Goal: Task Accomplishment & Management: Complete application form

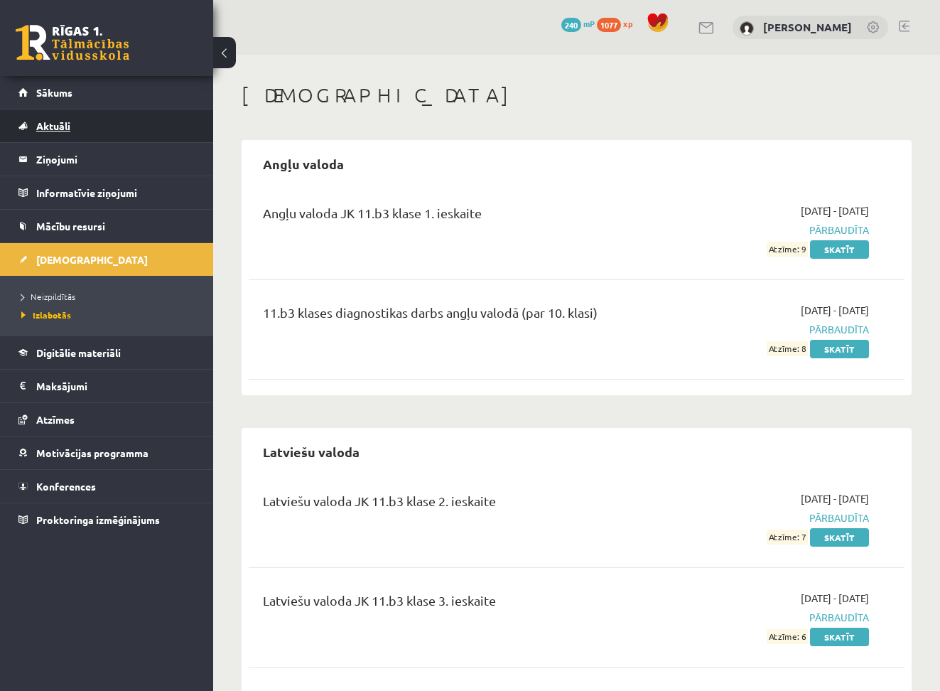
scroll to position [606, 0]
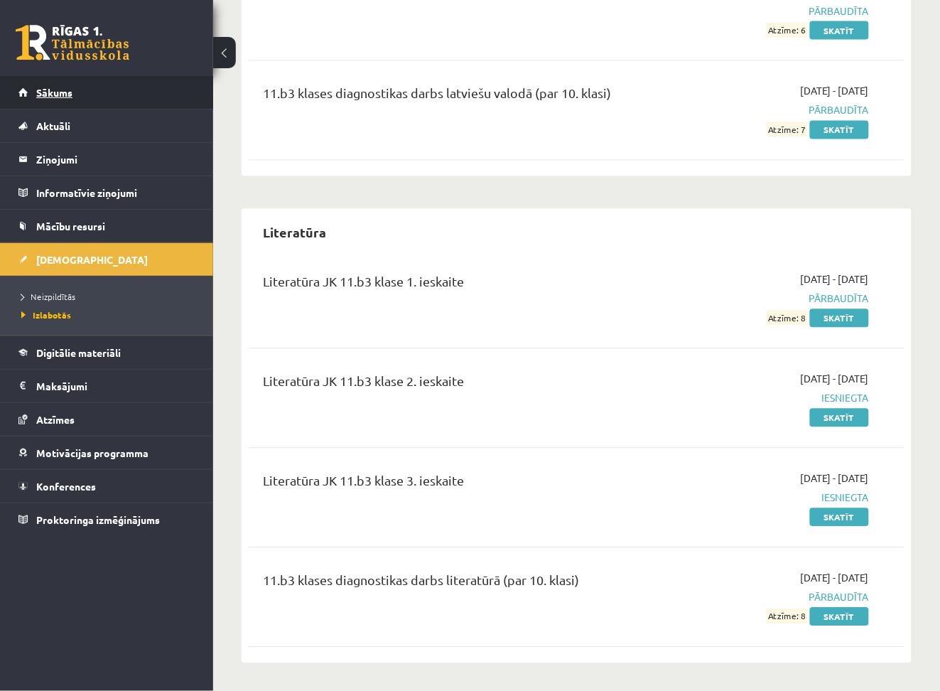
click at [73, 93] on link "Sākums" at bounding box center [106, 92] width 177 height 33
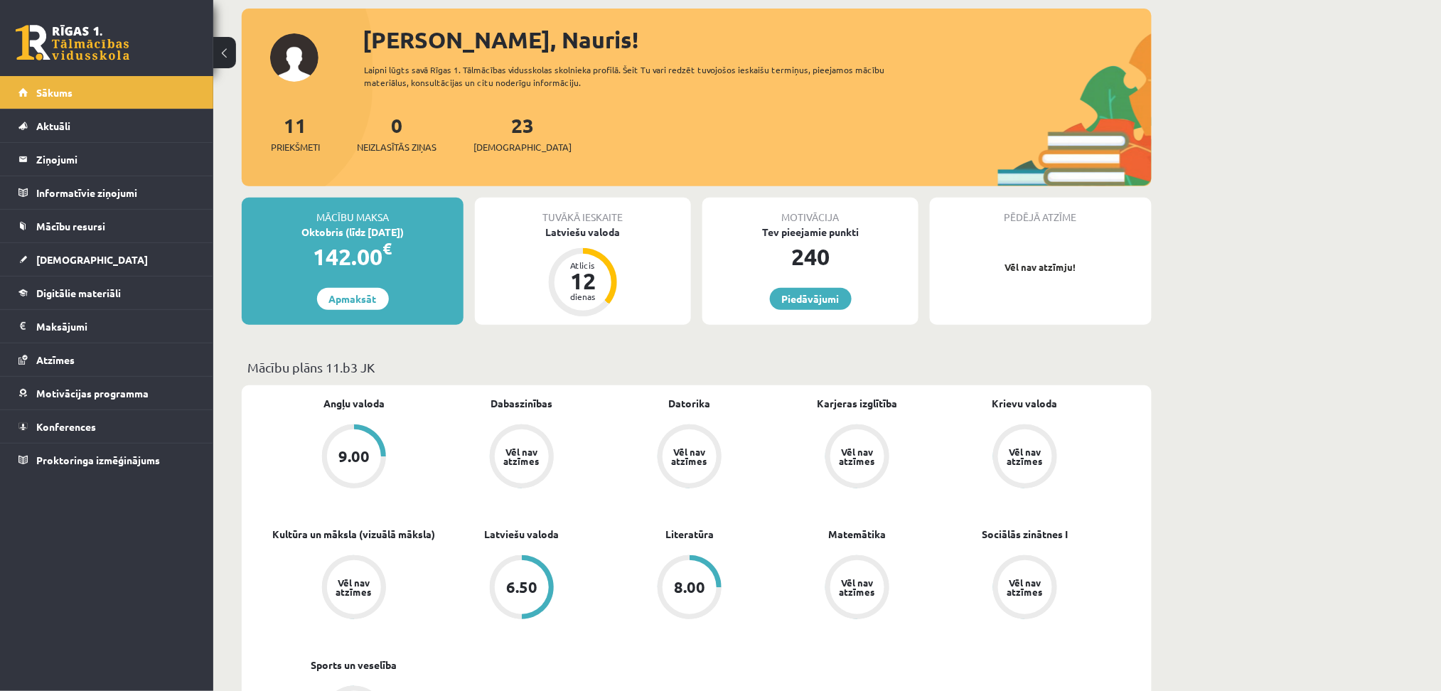
scroll to position [78, 0]
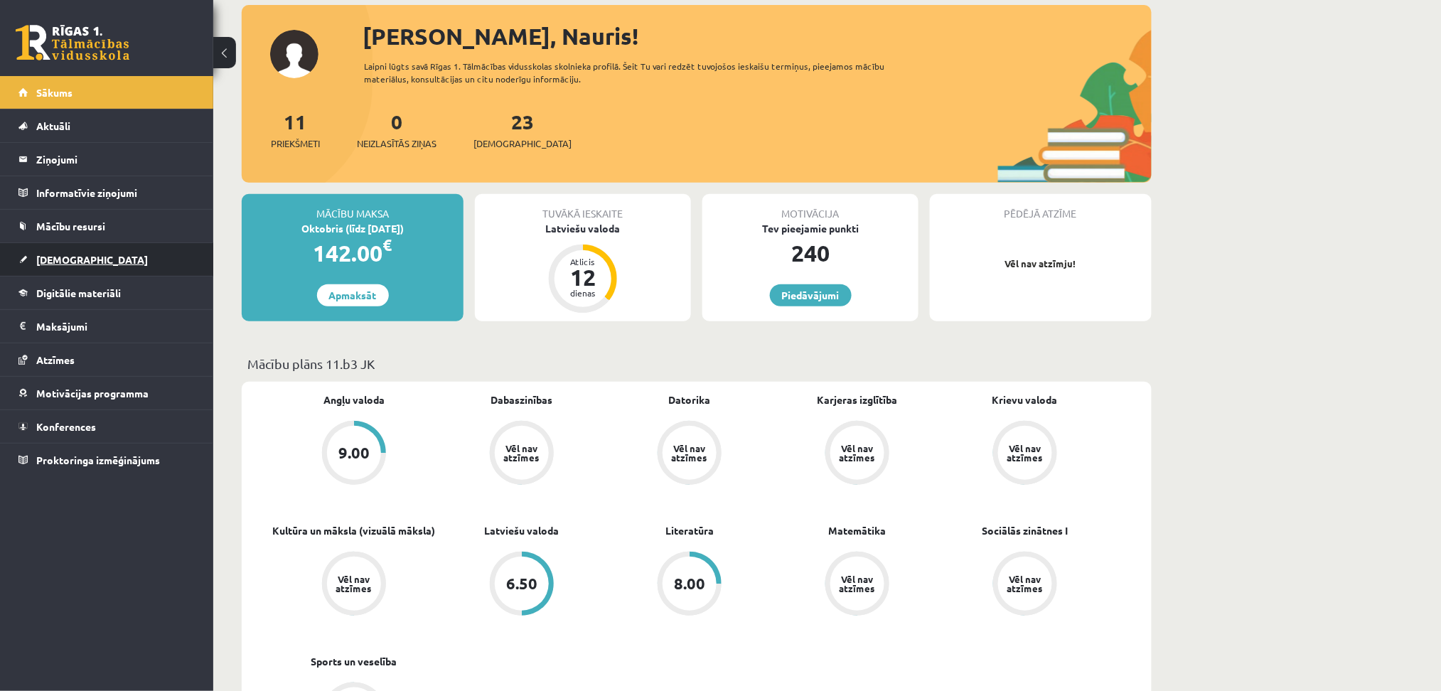
click at [51, 264] on link "[DEMOGRAPHIC_DATA]" at bounding box center [106, 259] width 177 height 33
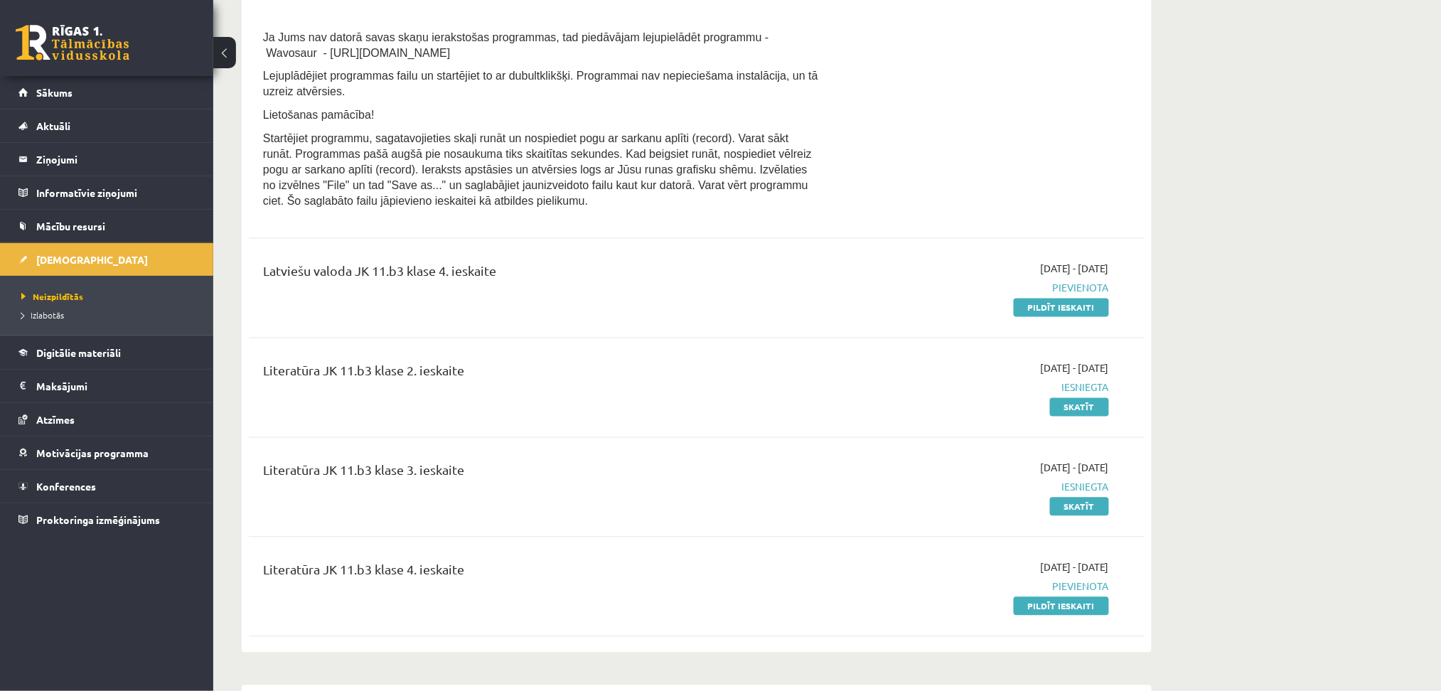
scroll to position [800, 0]
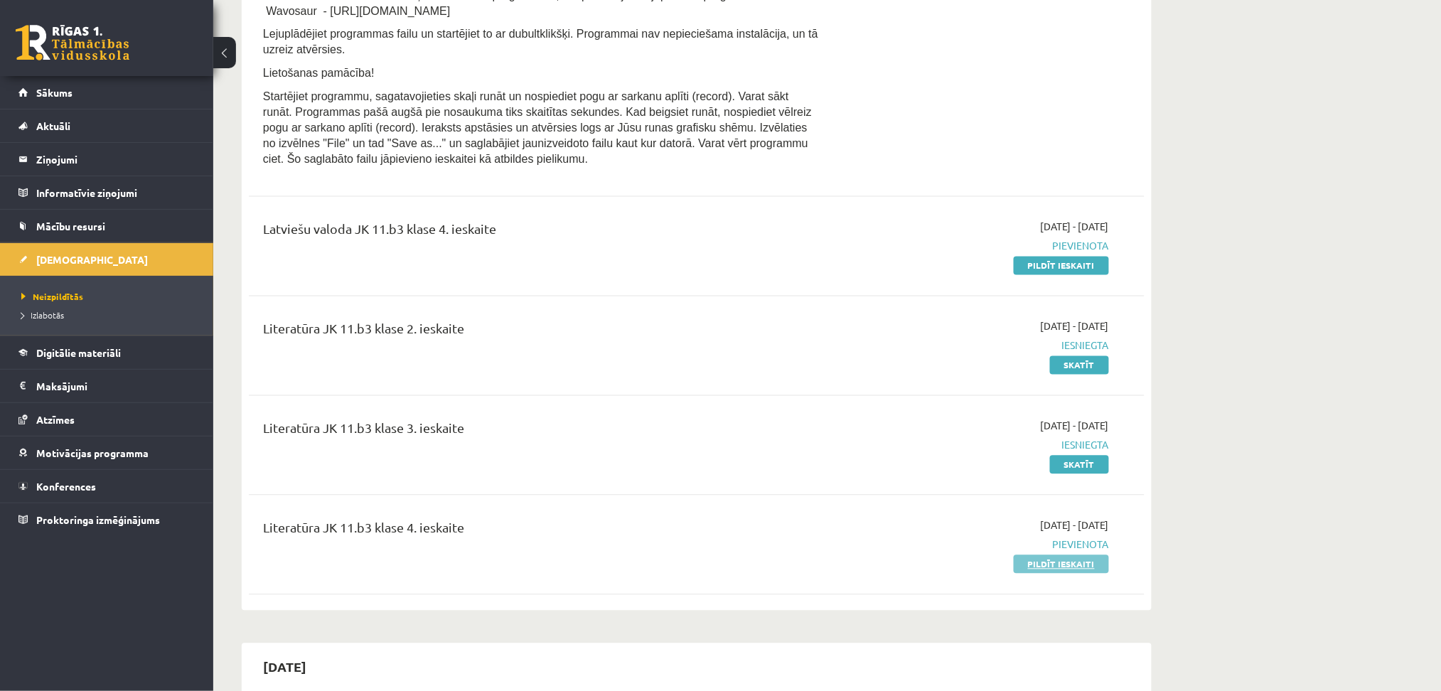
click at [940, 574] on link "Pildīt ieskaiti" at bounding box center [1061, 564] width 95 height 18
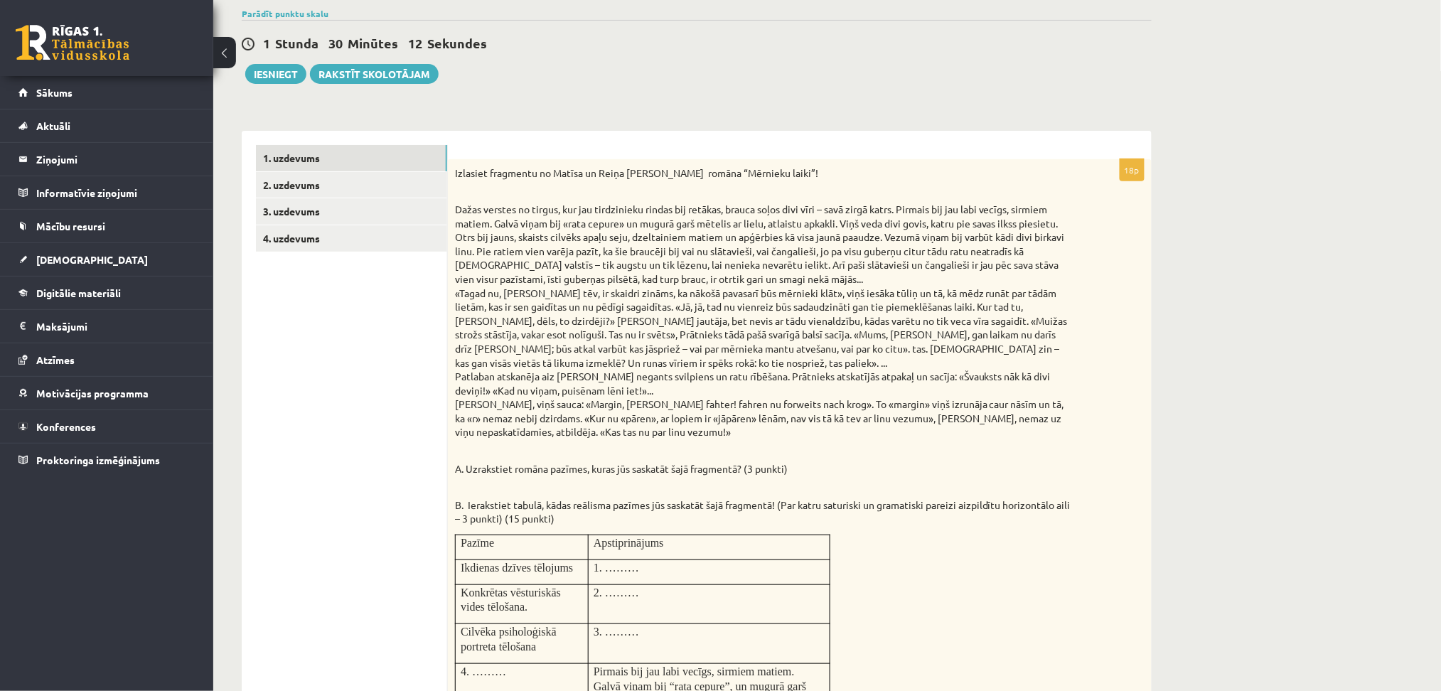
scroll to position [109, 0]
click at [367, 184] on link "2. uzdevums" at bounding box center [351, 186] width 191 height 26
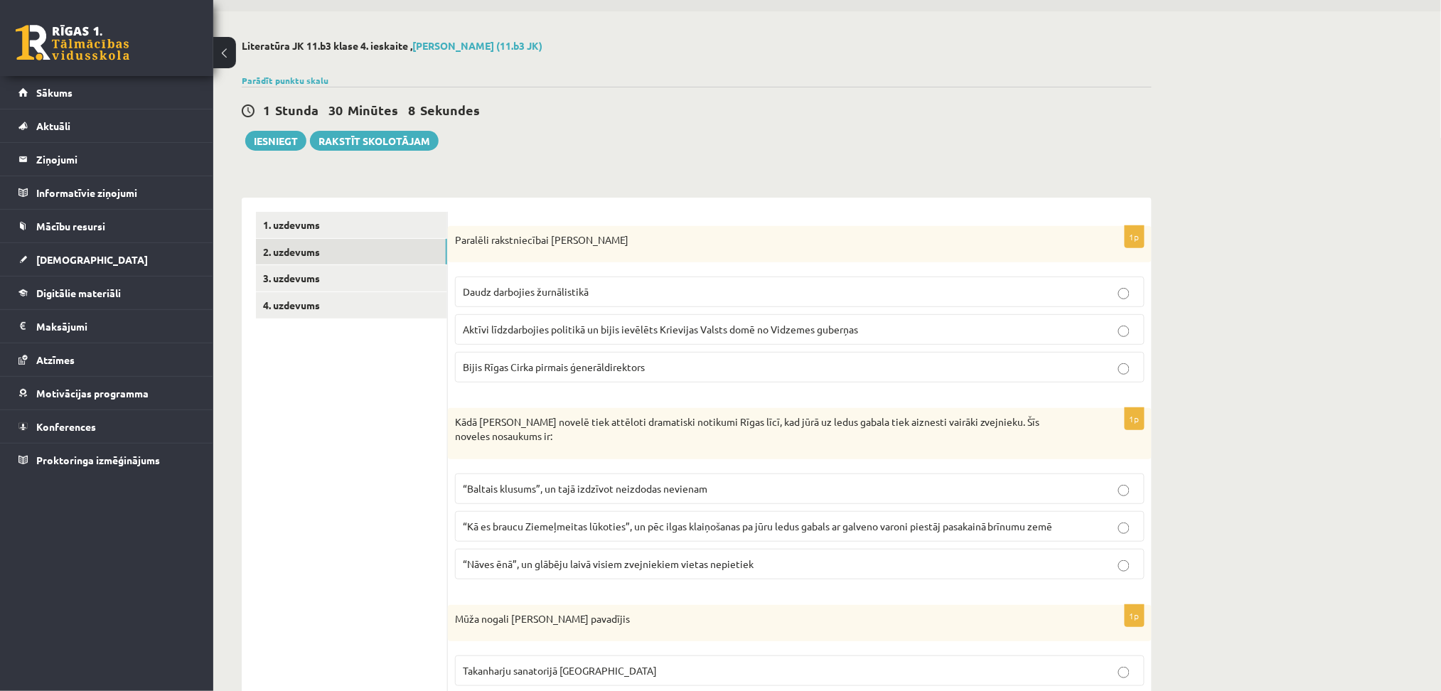
scroll to position [21, 0]
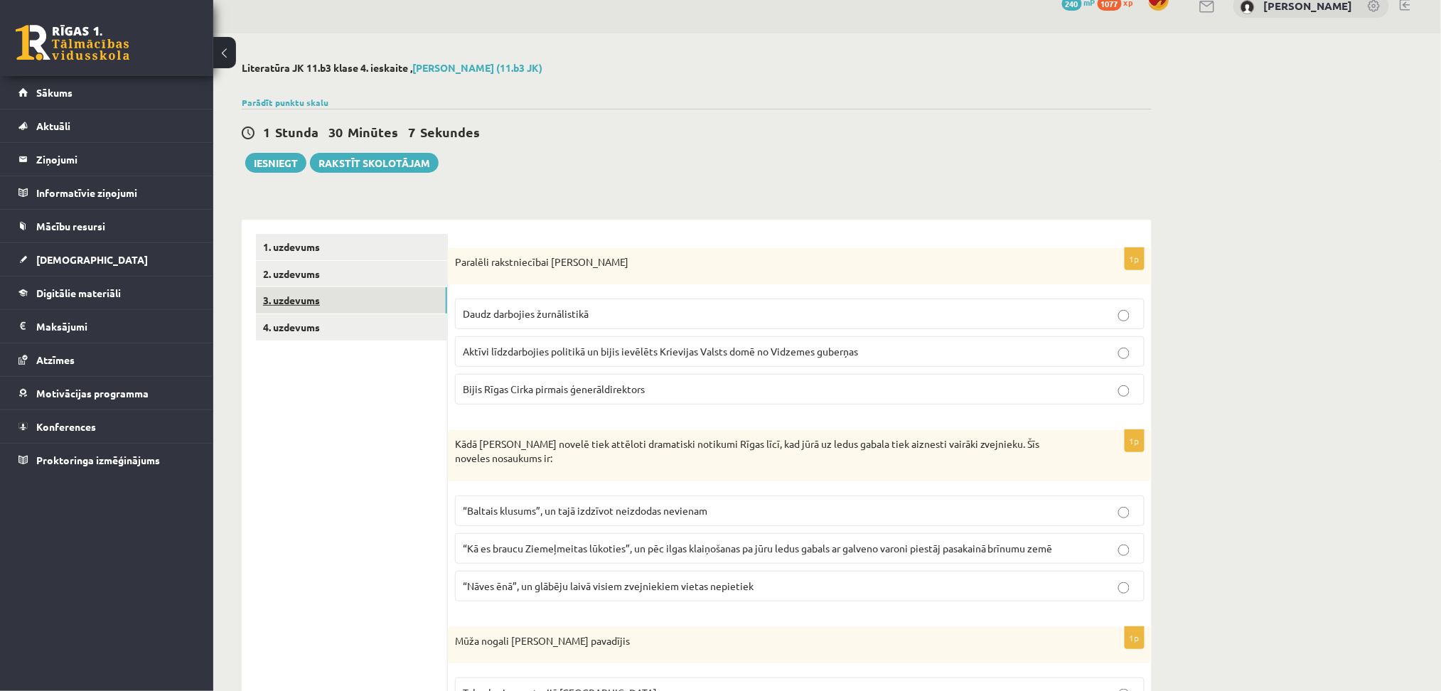
click at [310, 296] on link "3. uzdevums" at bounding box center [351, 300] width 191 height 26
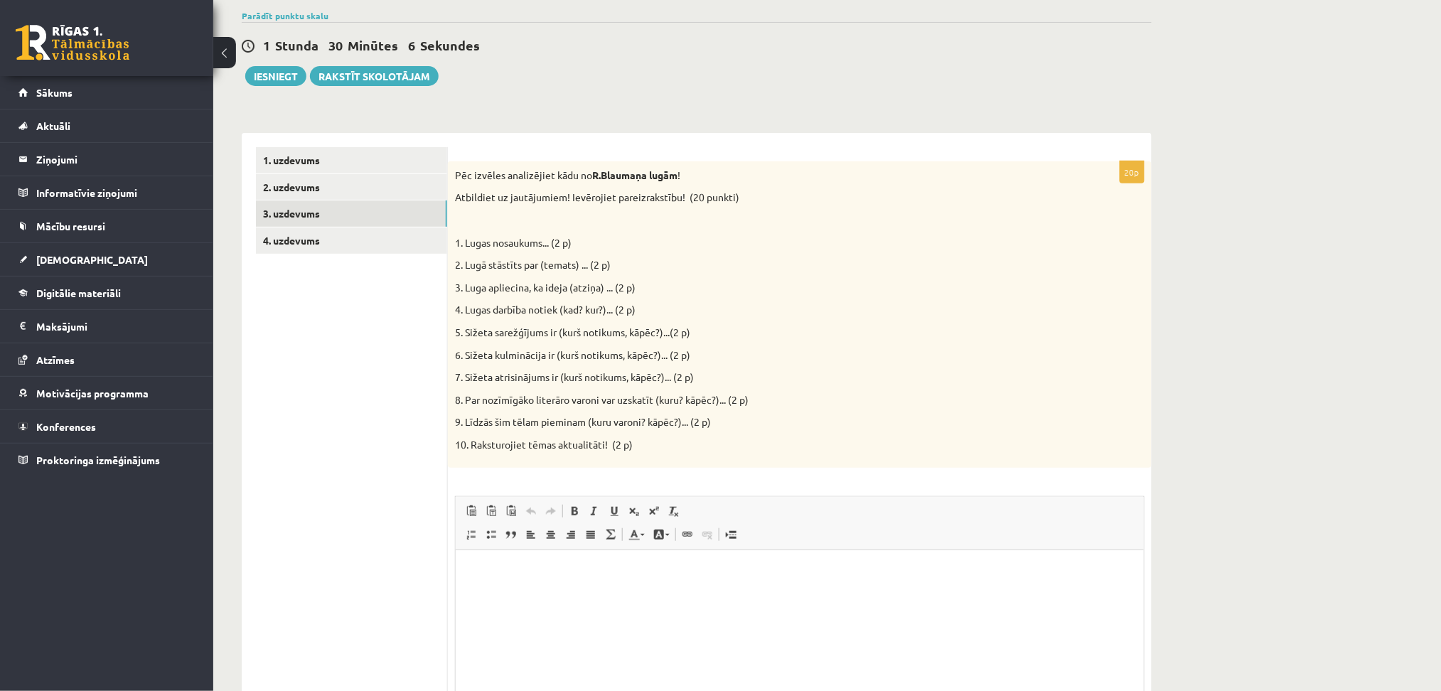
scroll to position [0, 0]
click at [331, 240] on link "4. uzdevums" at bounding box center [351, 240] width 191 height 26
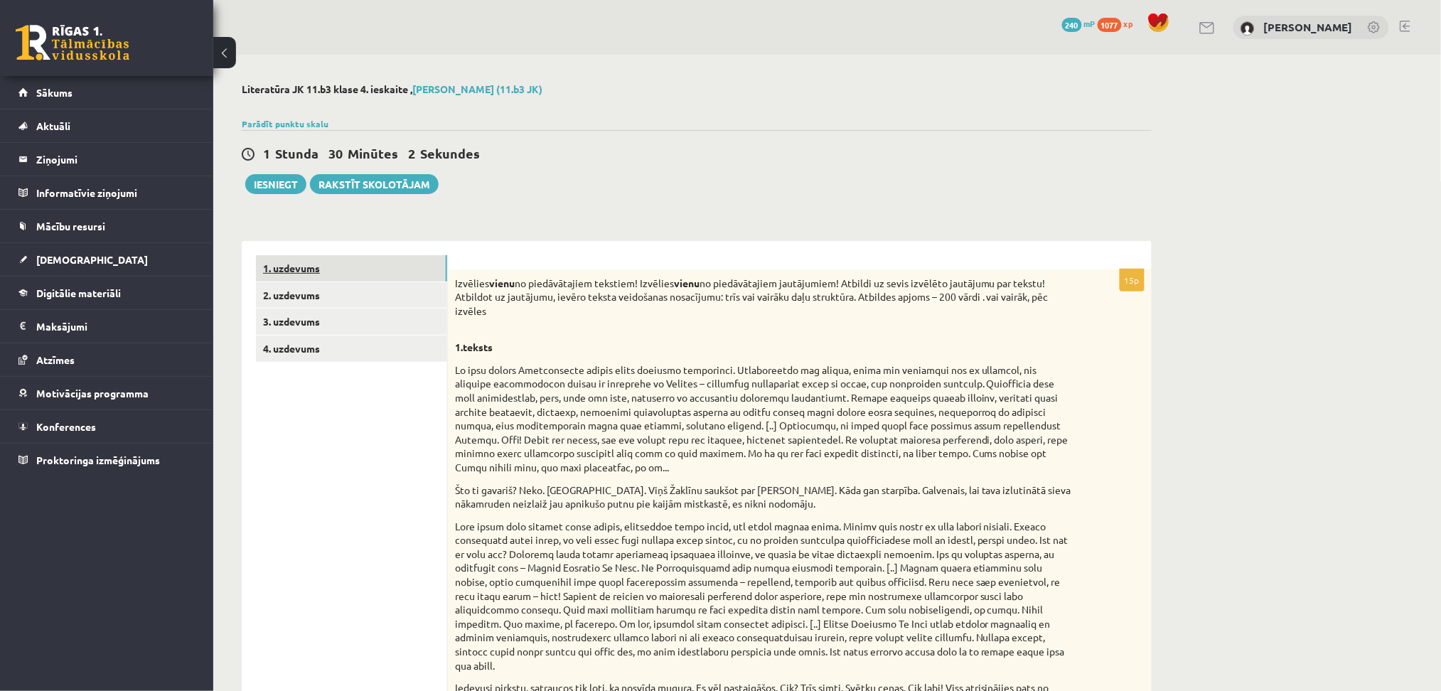
click at [348, 279] on link "1. uzdevums" at bounding box center [351, 268] width 191 height 26
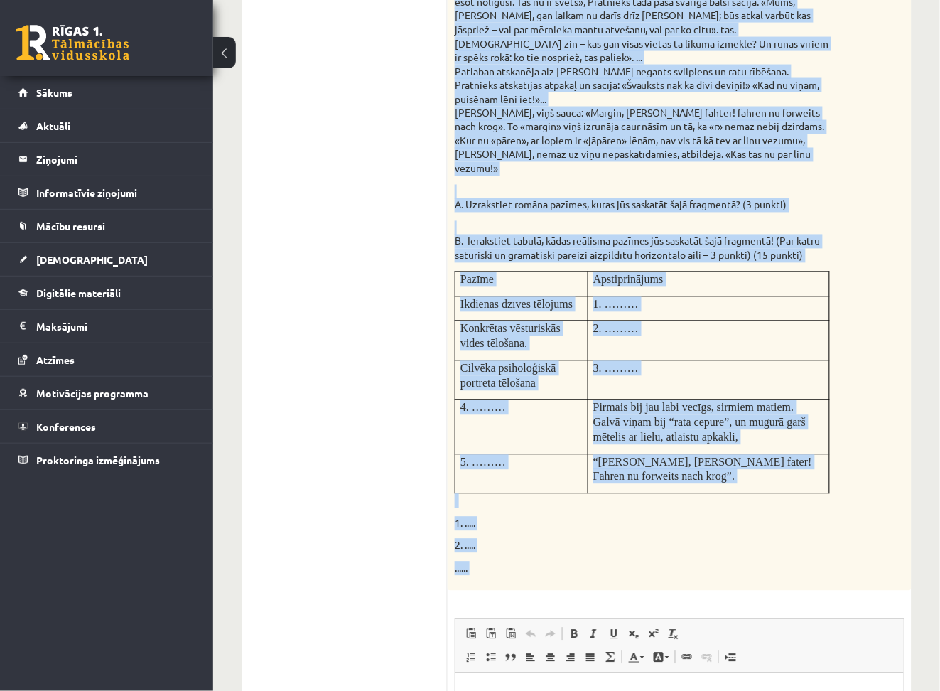
scroll to position [675, 0]
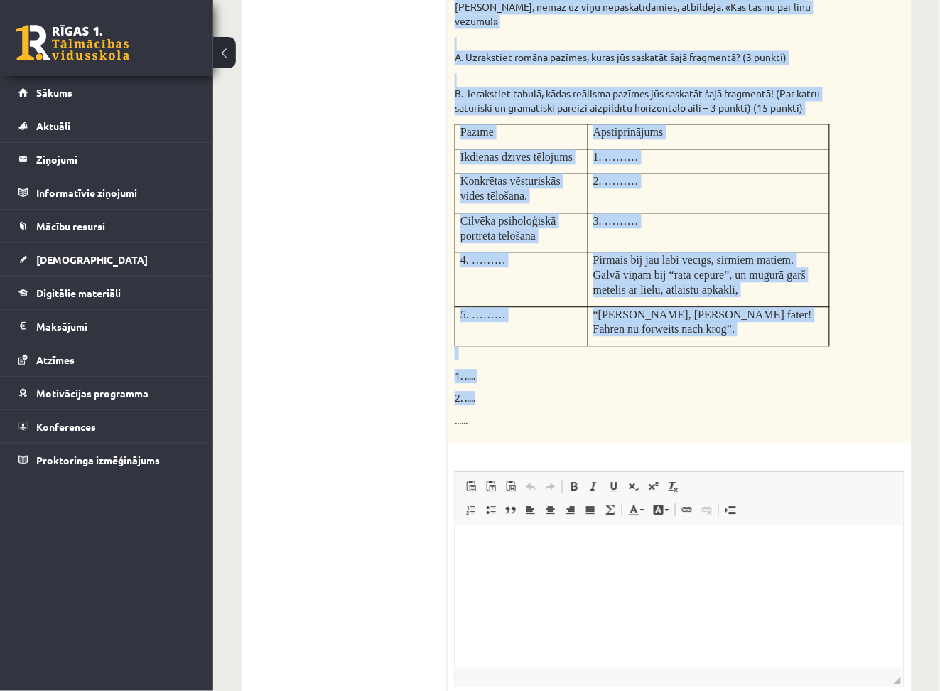
drag, startPoint x: 453, startPoint y: 29, endPoint x: 628, endPoint y: 368, distance: 381.5
click at [628, 368] on div "Izlasiet fragmentu no Matīsa un Reiņa Kaudzīšu romāna “Mērnieku laiki”! Dažas v…" at bounding box center [680, 19] width 464 height 849
click at [648, 254] on span "Pirmais bij jau labi vecīgs, sirmiem matiem. Galvā viņam bij “rata cepure”, un …" at bounding box center [700, 274] width 213 height 41
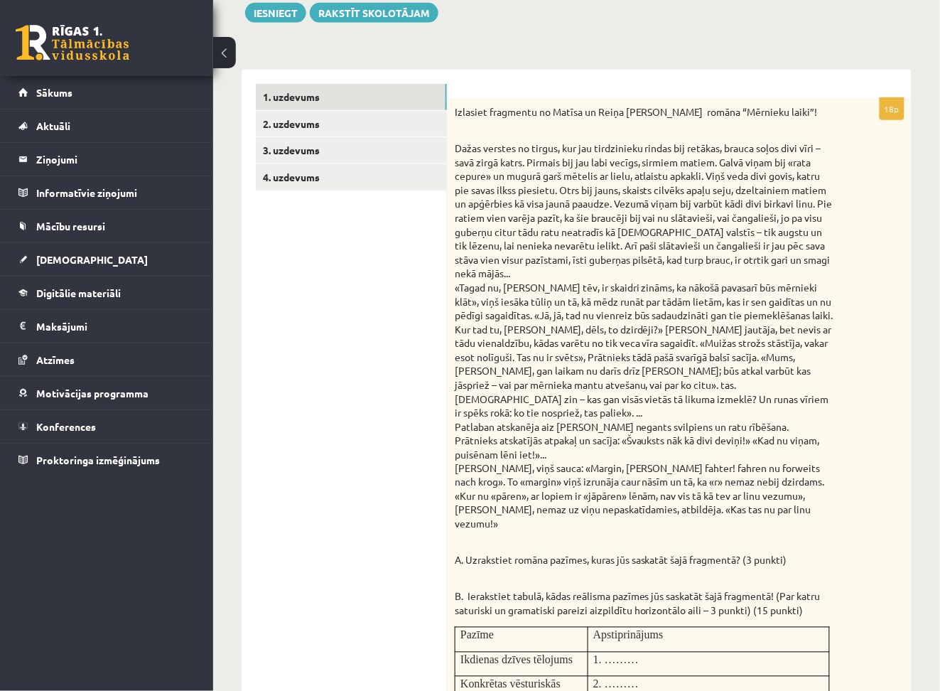
scroll to position [166, 0]
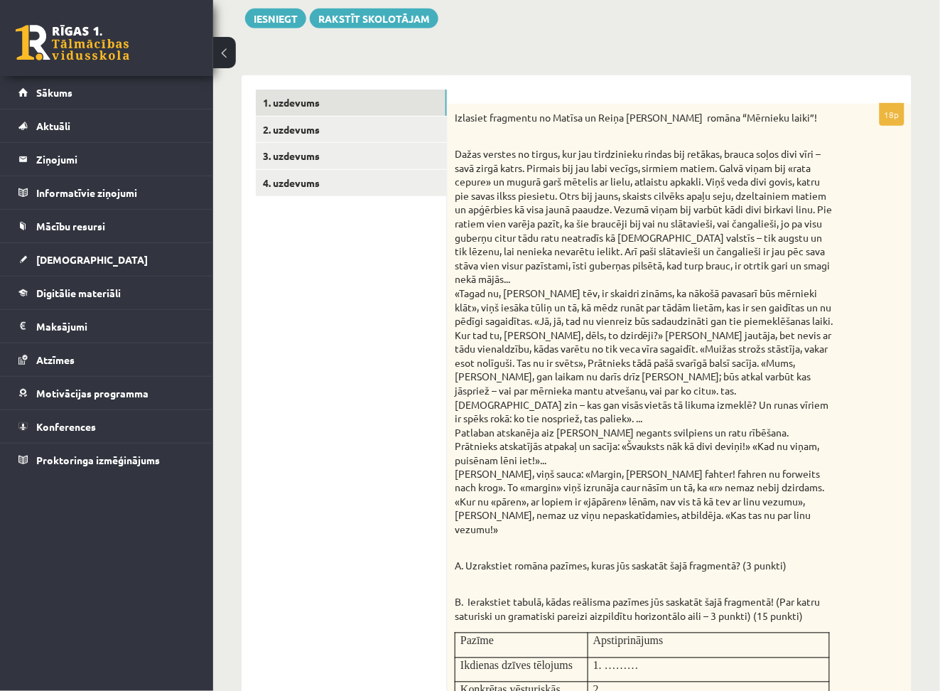
drag, startPoint x: 528, startPoint y: 220, endPoint x: 453, endPoint y: 119, distance: 125.0
click at [453, 119] on div "Izlasiet fragmentu no Matīsa un Reiņa Kaudzīšu romāna “Mērnieku laiki”! Dažas v…" at bounding box center [680, 528] width 464 height 849
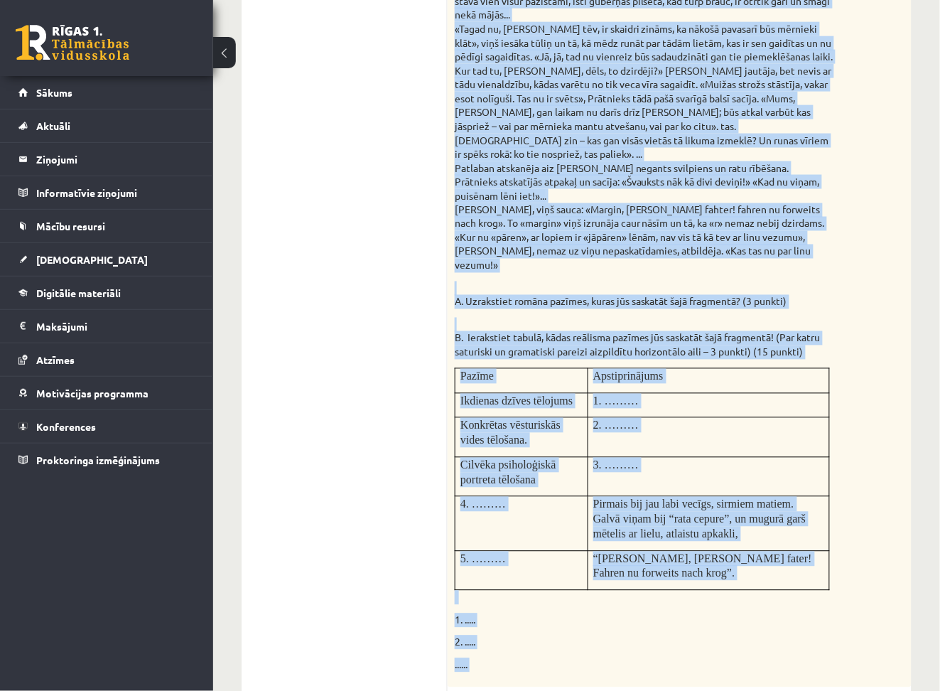
scroll to position [765, 0]
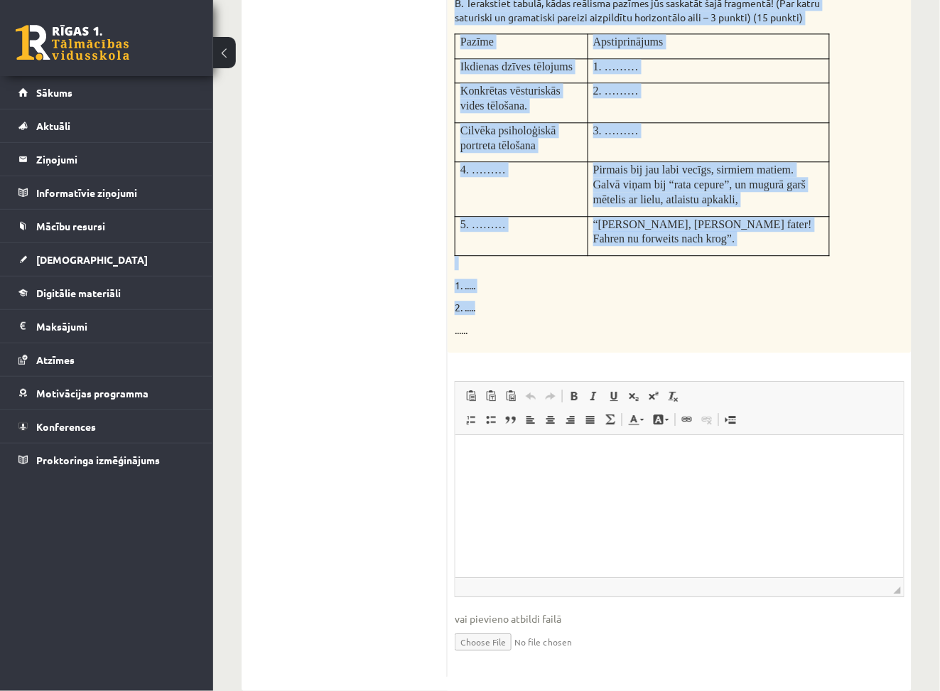
drag, startPoint x: 453, startPoint y: 119, endPoint x: 547, endPoint y: 284, distance: 189.7
copy div "Izlasiet fragmentu no Matīsa un Reiņa Kaudzīšu romāna “Mērnieku laiki”! Dažas v…"
click at [731, 164] on span "Pirmais bij jau labi vecīgs, sirmiem matiem. Galvā viņam bij “rata cepure”, un …" at bounding box center [700, 183] width 213 height 41
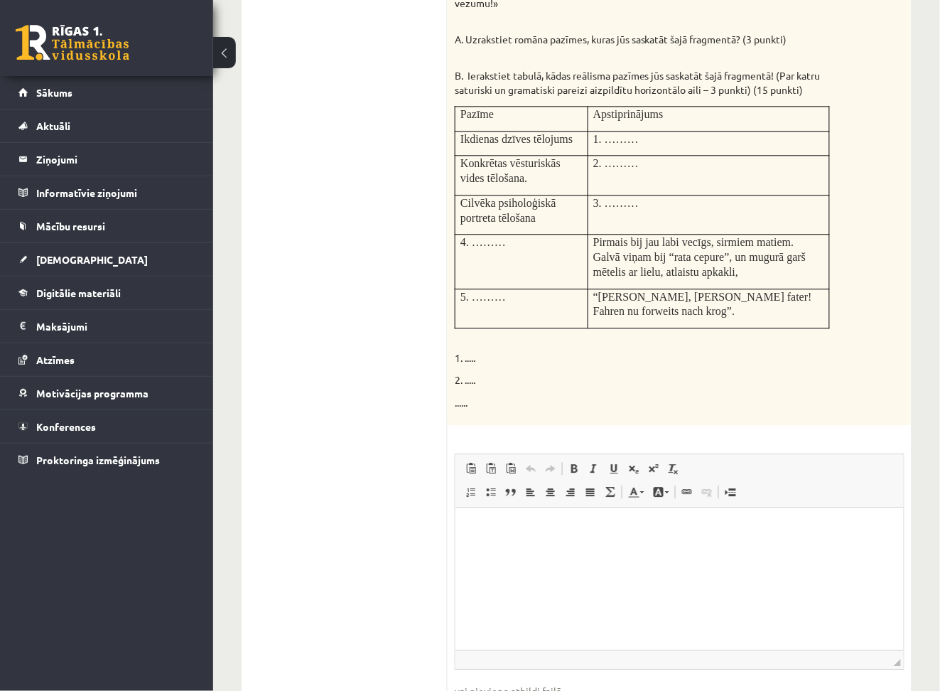
scroll to position [692, 0]
click at [594, 549] on html at bounding box center [679, 529] width 449 height 43
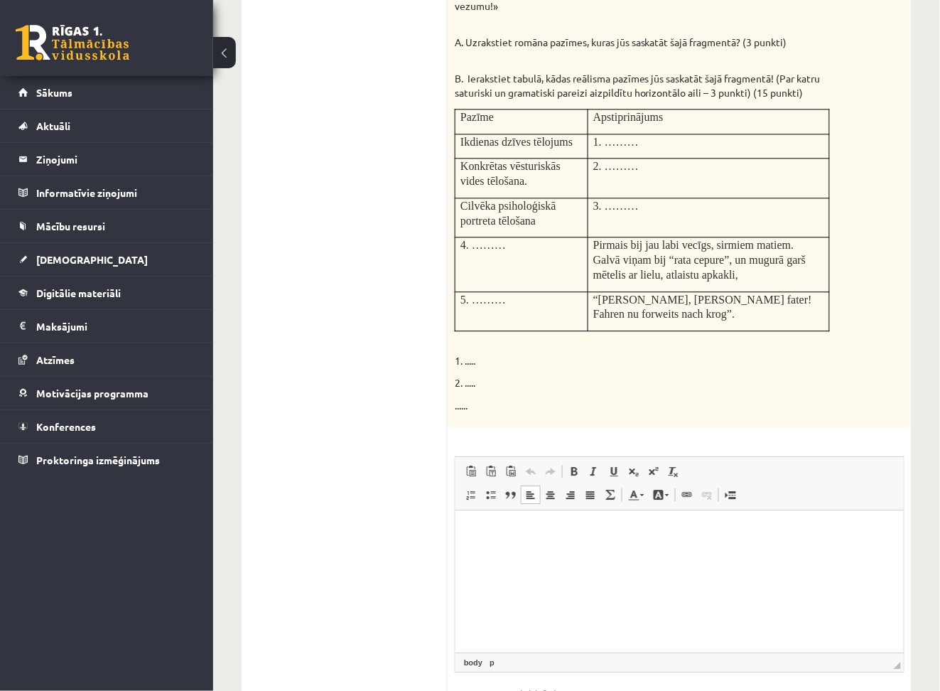
scroll to position [709, 0]
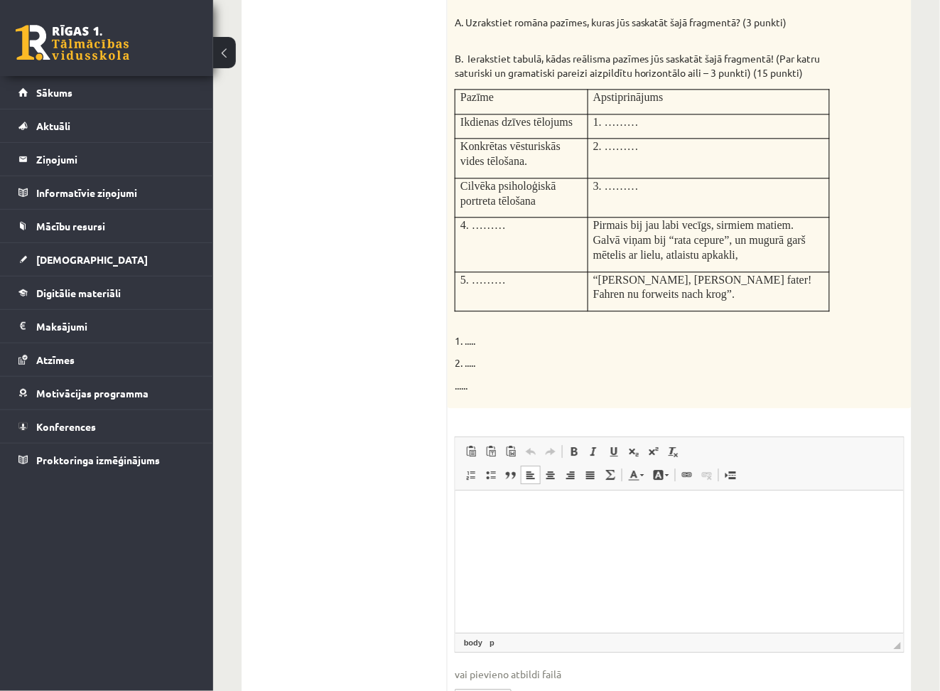
drag, startPoint x: 594, startPoint y: 531, endPoint x: 594, endPoint y: 548, distance: 17.1
click at [594, 534] on html at bounding box center [679, 511] width 449 height 43
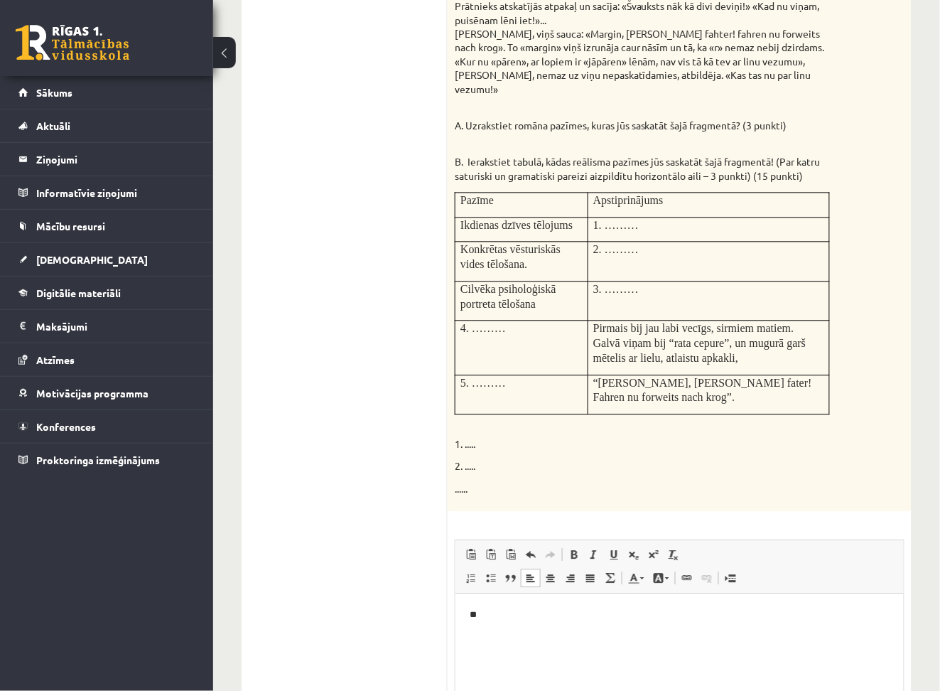
scroll to position [712, 0]
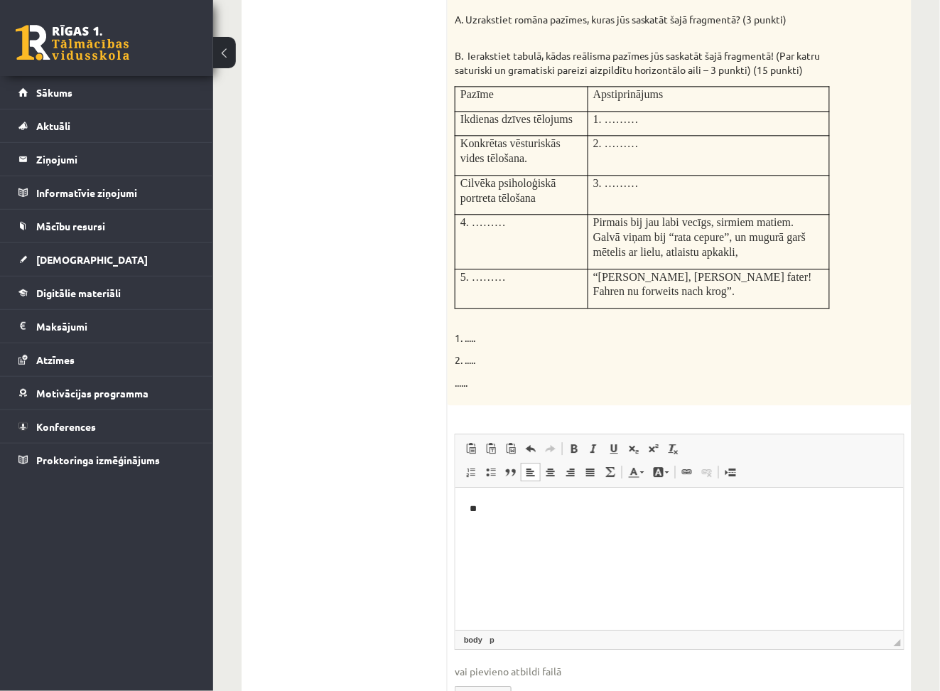
click at [573, 503] on p "**" at bounding box center [679, 509] width 420 height 15
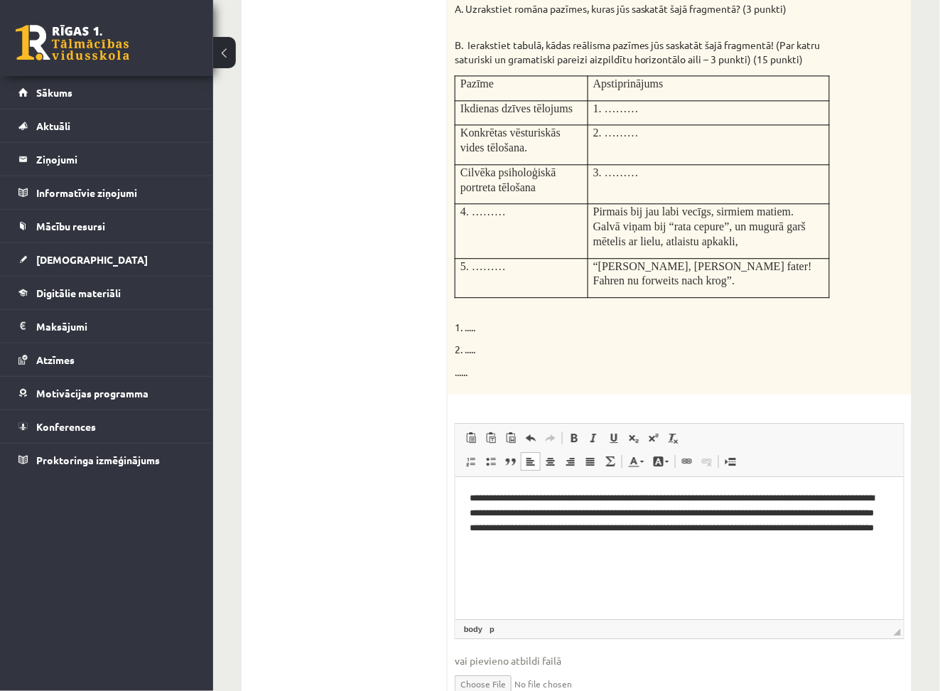
scroll to position [726, 0]
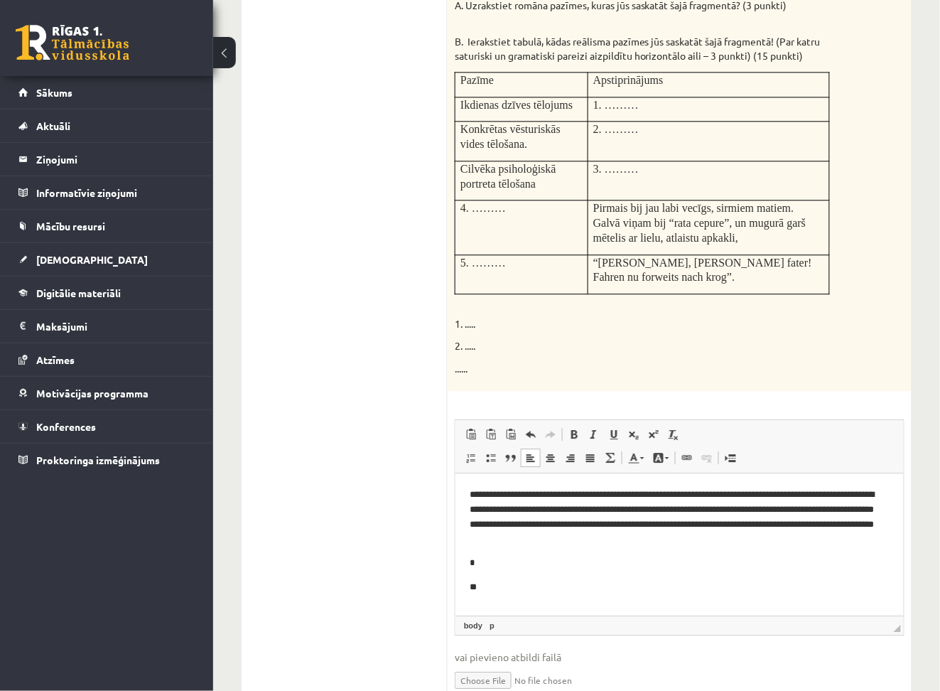
click at [476, 491] on p "**********" at bounding box center [679, 517] width 420 height 59
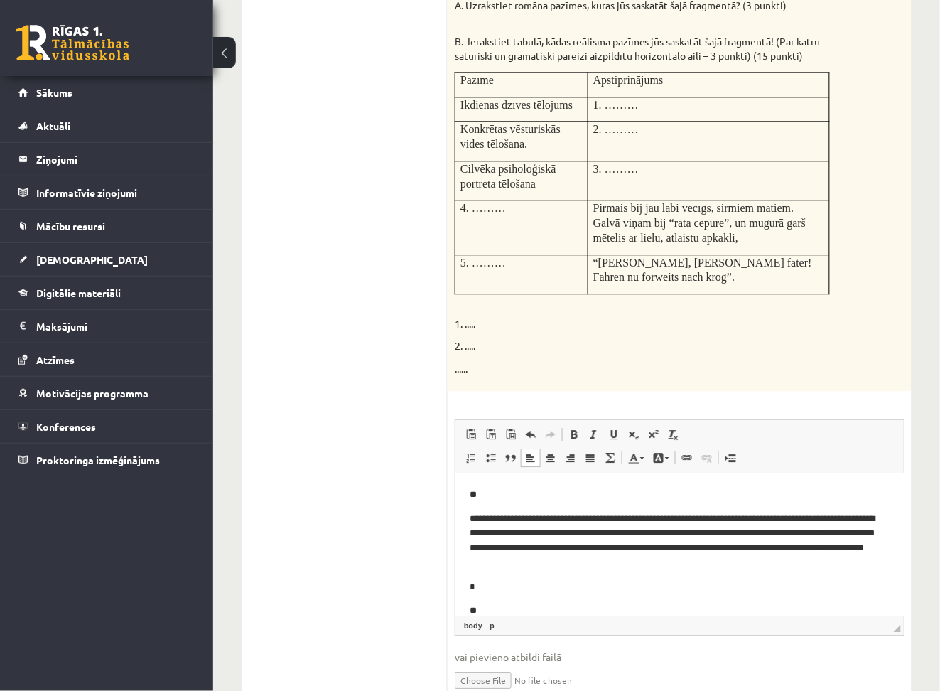
scroll to position [17, 0]
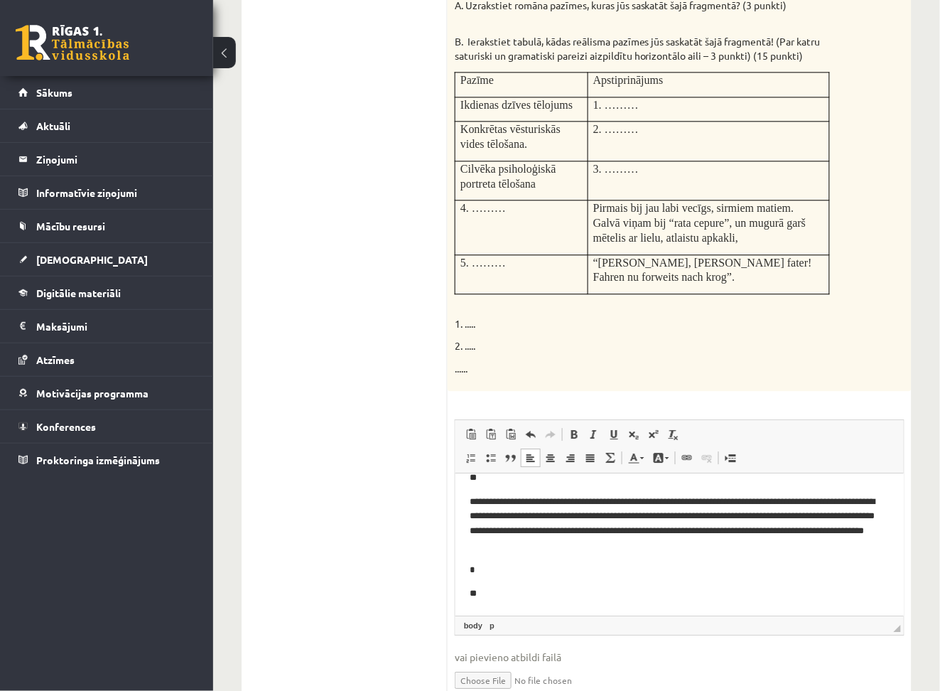
click at [493, 592] on p "**" at bounding box center [672, 593] width 406 height 15
click at [712, 594] on p "**********" at bounding box center [672, 593] width 406 height 15
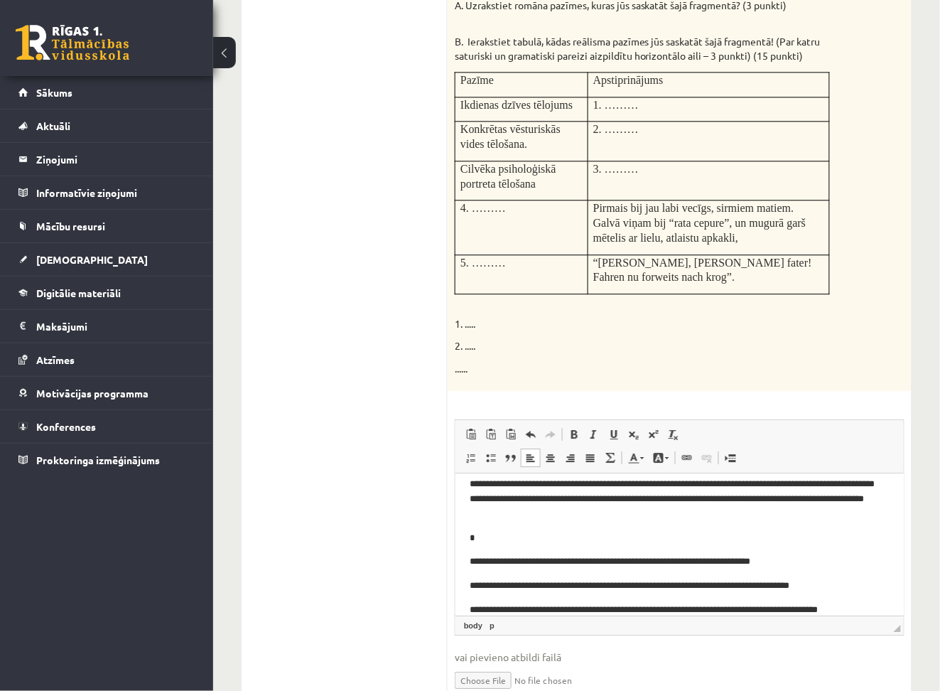
scroll to position [65, 0]
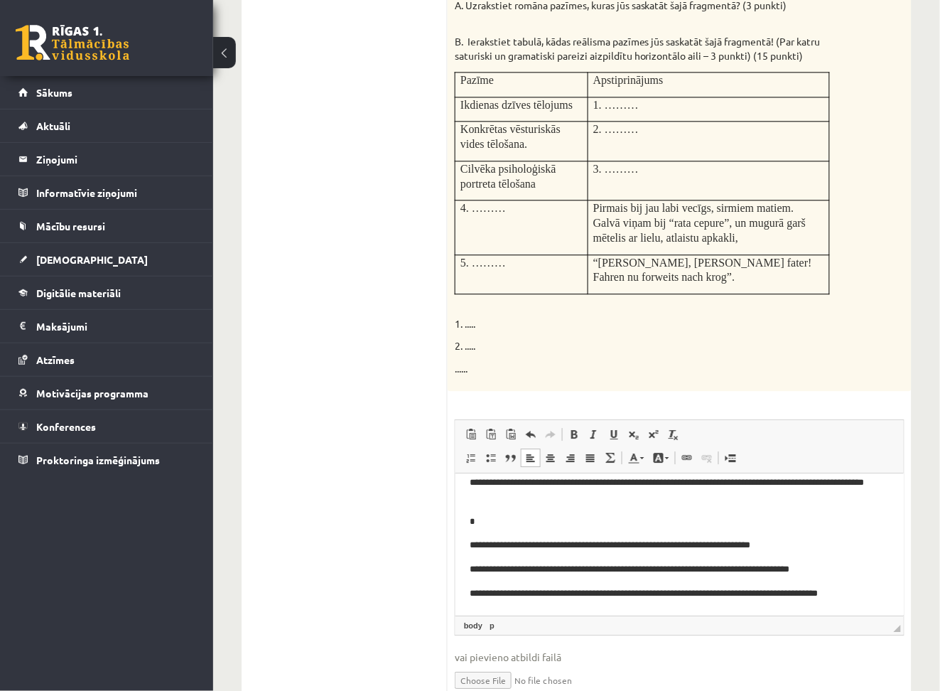
click at [866, 592] on p "**********" at bounding box center [672, 593] width 406 height 15
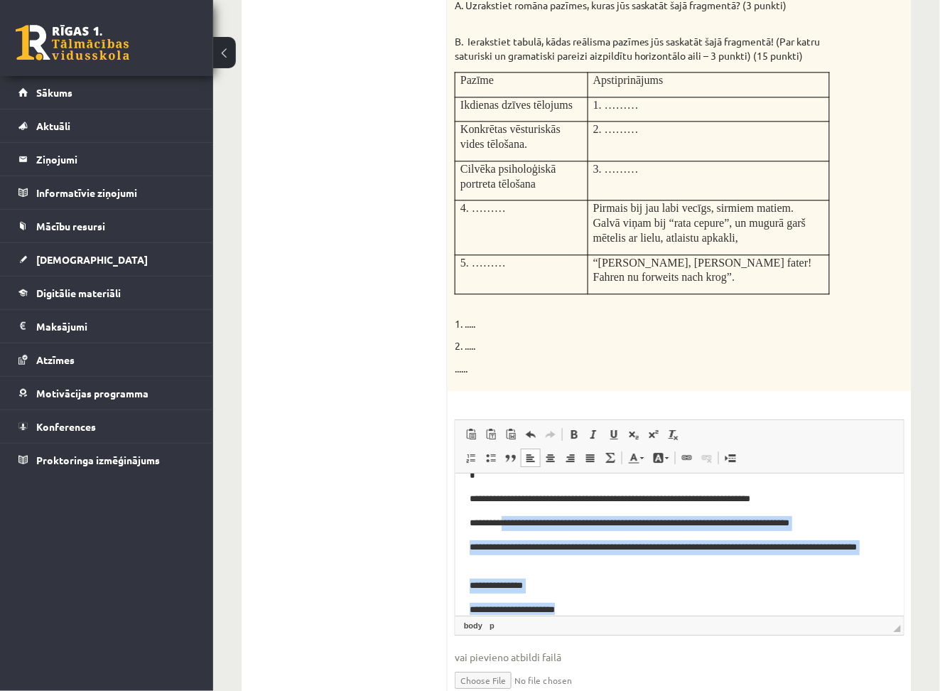
scroll to position [0, 0]
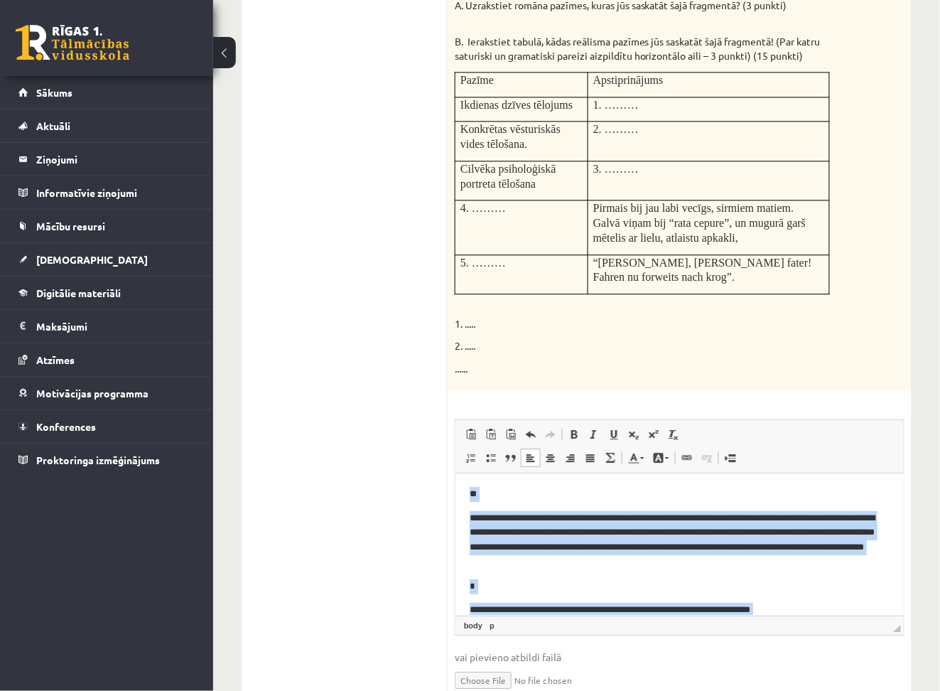
drag, startPoint x: 607, startPoint y: 610, endPoint x: 923, endPoint y: 893, distance: 424.4
click at [468, 473] on html "**********" at bounding box center [679, 608] width 449 height 270
copy body "**********"
click at [597, 587] on p "*" at bounding box center [672, 586] width 406 height 15
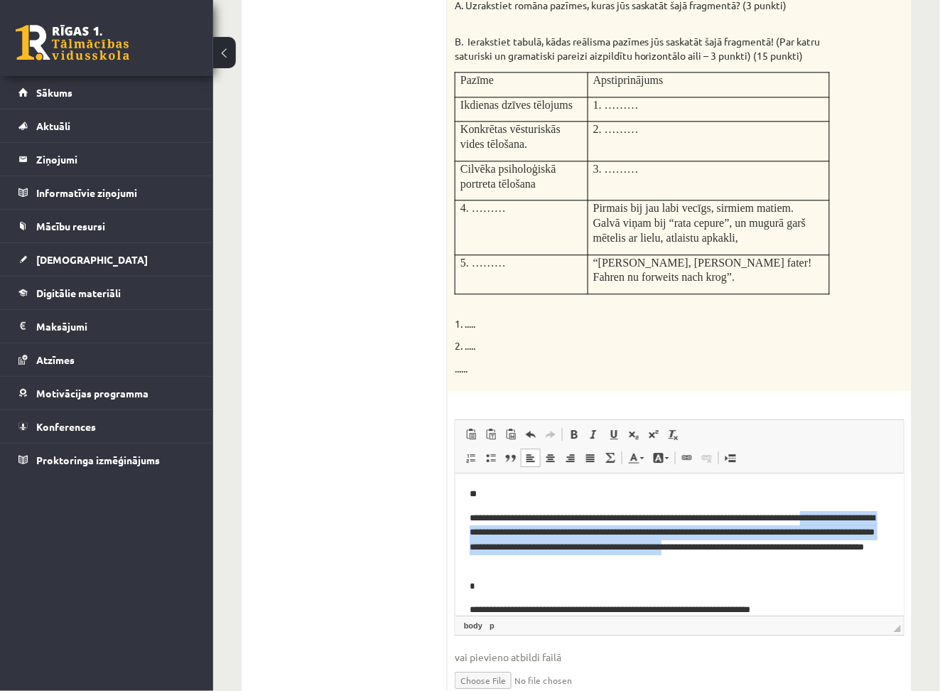
drag, startPoint x: 844, startPoint y: 517, endPoint x: 854, endPoint y: 552, distance: 36.2
click at [854, 552] on p "**********" at bounding box center [672, 540] width 406 height 59
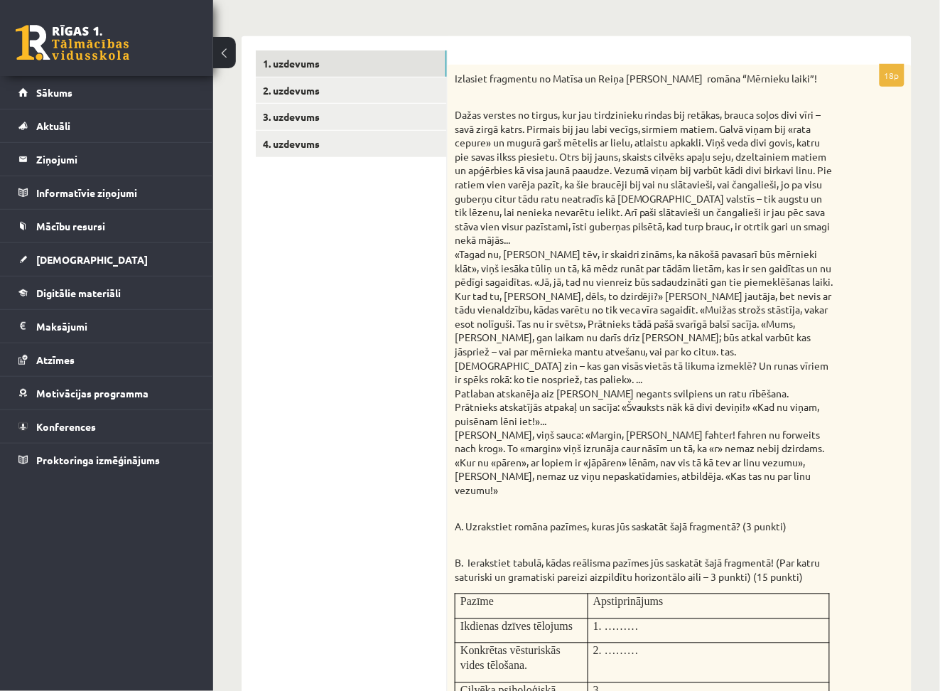
scroll to position [188, 0]
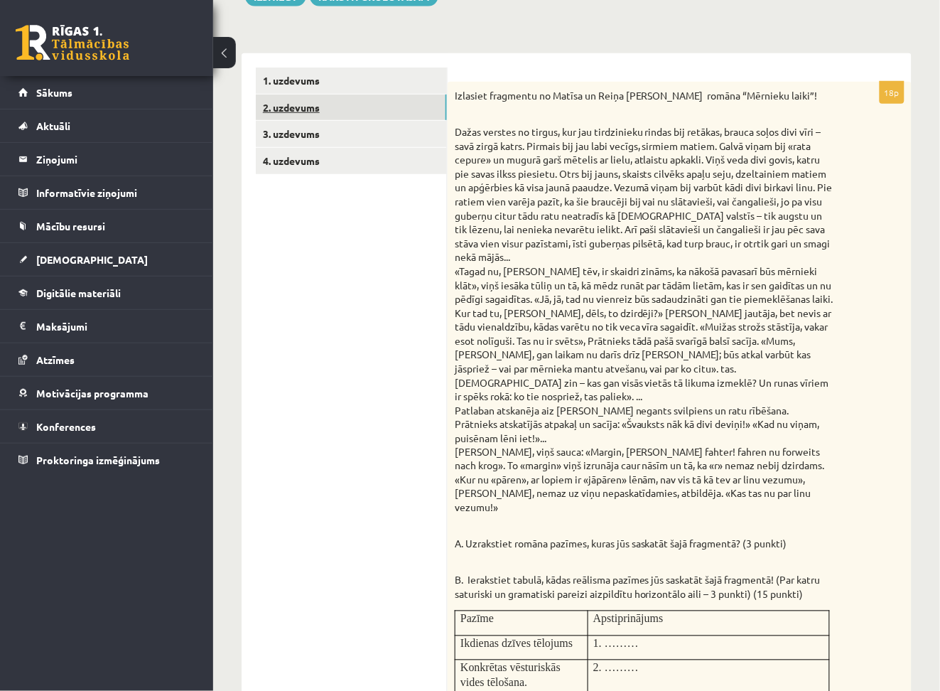
click at [384, 107] on link "2. uzdevums" at bounding box center [351, 108] width 191 height 26
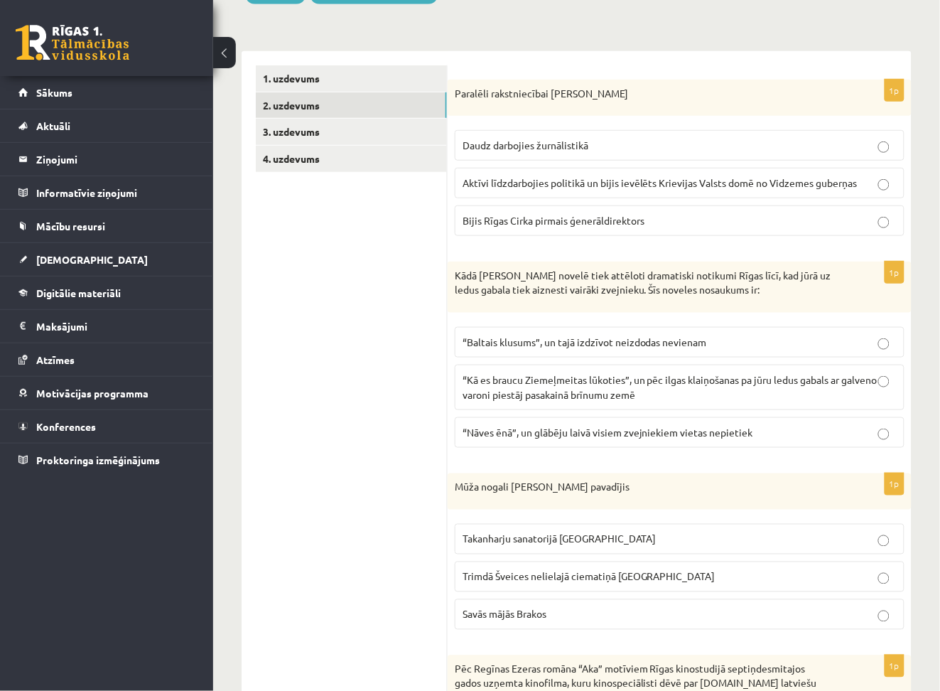
scroll to position [211, 0]
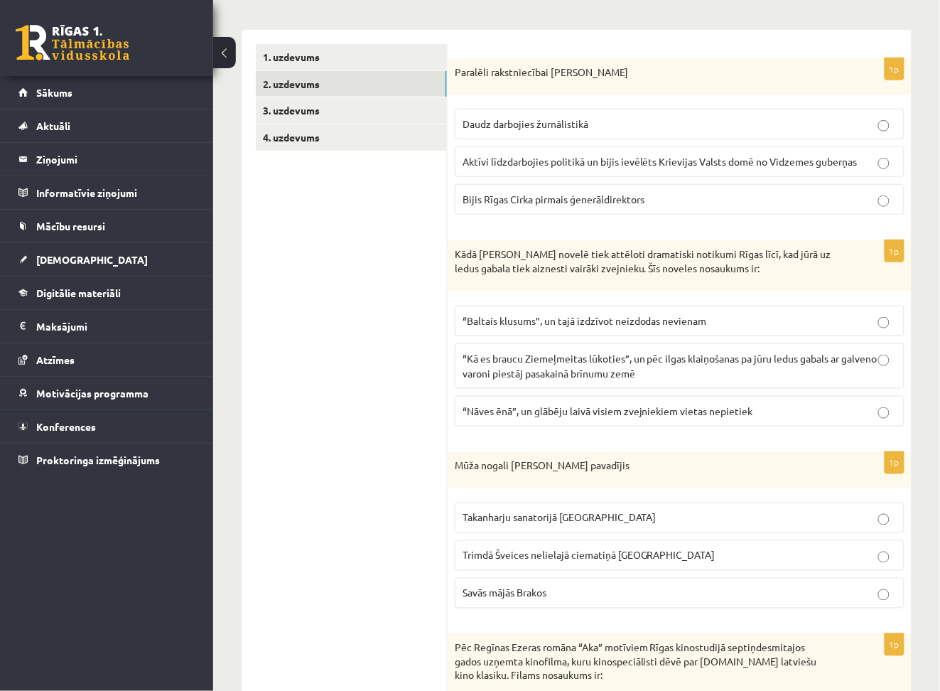
click at [782, 126] on p "Daudz darbojies žurnālistikā" at bounding box center [680, 124] width 434 height 15
click at [596, 412] on span "“Nāves ēnā”, un glābēju laivā visiem zvejniekiem vietas nepietiek" at bounding box center [608, 410] width 291 height 13
click at [574, 518] on span "Takanharju sanatorijā Somijā" at bounding box center [560, 517] width 194 height 13
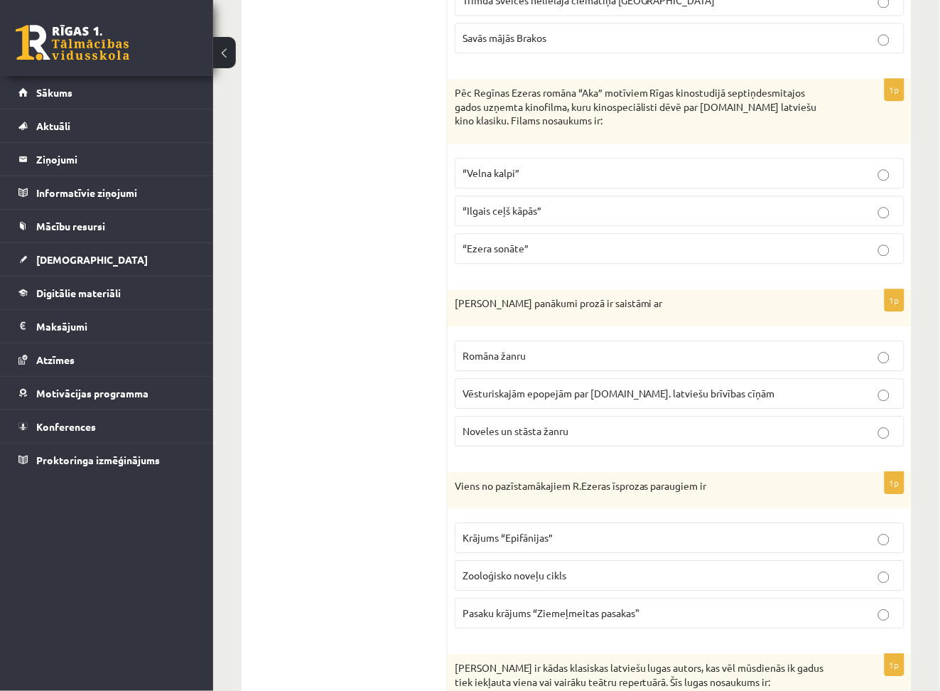
scroll to position [767, 0]
click at [542, 253] on p "“Ezera sonāte”" at bounding box center [680, 247] width 434 height 15
click at [517, 437] on p "Noveles un stāsta žanru" at bounding box center [680, 430] width 434 height 15
click at [627, 534] on p "Krājums “Epifānijas”" at bounding box center [680, 537] width 434 height 15
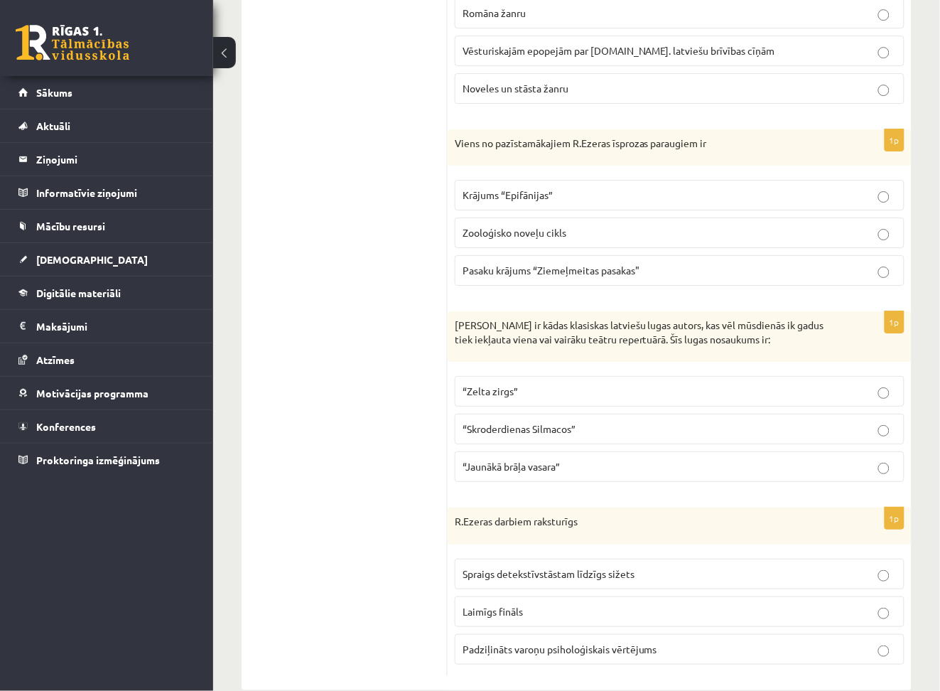
scroll to position [1139, 0]
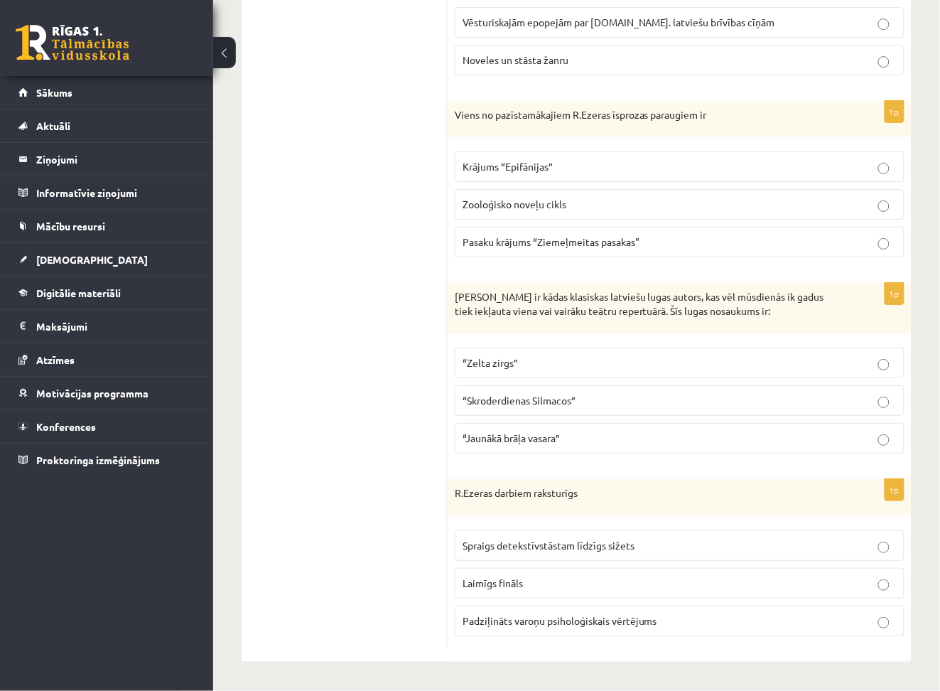
click at [656, 367] on p "“Zelta zirgs”" at bounding box center [680, 362] width 434 height 15
click at [539, 629] on label "Padziļināts varoņu psiholoģiskais vērtējums" at bounding box center [680, 621] width 450 height 31
click at [884, 414] on label "“Skroderdienas Silmacos”" at bounding box center [680, 400] width 450 height 31
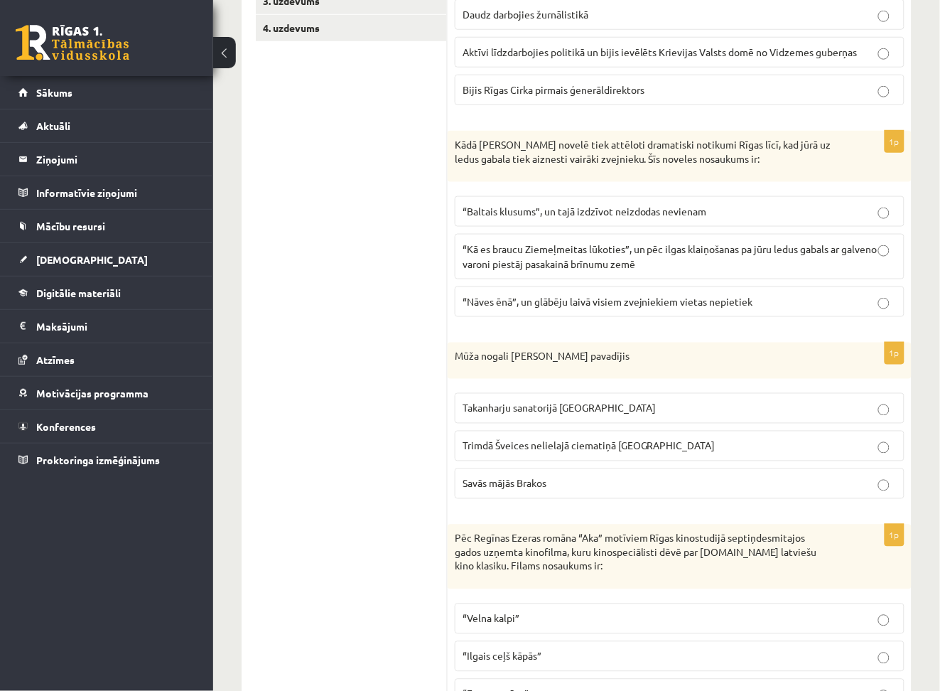
scroll to position [0, 0]
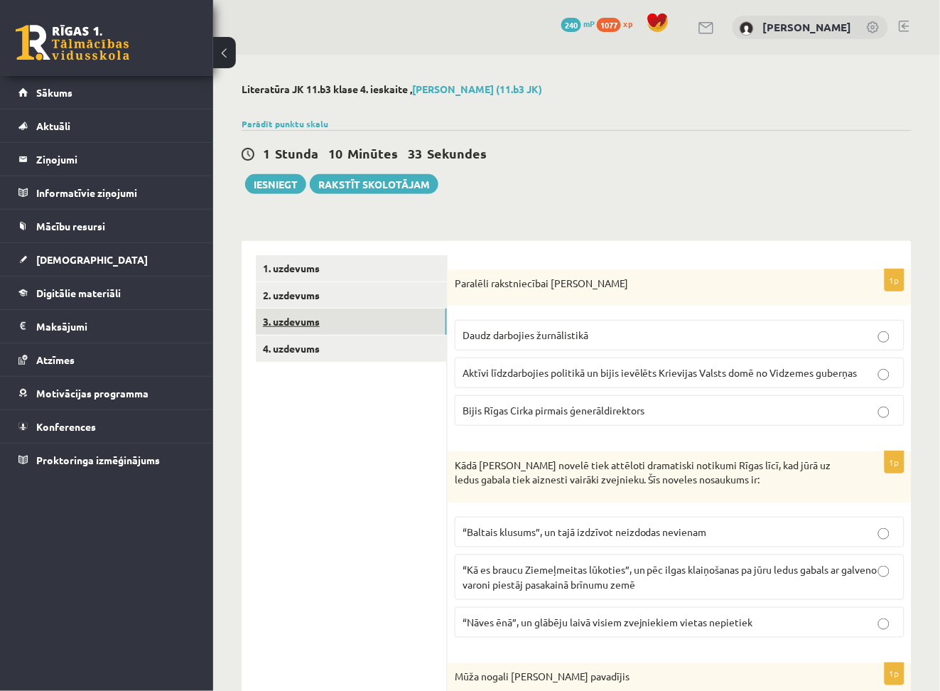
click at [365, 318] on link "3. uzdevums" at bounding box center [351, 321] width 191 height 26
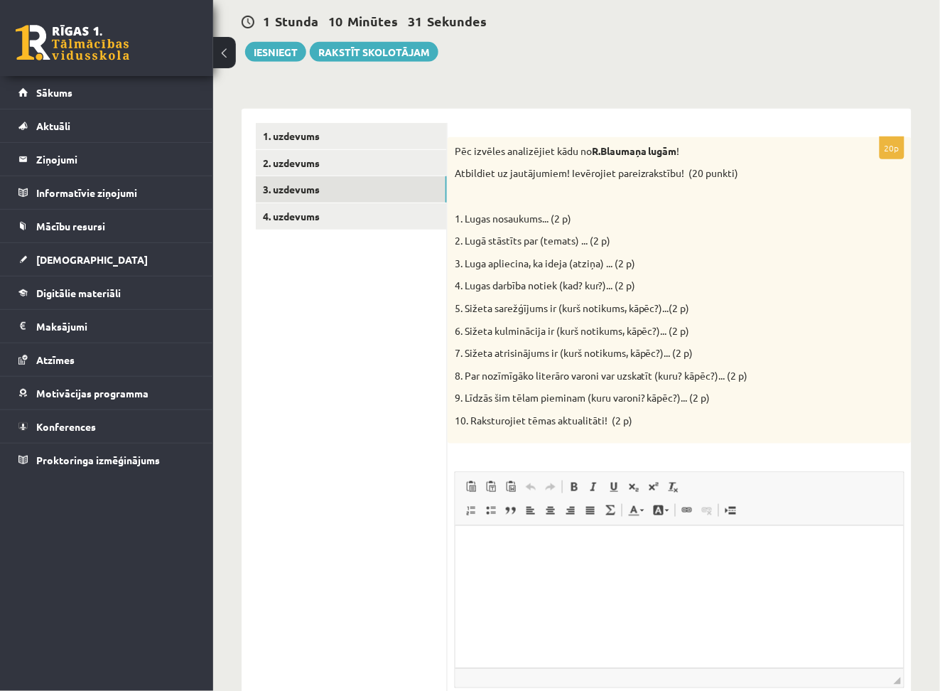
scroll to position [152, 0]
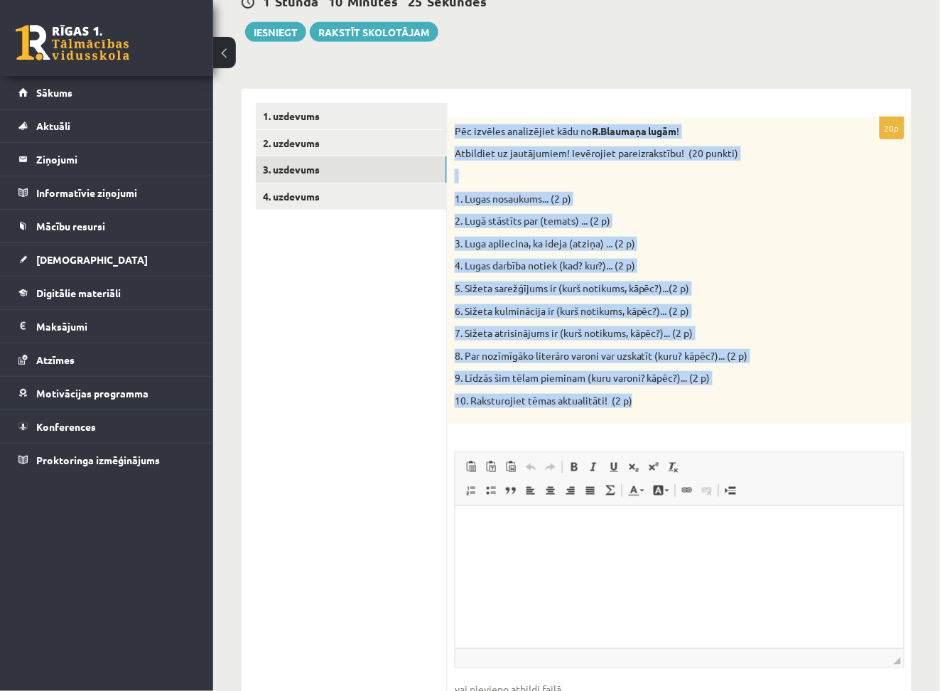
drag, startPoint x: 455, startPoint y: 130, endPoint x: 668, endPoint y: 399, distance: 343.6
click at [668, 399] on div "Pēc izvēles analizējiet kādu no R.Blaumaņa lugām ! Atbildiet uz jautājumiem! Ie…" at bounding box center [680, 270] width 464 height 306
copy div "Pēc izvēles analizējiet kādu no R.Blaumaņa lugām ! Atbildiet uz jautājumiem! Ie…"
click at [754, 279] on div "Pēc izvēles analizējiet kādu no R.Blaumaņa lugām ! Atbildiet uz jautājumiem! Ie…" at bounding box center [680, 270] width 464 height 306
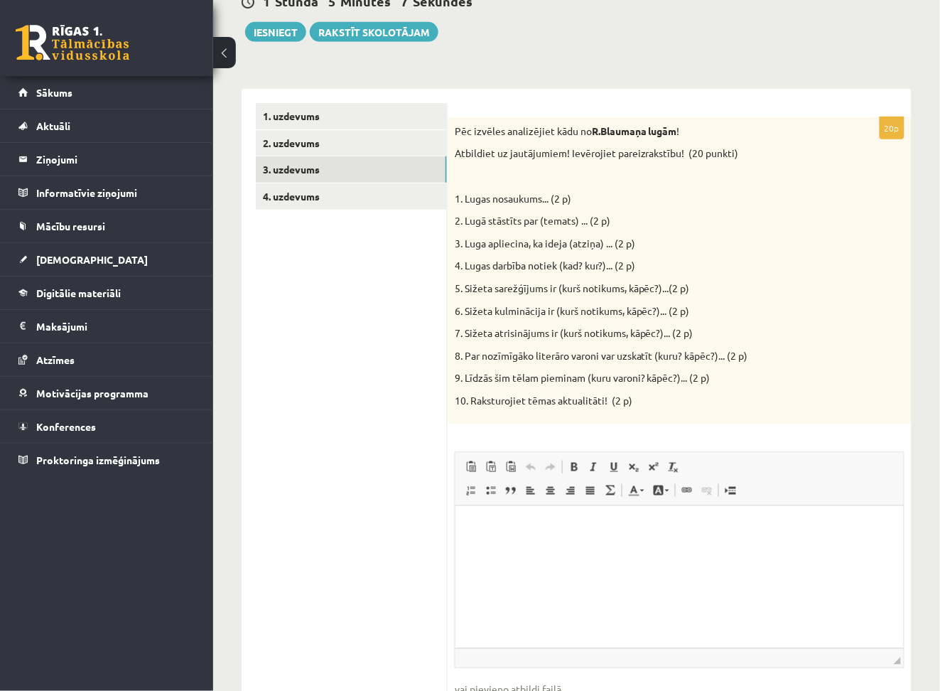
click at [708, 549] on html at bounding box center [679, 526] width 449 height 43
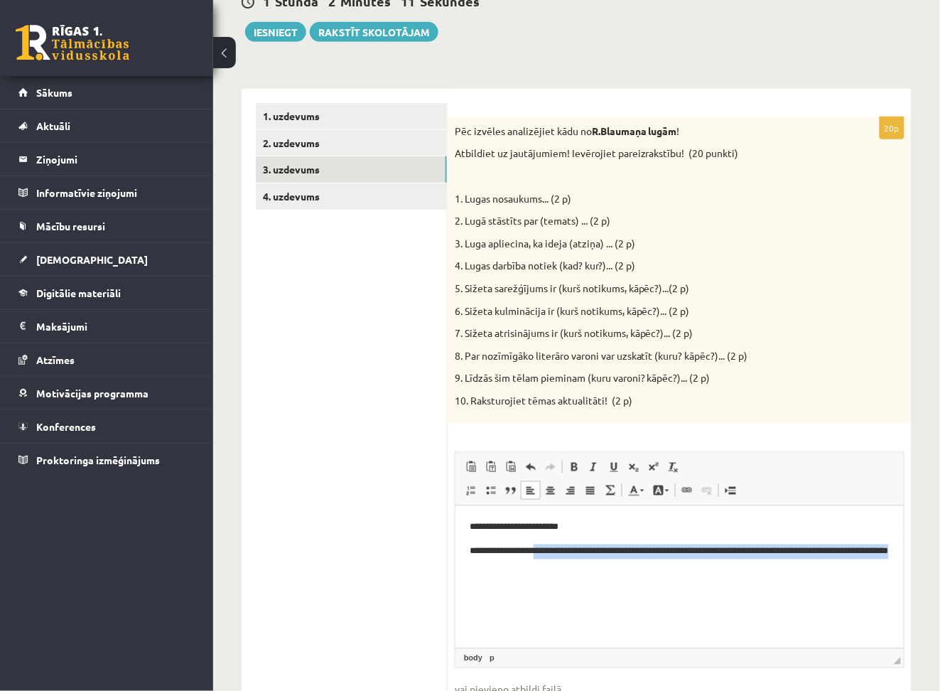
drag, startPoint x: 577, startPoint y: 576, endPoint x: 546, endPoint y: 557, distance: 36.7
click at [546, 557] on html "**********" at bounding box center [679, 546] width 449 height 82
click at [546, 557] on p "**********" at bounding box center [679, 559] width 420 height 30
drag, startPoint x: 561, startPoint y: 565, endPoint x: 542, endPoint y: 548, distance: 25.7
click at [542, 548] on p "**********" at bounding box center [679, 559] width 420 height 30
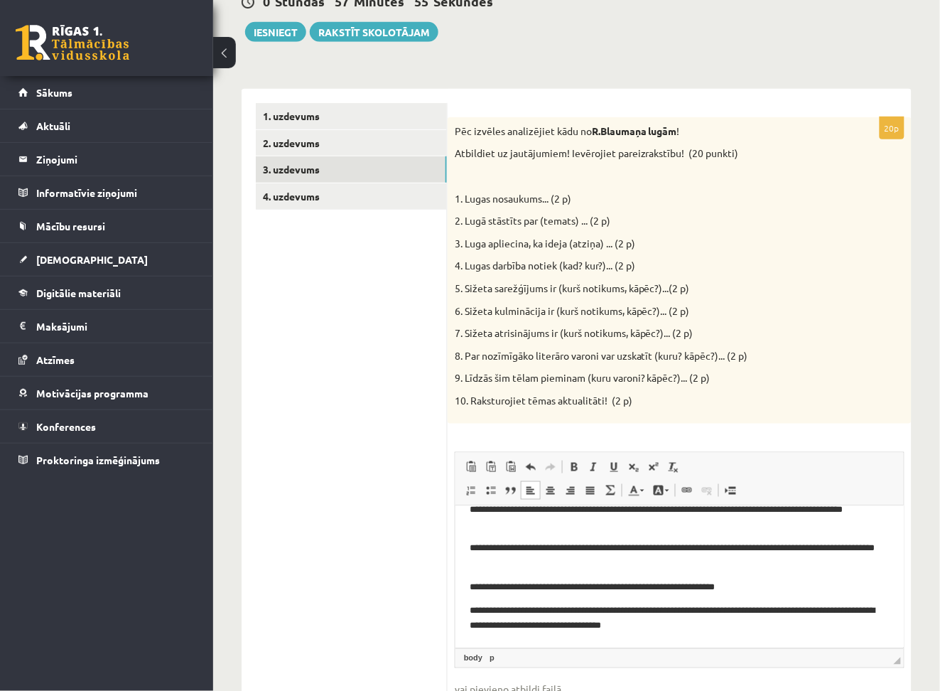
scroll to position [48, 0]
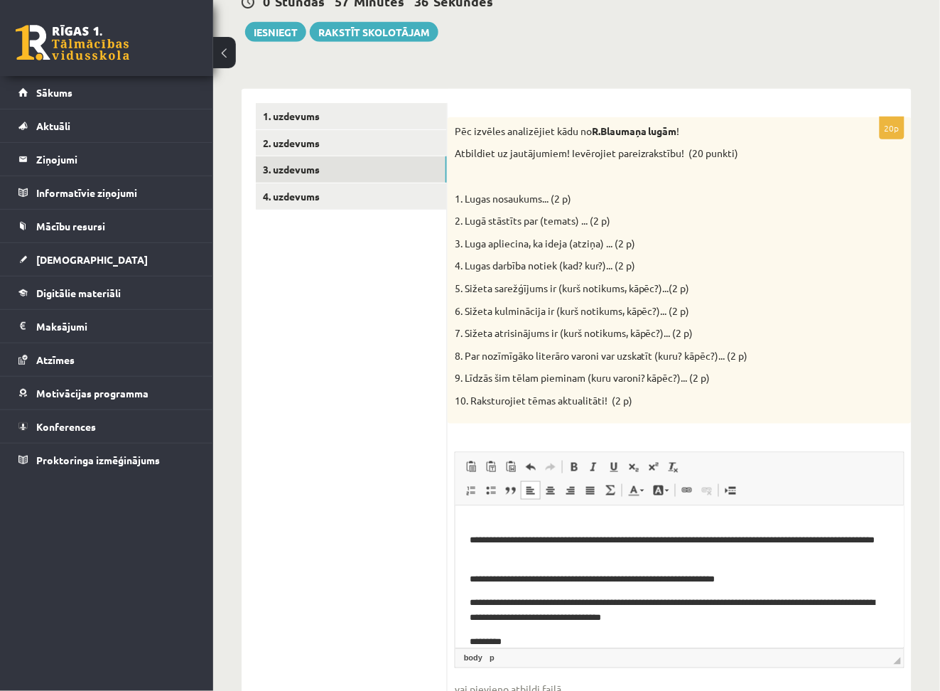
click at [574, 631] on body "**********" at bounding box center [679, 560] width 420 height 179
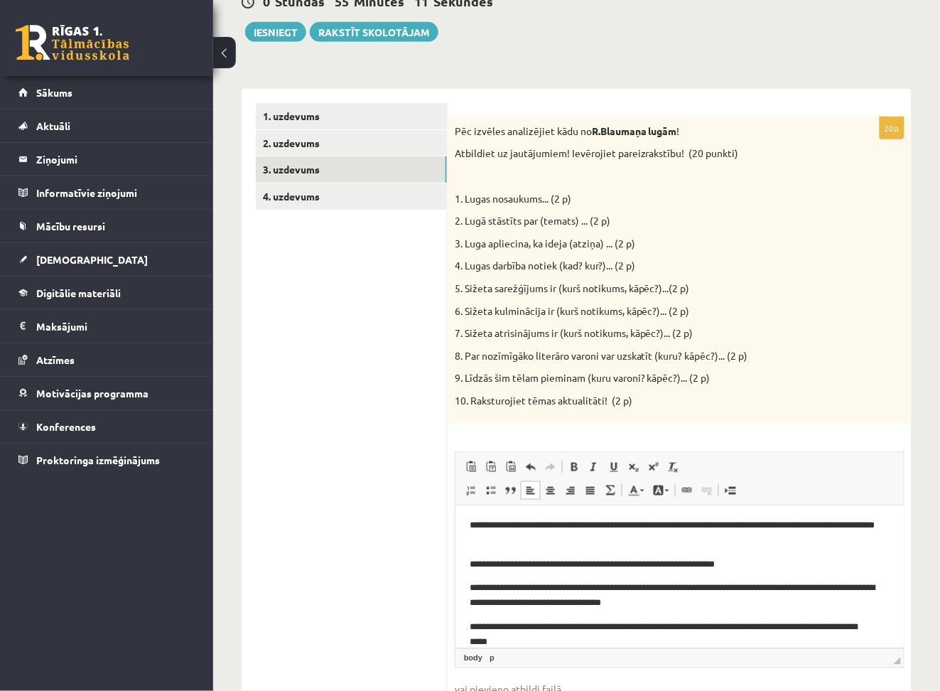
scroll to position [80, 0]
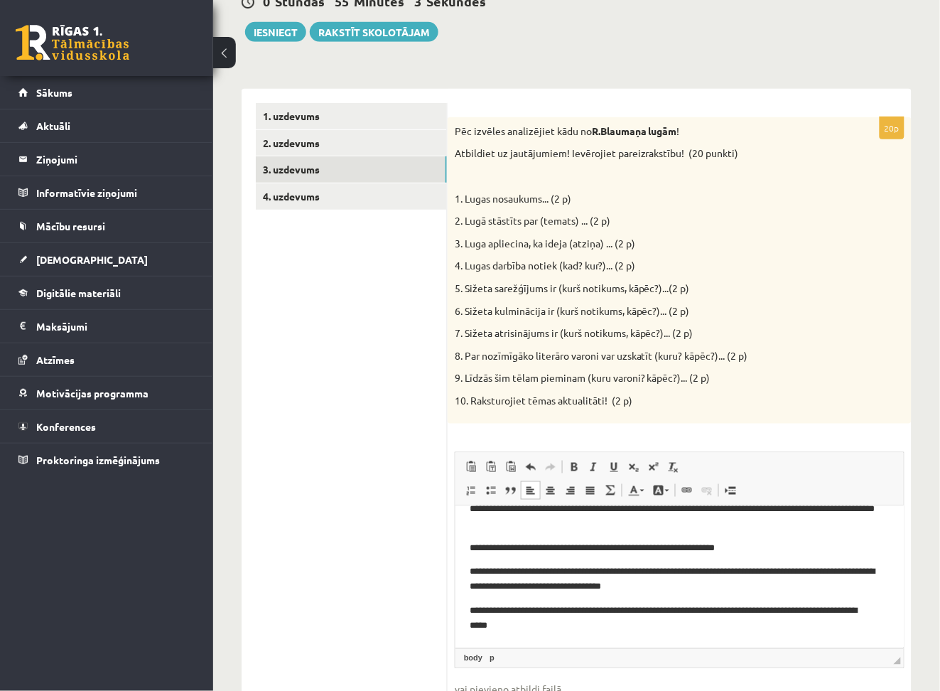
click at [620, 609] on p "**********" at bounding box center [672, 618] width 406 height 30
drag, startPoint x: 609, startPoint y: 609, endPoint x: 622, endPoint y: 626, distance: 21.3
click at [622, 626] on p "**********" at bounding box center [672, 618] width 406 height 30
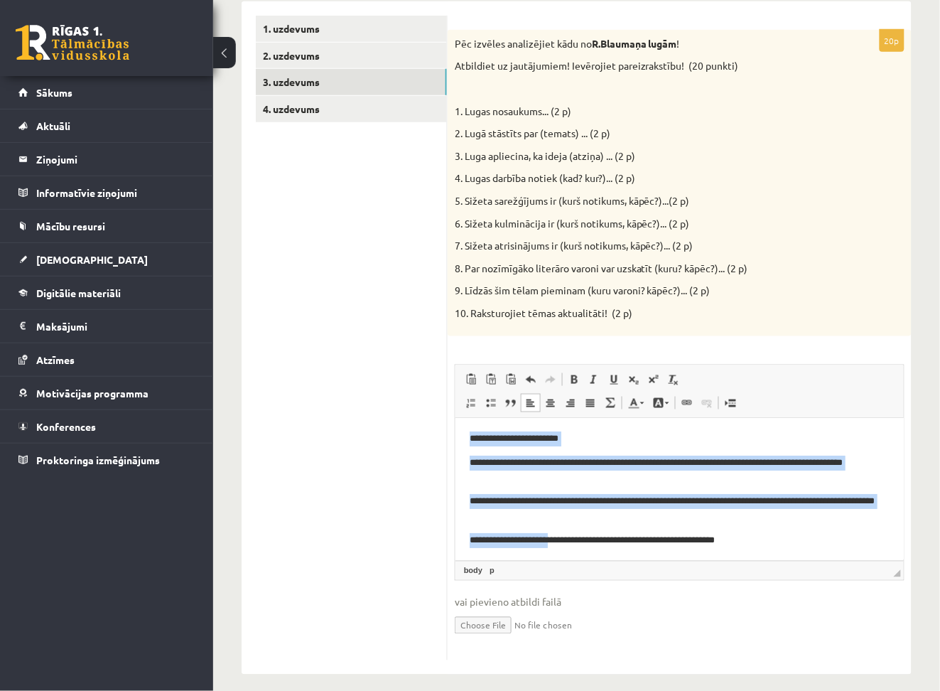
scroll to position [220, 0]
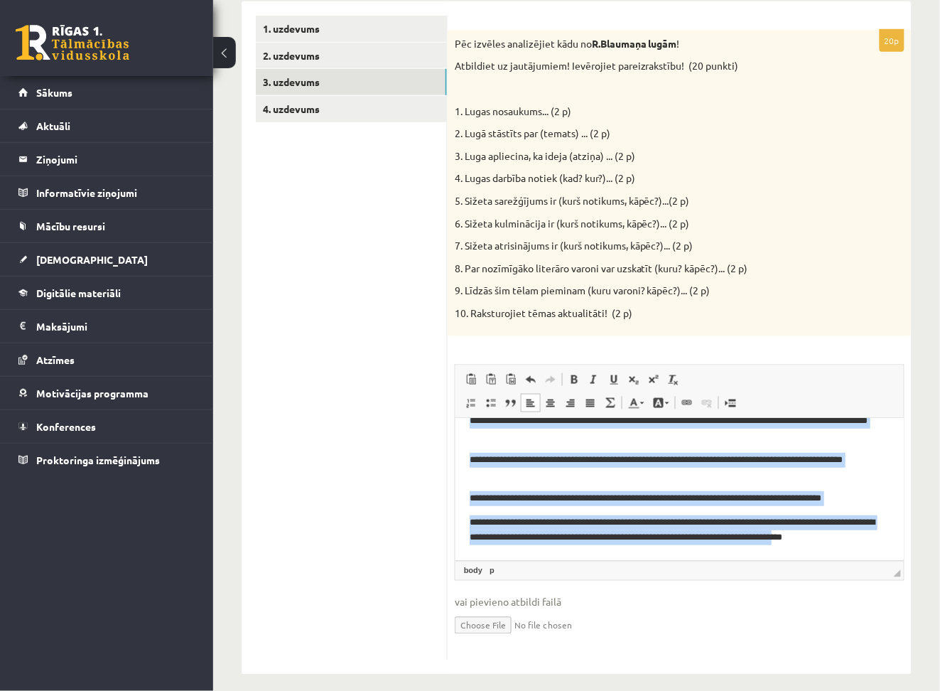
drag, startPoint x: 470, startPoint y: 434, endPoint x: 854, endPoint y: 567, distance: 406.0
click at [854, 559] on html "**********" at bounding box center [679, 378] width 449 height 363
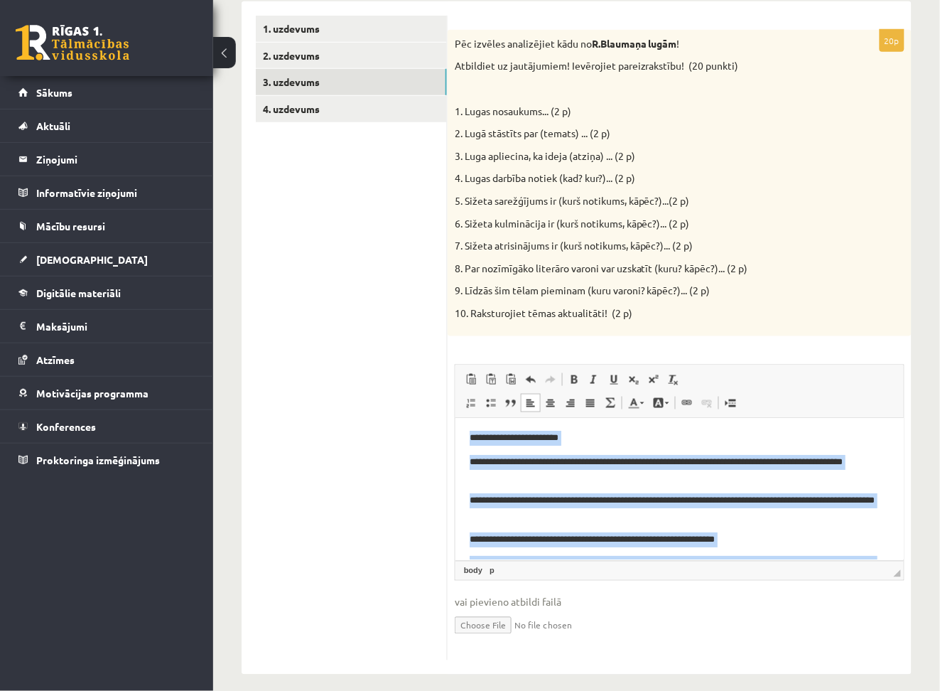
scroll to position [0, 0]
drag, startPoint x: 874, startPoint y: 539, endPoint x: 467, endPoint y: 398, distance: 431.1
click at [467, 417] on html "**********" at bounding box center [679, 598] width 449 height 363
copy body "**********"
click at [576, 500] on p "**********" at bounding box center [672, 509] width 406 height 30
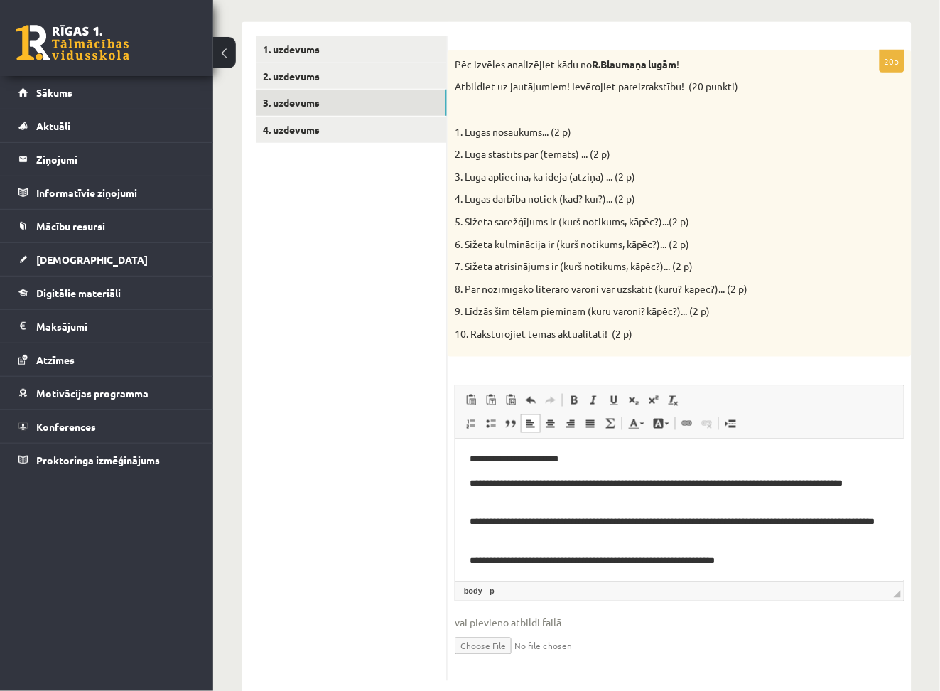
scroll to position [220, 0]
click at [598, 484] on p "**********" at bounding box center [672, 491] width 406 height 30
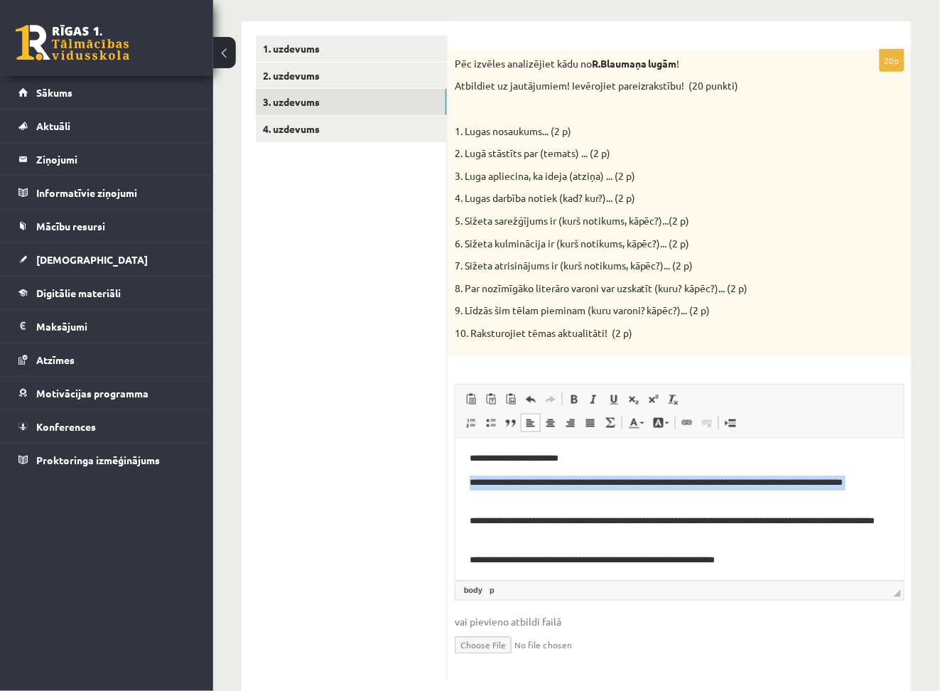
click at [598, 484] on p "**********" at bounding box center [672, 491] width 406 height 30
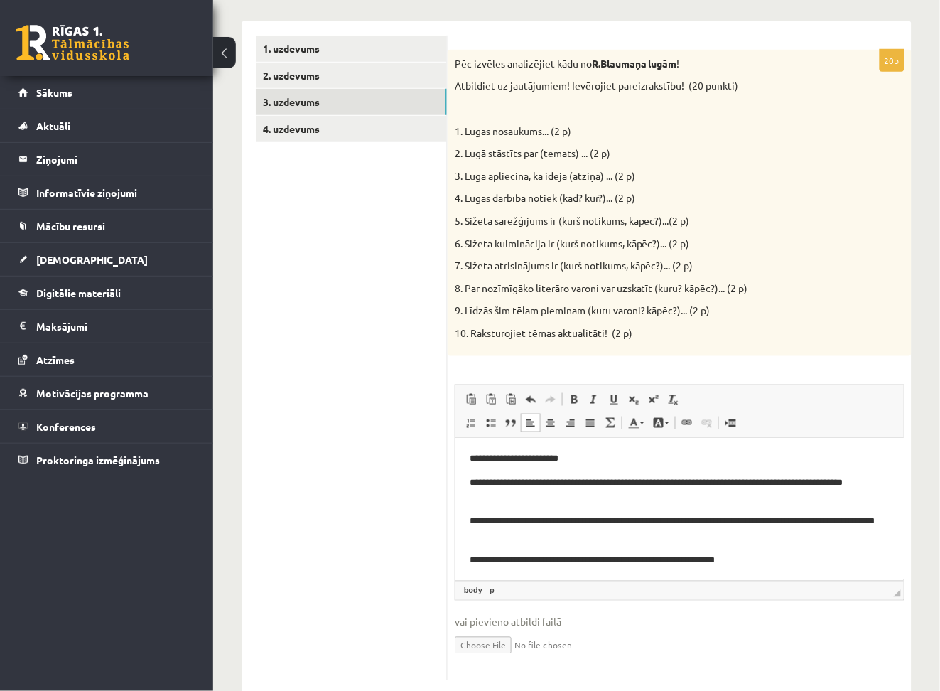
click at [387, 485] on ul "1. uzdevums 2. uzdevums 3. uzdevums 4. uzdevums" at bounding box center [352, 358] width 192 height 645
click at [634, 501] on p "**********" at bounding box center [672, 491] width 406 height 30
click at [596, 484] on p "**********" at bounding box center [672, 491] width 406 height 30
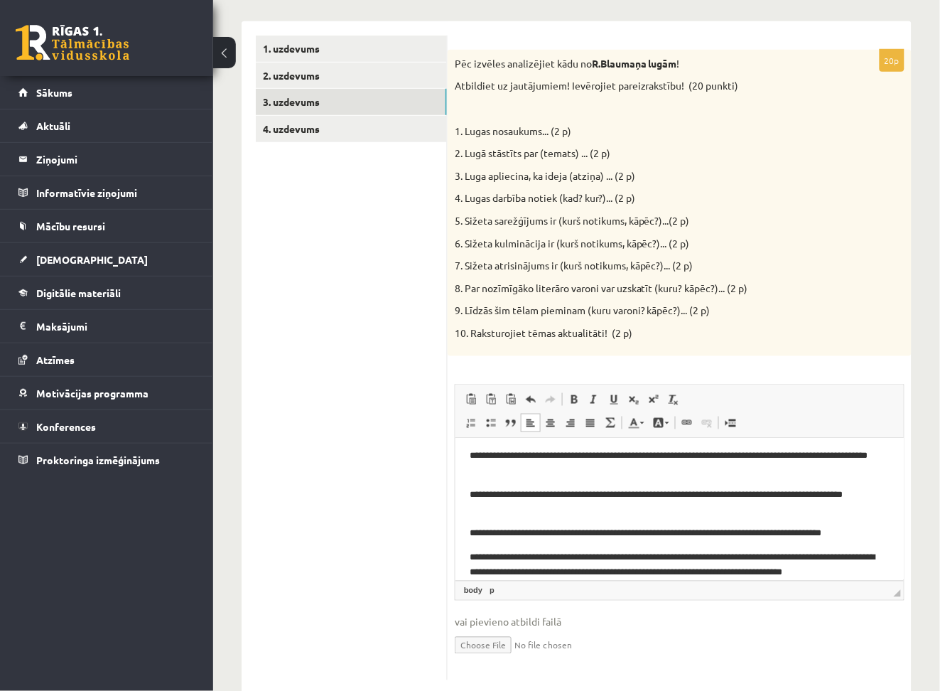
scroll to position [220, 0]
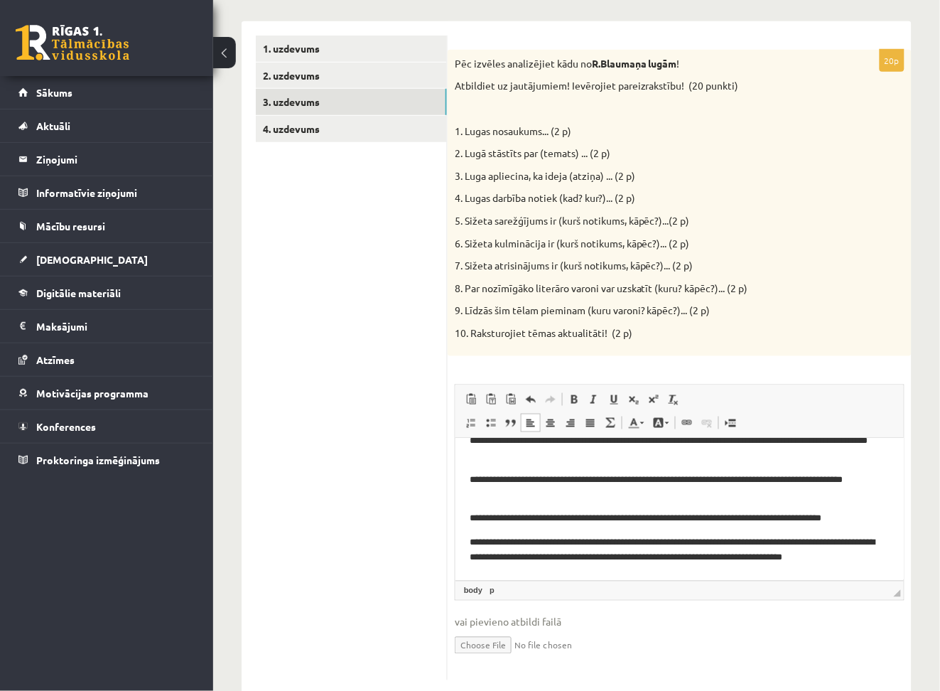
click at [672, 542] on p "**********" at bounding box center [672, 550] width 406 height 30
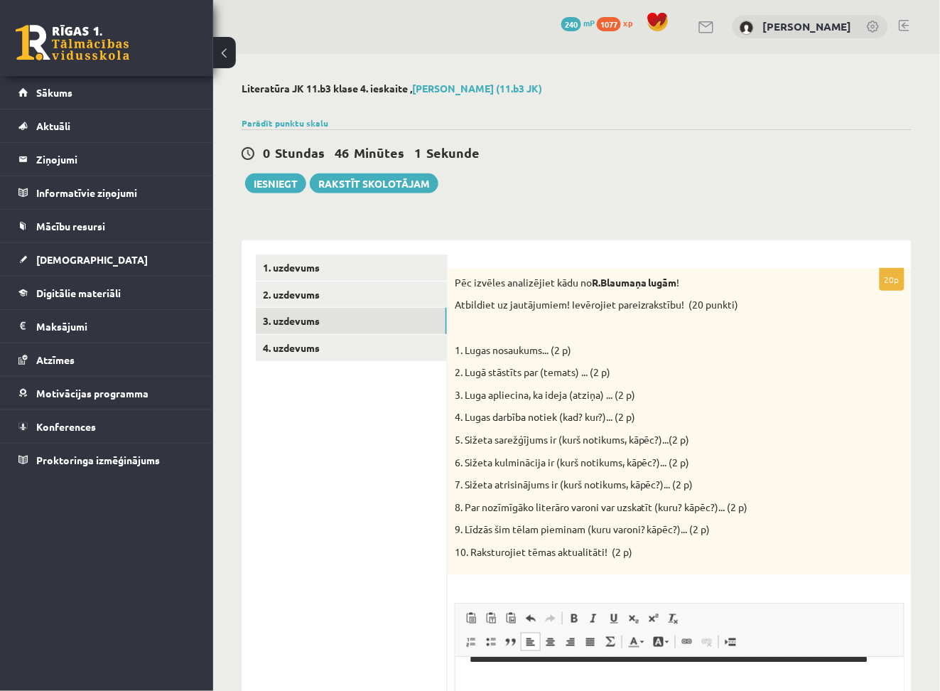
scroll to position [0, 0]
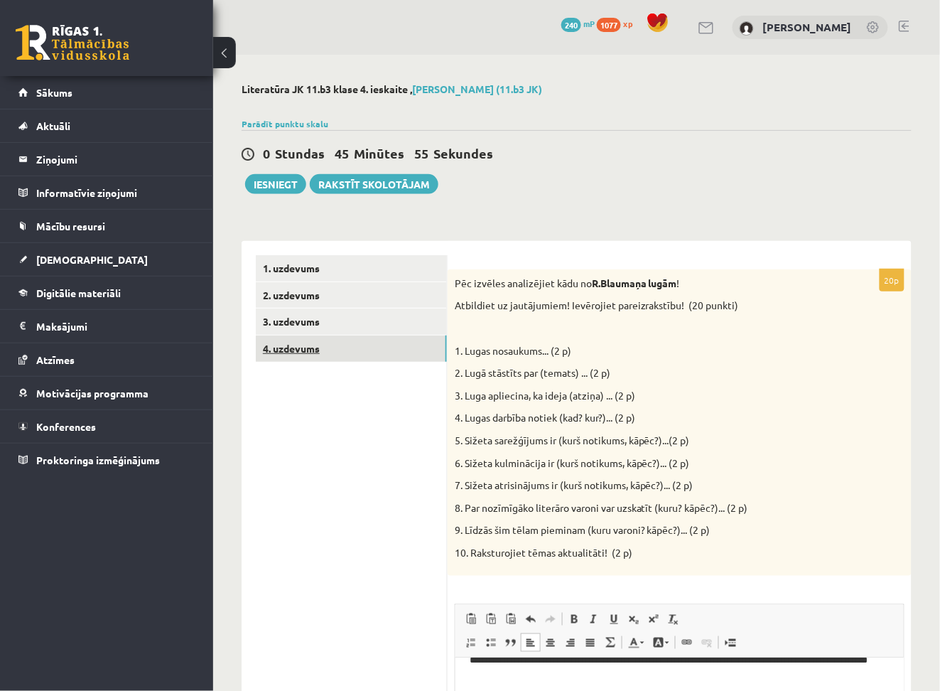
click at [328, 354] on link "4. uzdevums" at bounding box center [351, 348] width 191 height 26
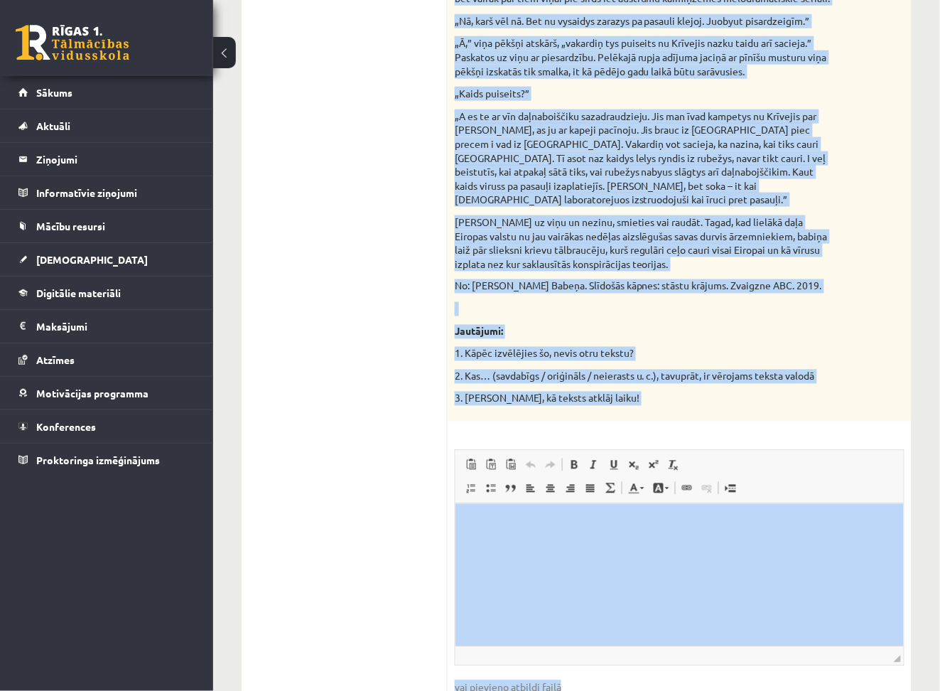
scroll to position [1702, 0]
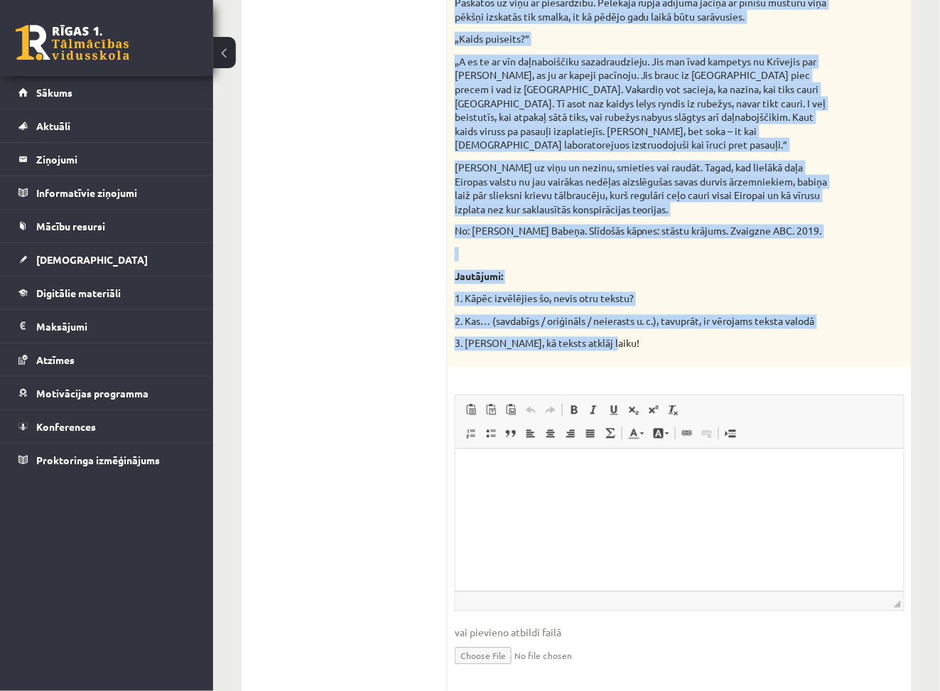
drag, startPoint x: 453, startPoint y: 139, endPoint x: 691, endPoint y: 294, distance: 283.7
copy div "Izvēlies vienu no piedāvātajiem tekstiem! Izvēlies vienu no piedāvātajiem jautā…"
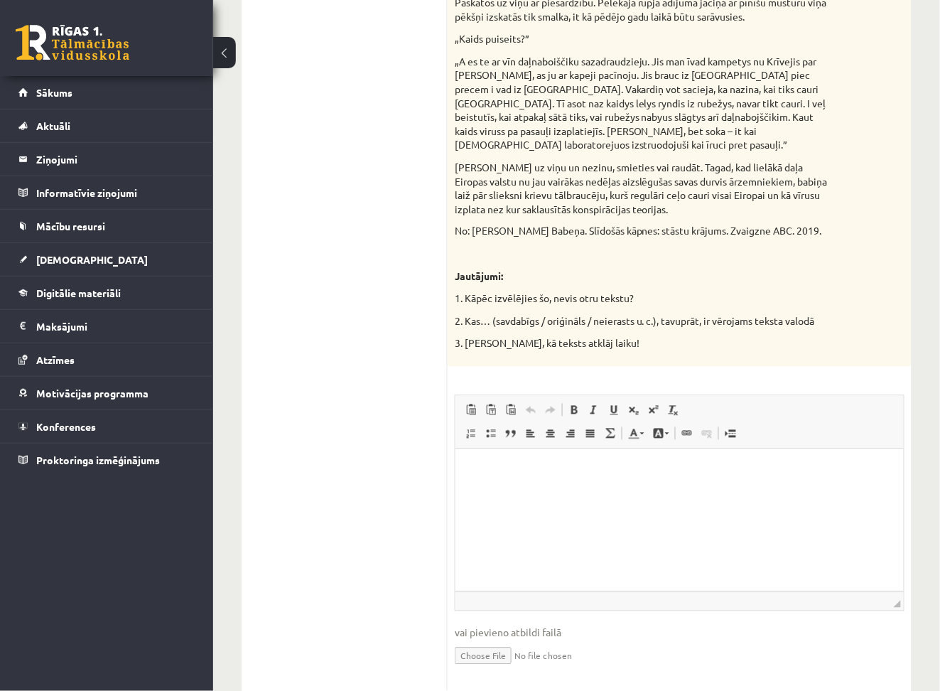
click at [557, 492] on html at bounding box center [679, 470] width 449 height 43
click at [707, 478] on html "***" at bounding box center [679, 470] width 449 height 43
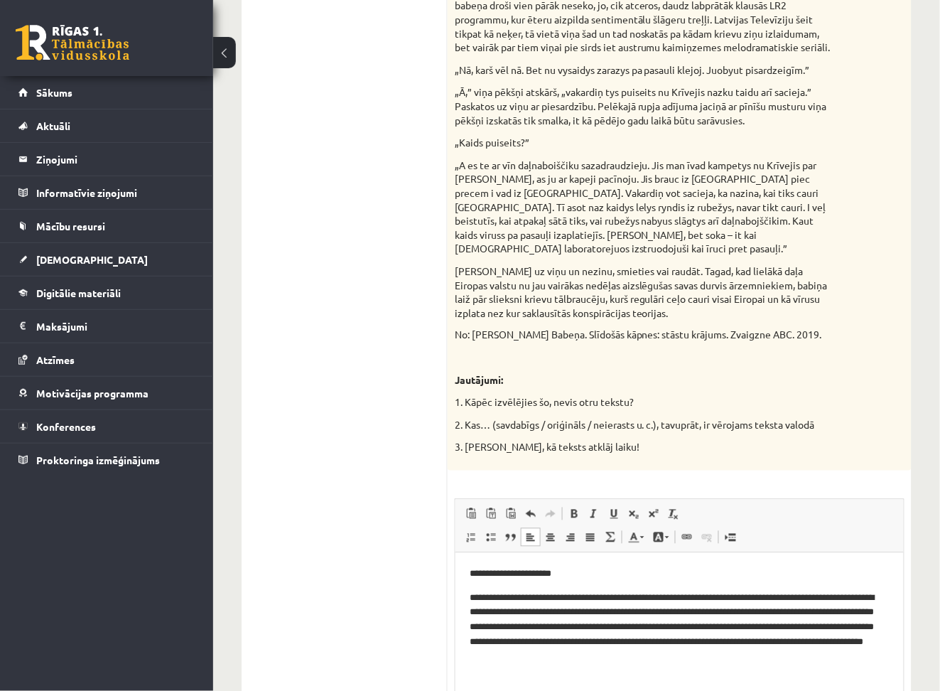
scroll to position [1701, 0]
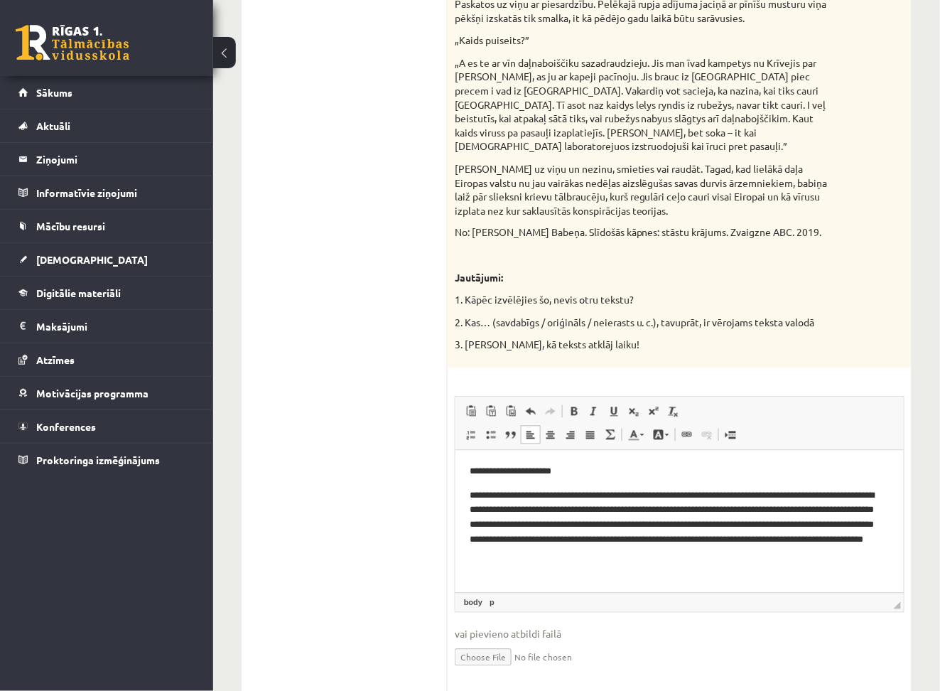
click at [470, 497] on p "**********" at bounding box center [679, 525] width 420 height 74
click at [688, 554] on p "**********" at bounding box center [679, 525] width 420 height 74
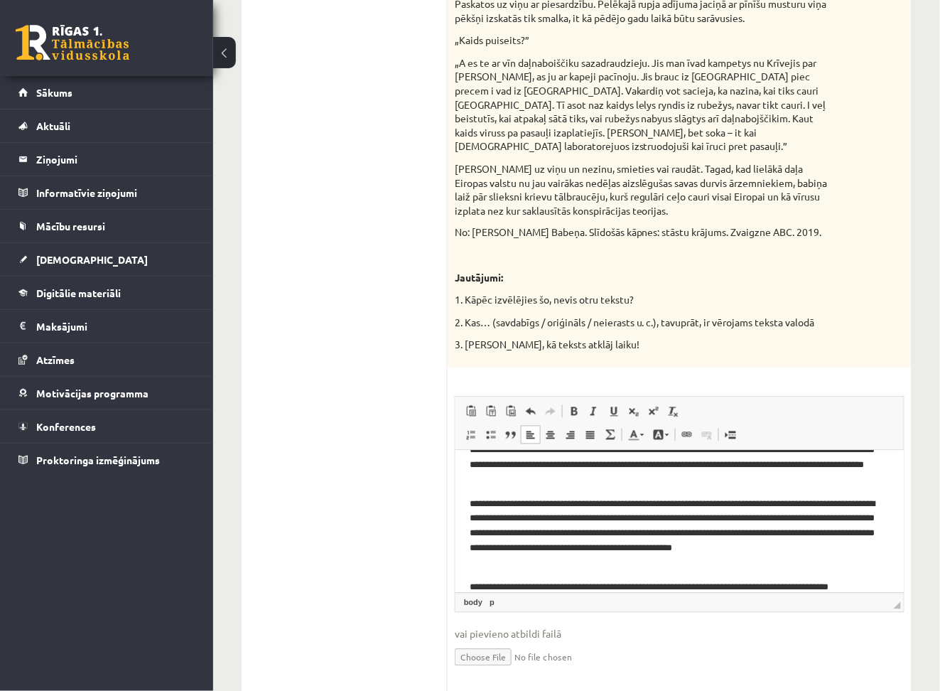
scroll to position [89, 0]
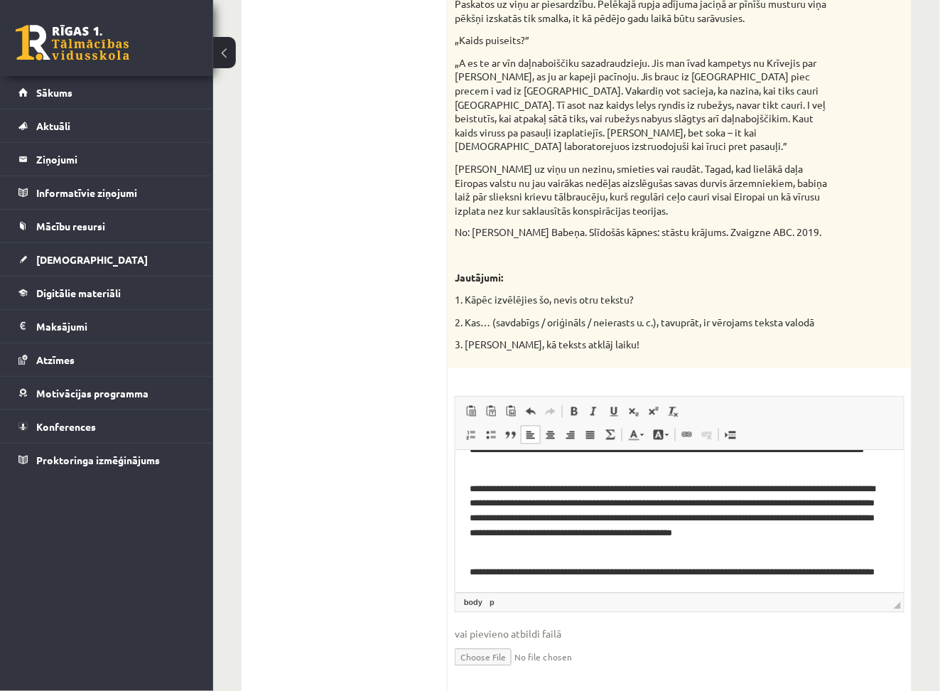
click at [509, 586] on p "**********" at bounding box center [672, 580] width 406 height 30
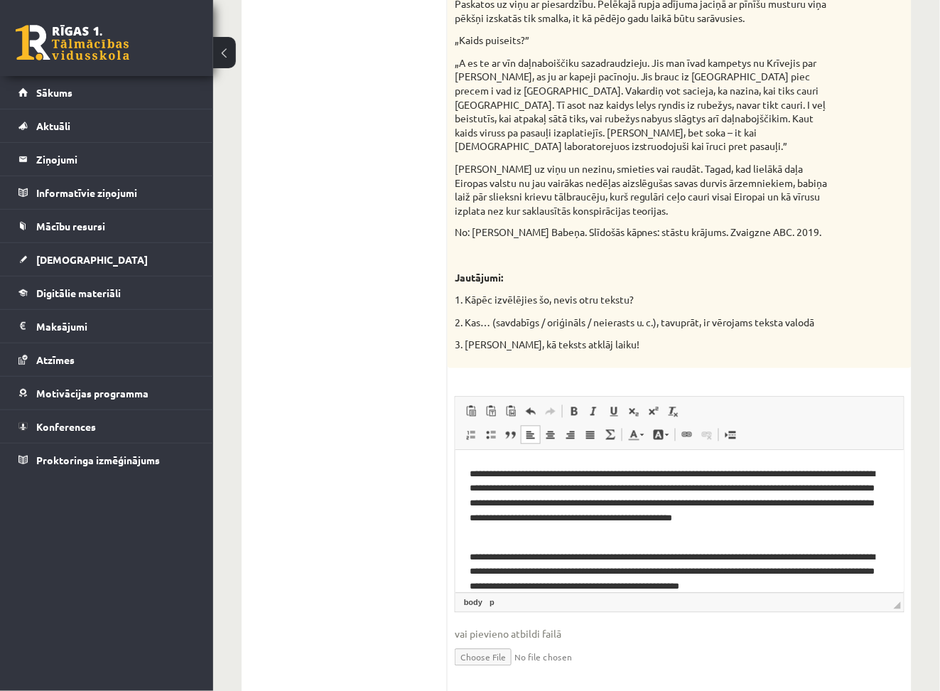
scroll to position [128, 0]
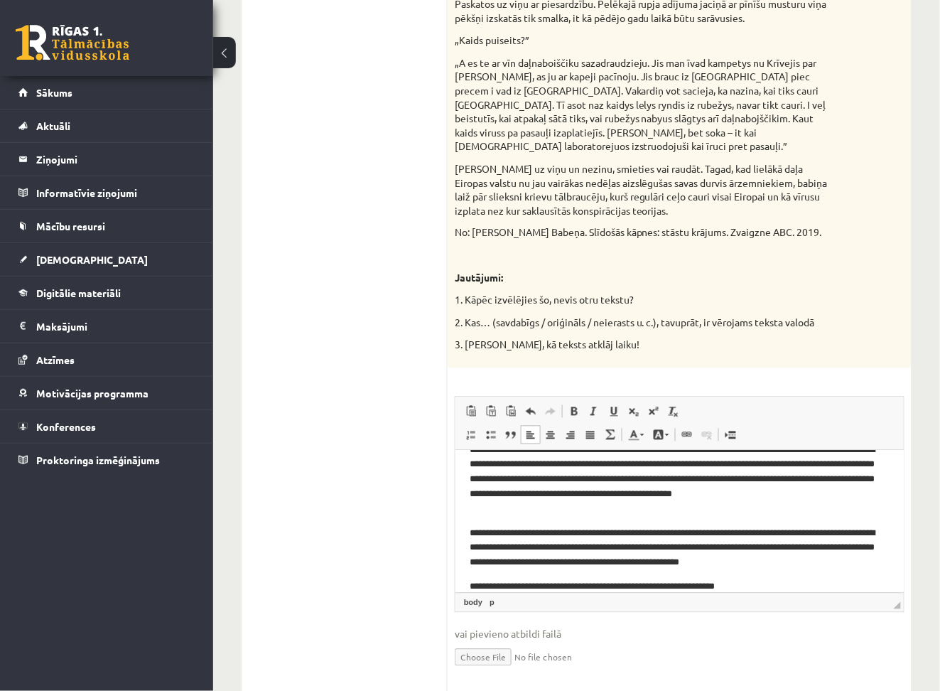
click at [683, 587] on p "**********" at bounding box center [672, 586] width 406 height 15
click at [777, 586] on p "**********" at bounding box center [672, 586] width 406 height 15
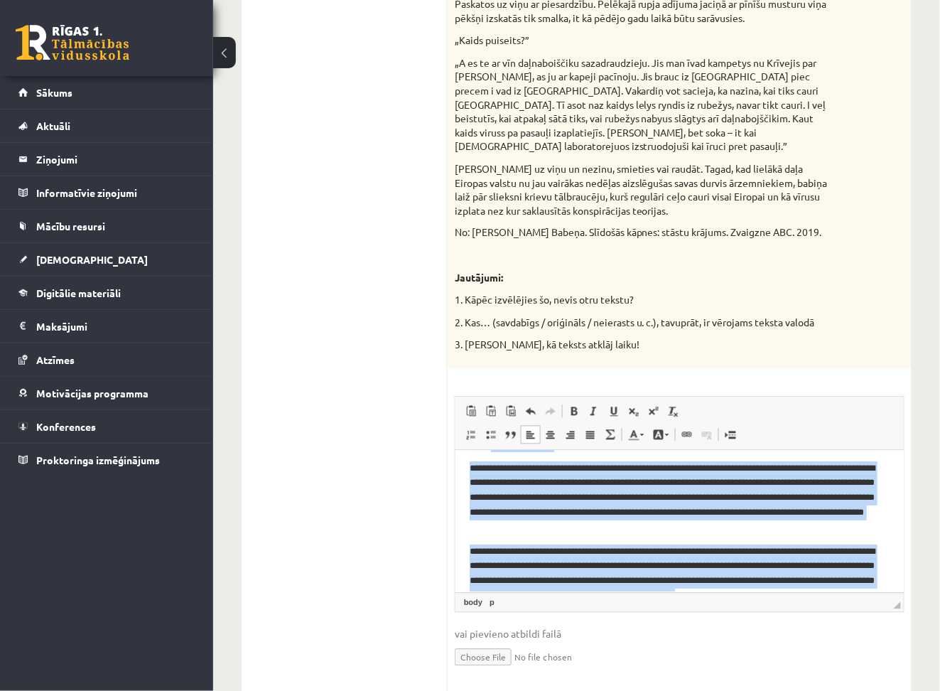
scroll to position [0, 0]
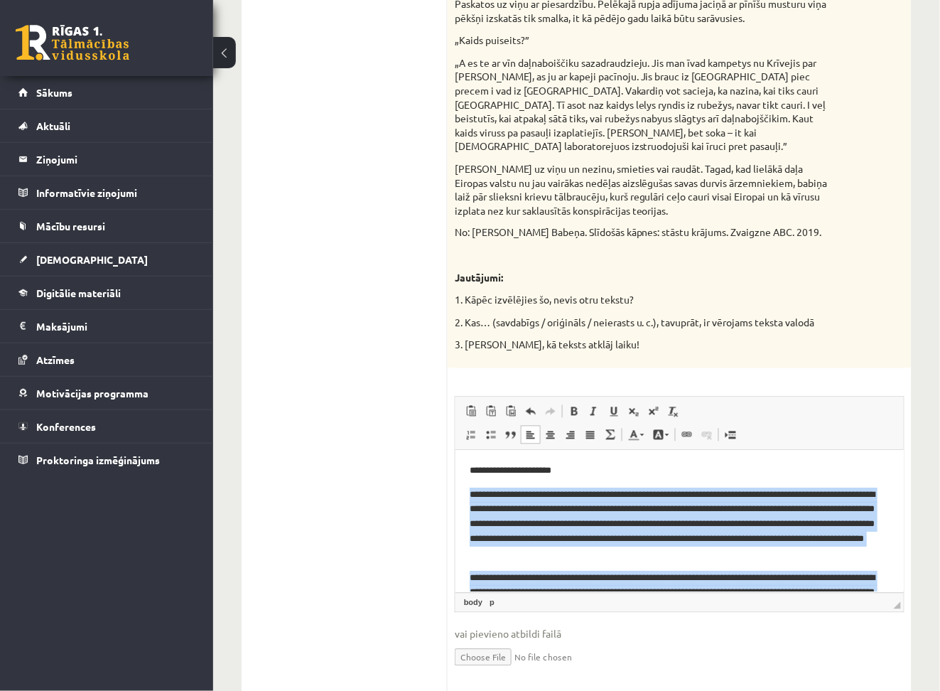
drag, startPoint x: 813, startPoint y: 589, endPoint x: 471, endPoint y: 496, distance: 354.2
click at [471, 496] on body "**********" at bounding box center [679, 599] width 420 height 273
click at [775, 540] on p "**********" at bounding box center [672, 525] width 406 height 74
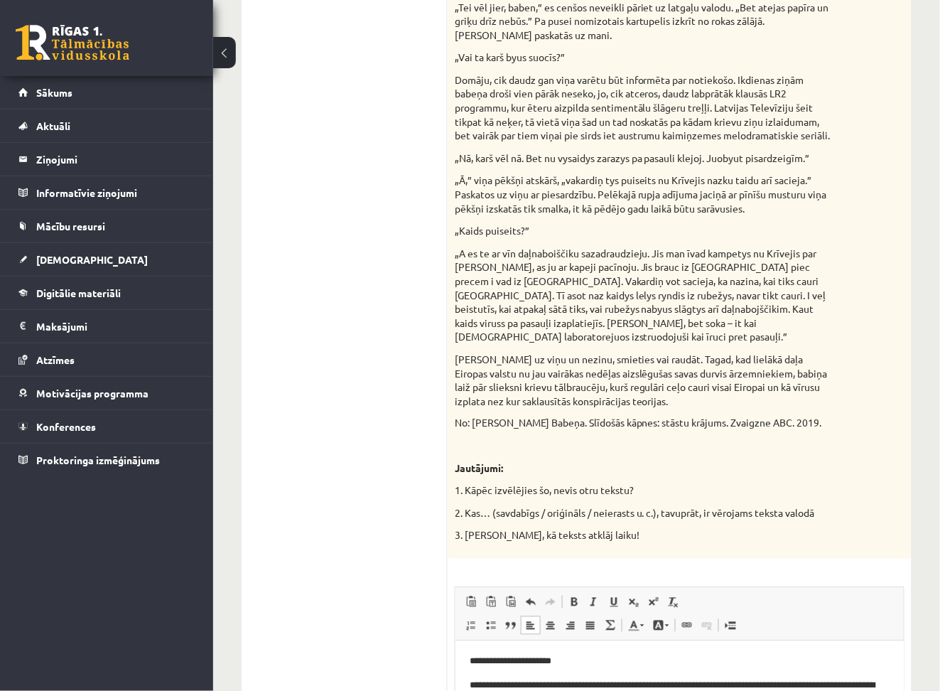
scroll to position [1702, 0]
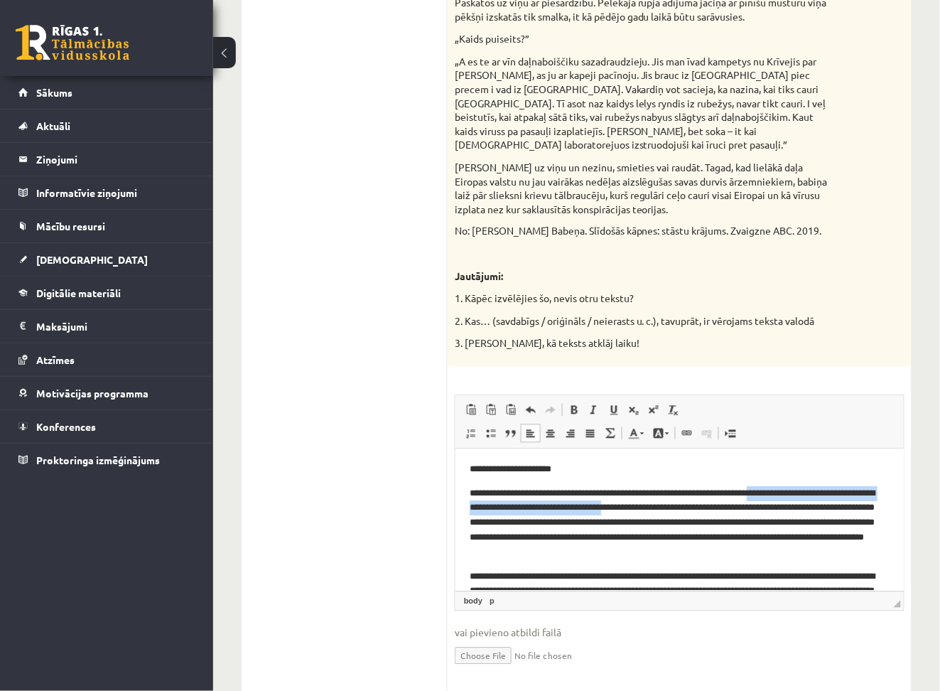
drag, startPoint x: 687, startPoint y: 512, endPoint x: 785, endPoint y: 490, distance: 100.5
click at [785, 490] on p "**********" at bounding box center [672, 523] width 406 height 74
drag, startPoint x: 734, startPoint y: 505, endPoint x: 612, endPoint y: 508, distance: 121.6
click at [612, 508] on p "**********" at bounding box center [672, 523] width 406 height 74
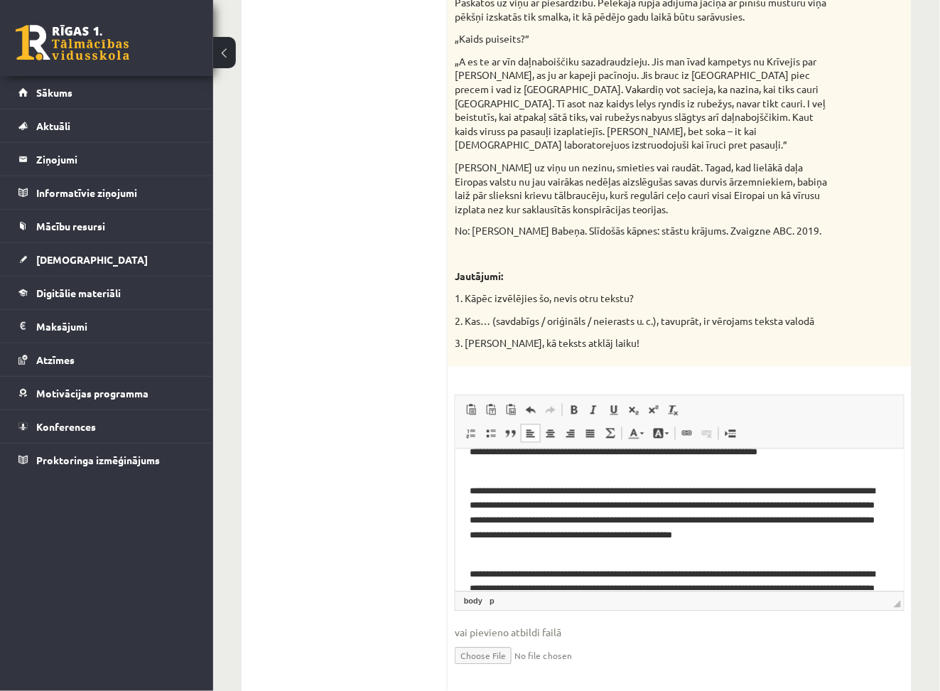
scroll to position [86, 0]
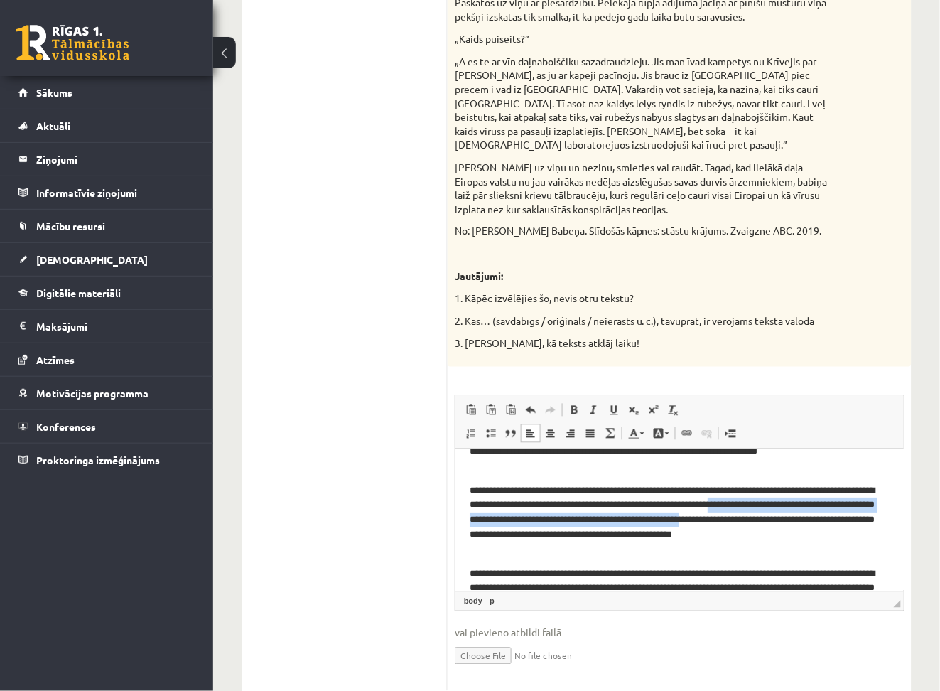
drag, startPoint x: 800, startPoint y: 502, endPoint x: 836, endPoint y: 525, distance: 42.8
click at [836, 525] on p "**********" at bounding box center [672, 520] width 406 height 74
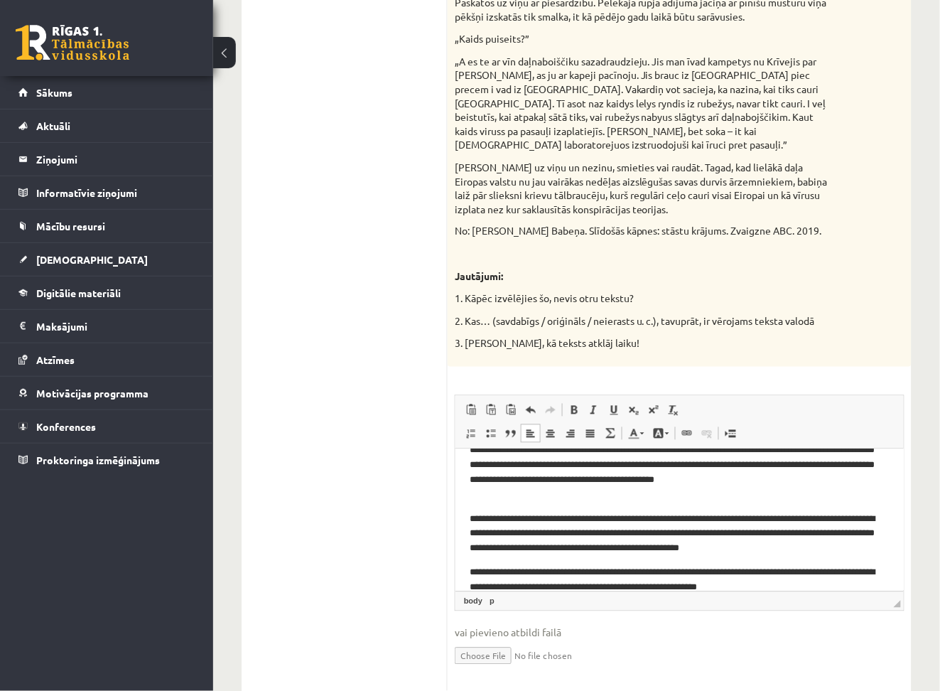
scroll to position [159, 0]
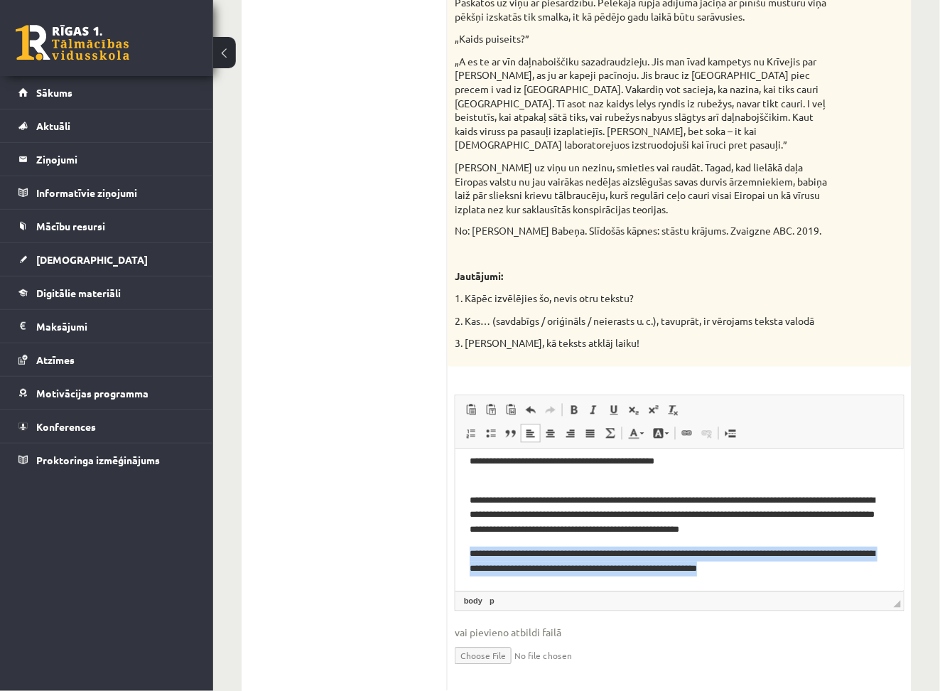
drag, startPoint x: 811, startPoint y: 569, endPoint x: 470, endPoint y: 559, distance: 341.3
click at [470, 559] on p "**********" at bounding box center [672, 562] width 406 height 30
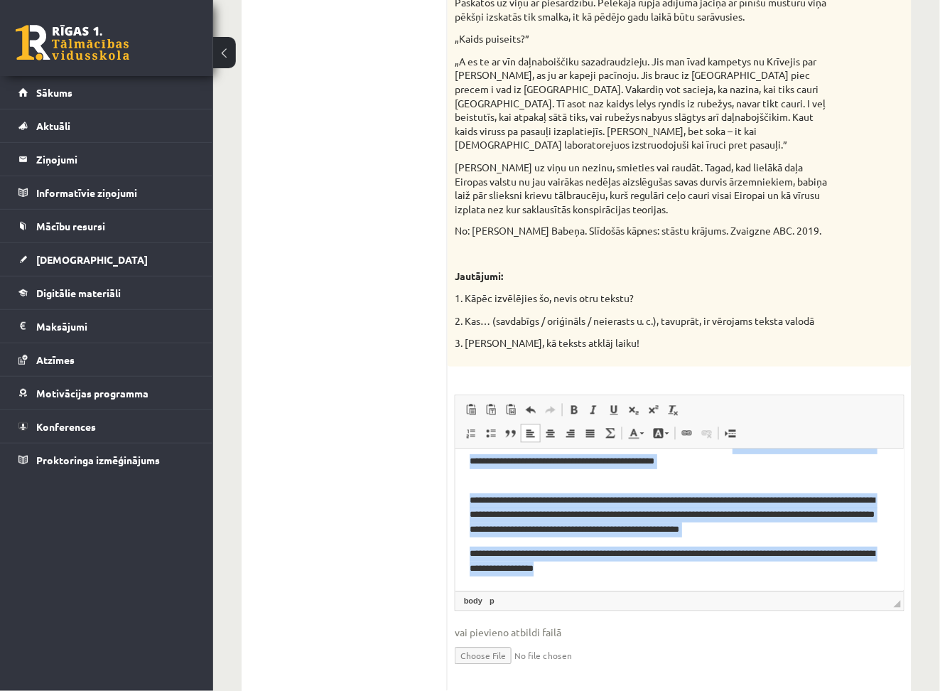
scroll to position [0, 0]
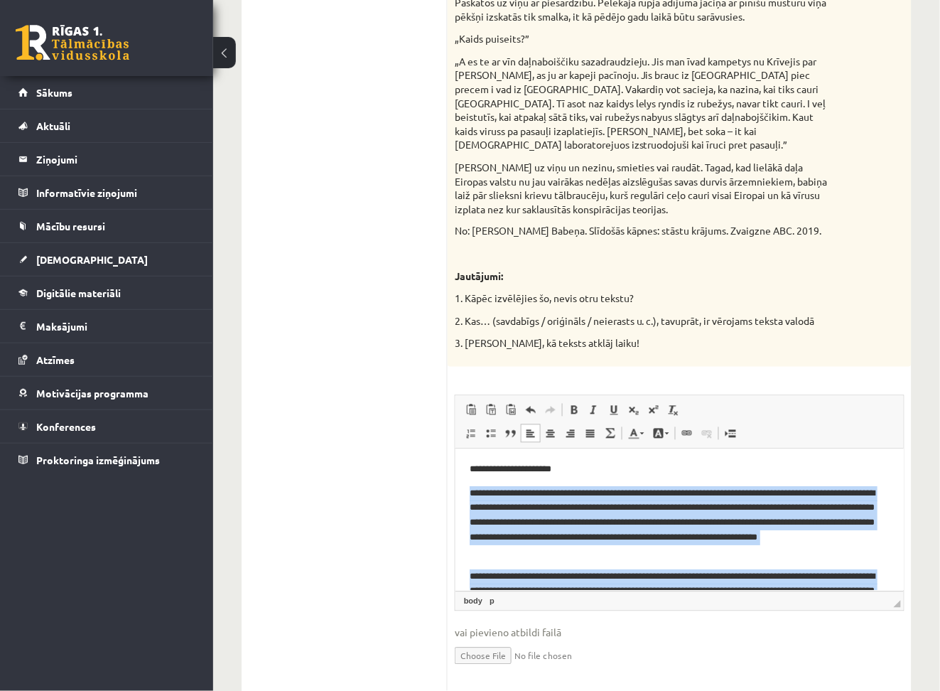
drag, startPoint x: 664, startPoint y: 567, endPoint x: 472, endPoint y: 489, distance: 207.2
click at [472, 489] on body "**********" at bounding box center [679, 598] width 420 height 273
click at [766, 531] on p "**********" at bounding box center [672, 523] width 406 height 74
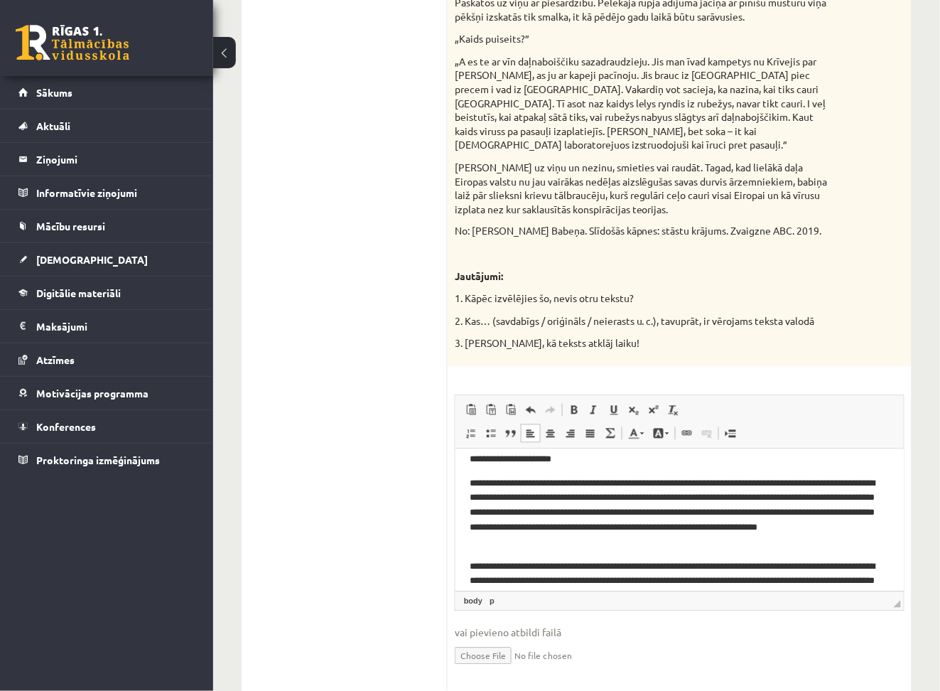
scroll to position [11, 0]
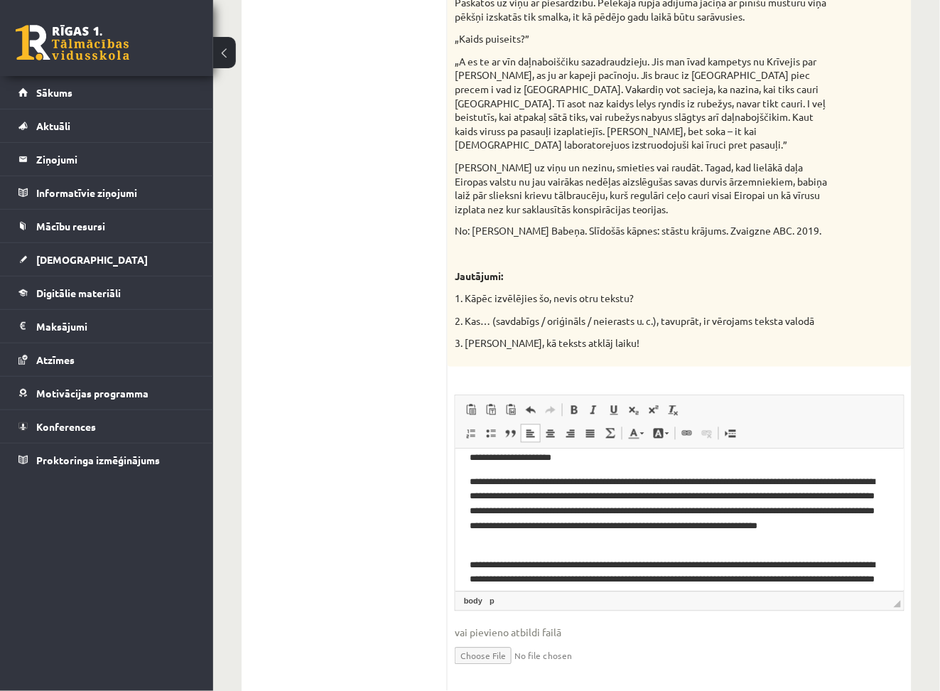
click at [684, 497] on p "**********" at bounding box center [672, 512] width 406 height 74
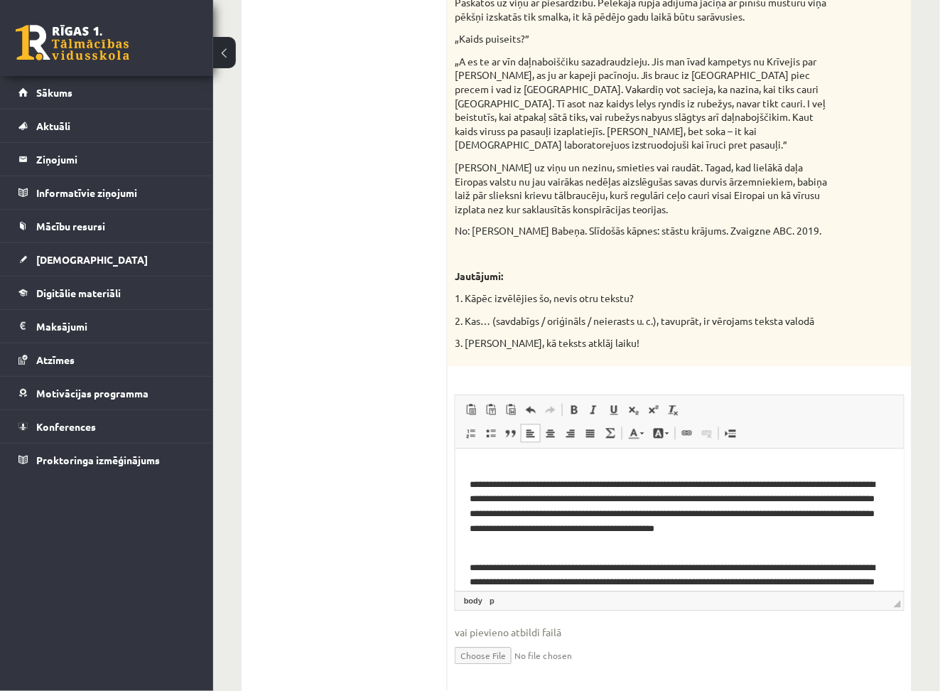
scroll to position [93, 0]
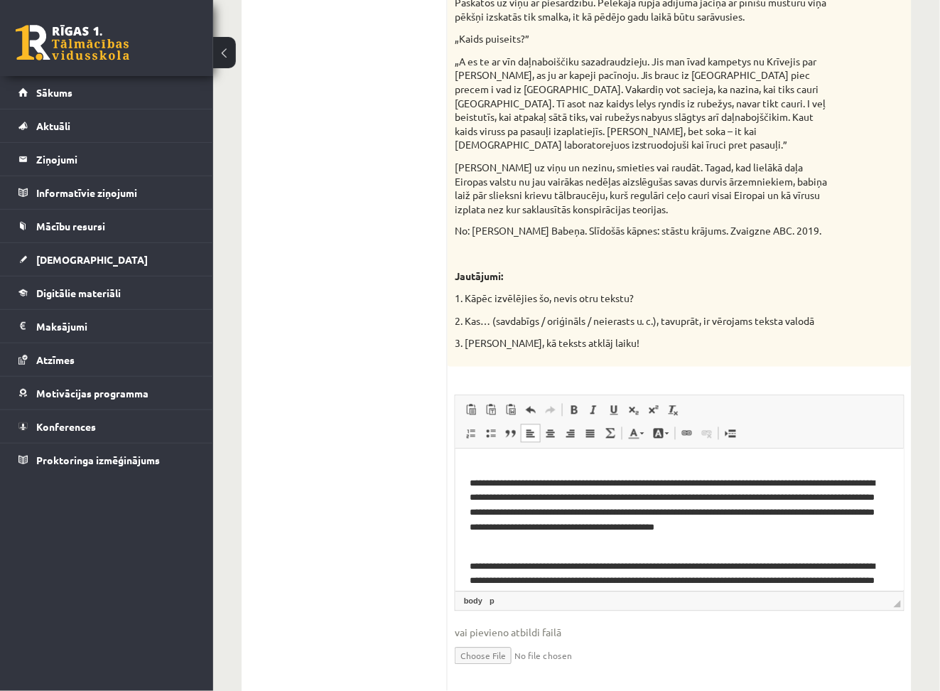
click at [839, 515] on p "**********" at bounding box center [672, 513] width 406 height 74
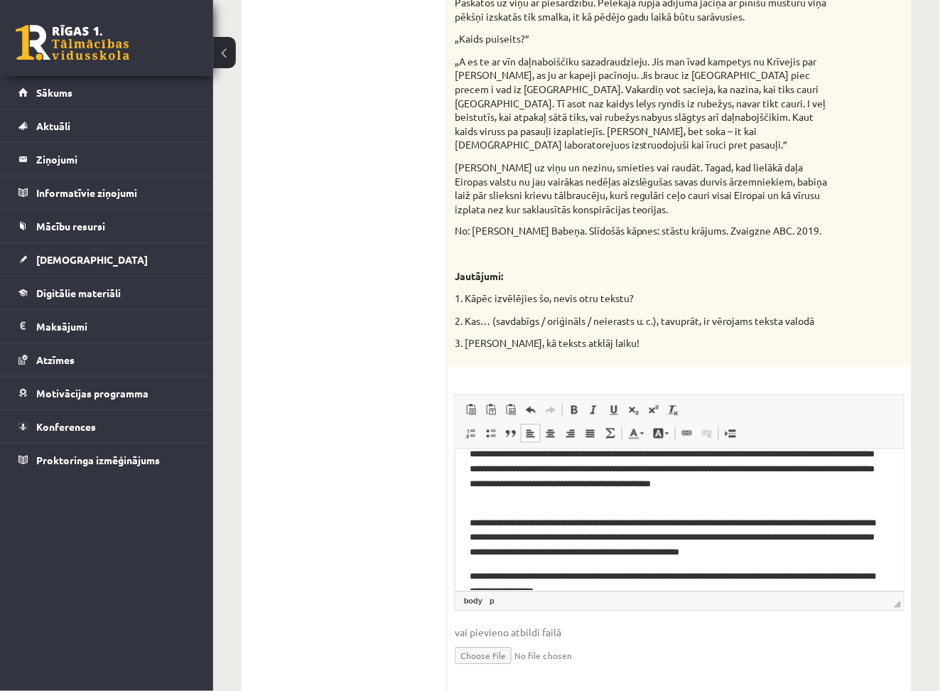
scroll to position [159, 0]
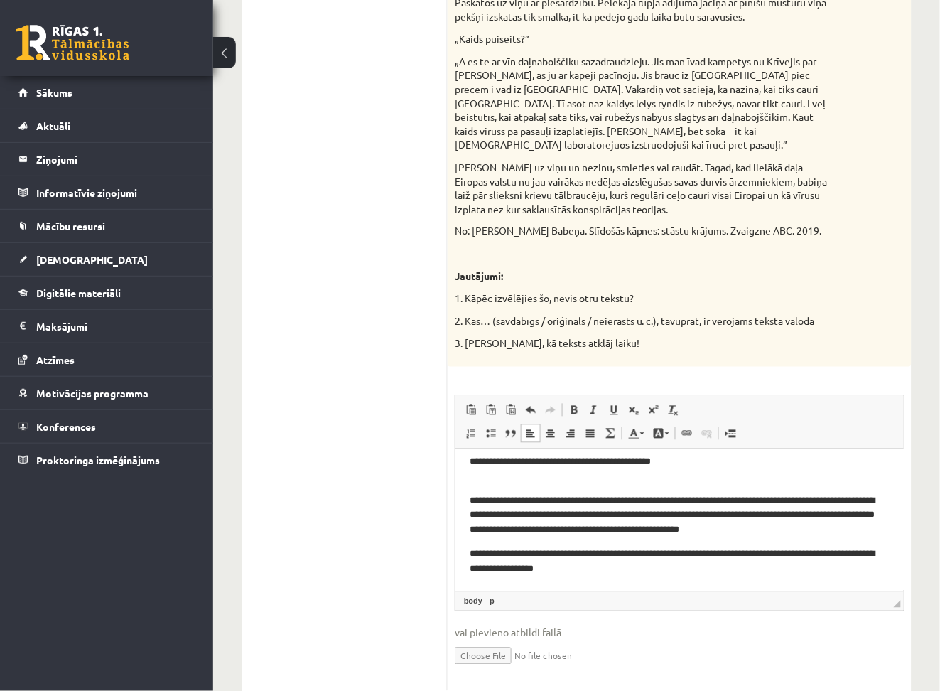
click at [535, 571] on p "**********" at bounding box center [672, 562] width 406 height 30
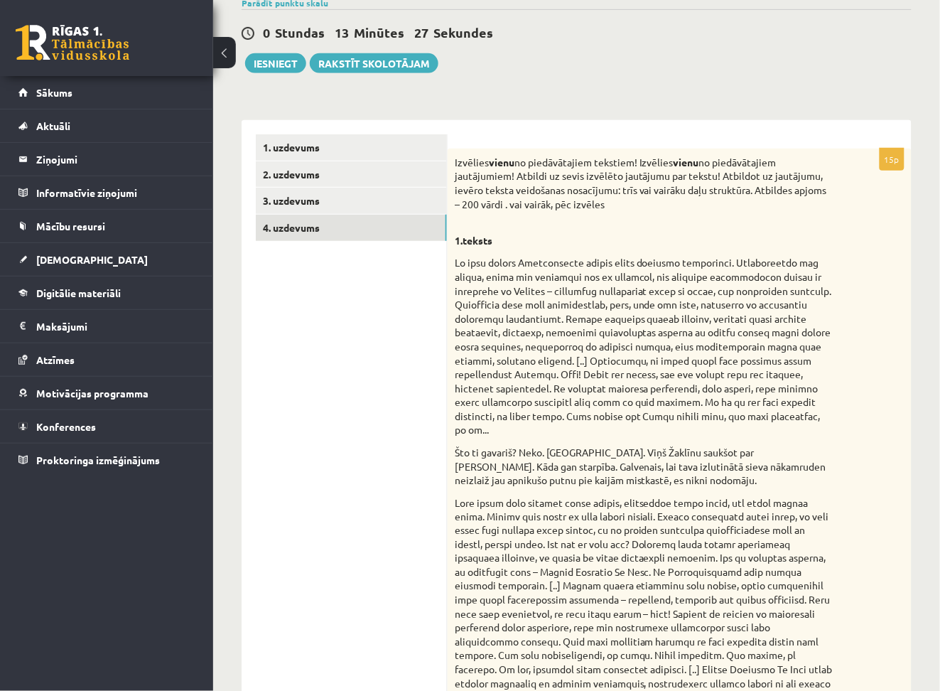
scroll to position [0, 0]
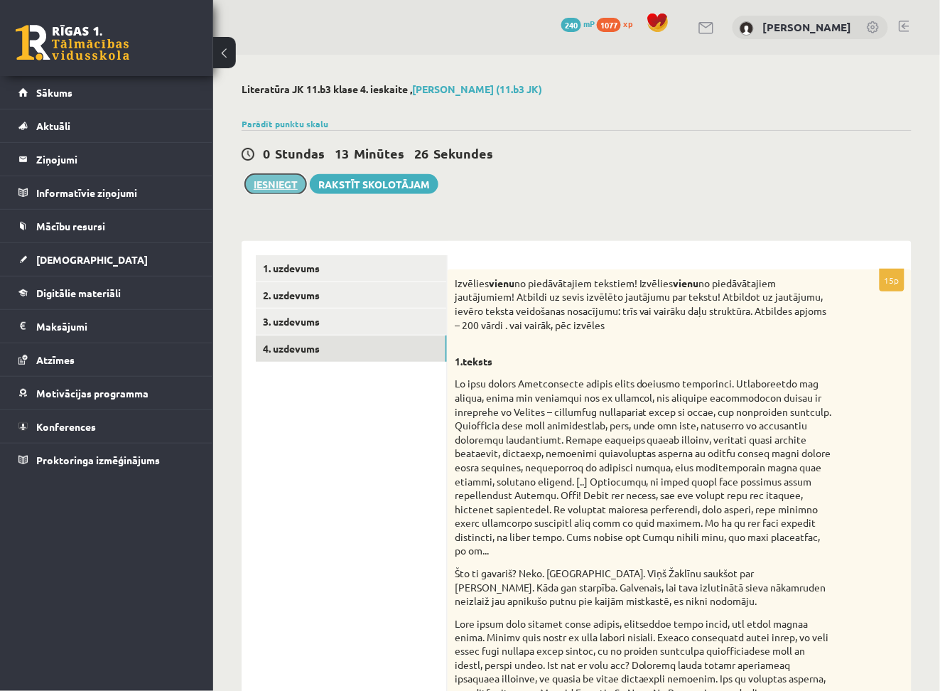
click at [257, 179] on button "Iesniegt" at bounding box center [275, 184] width 61 height 20
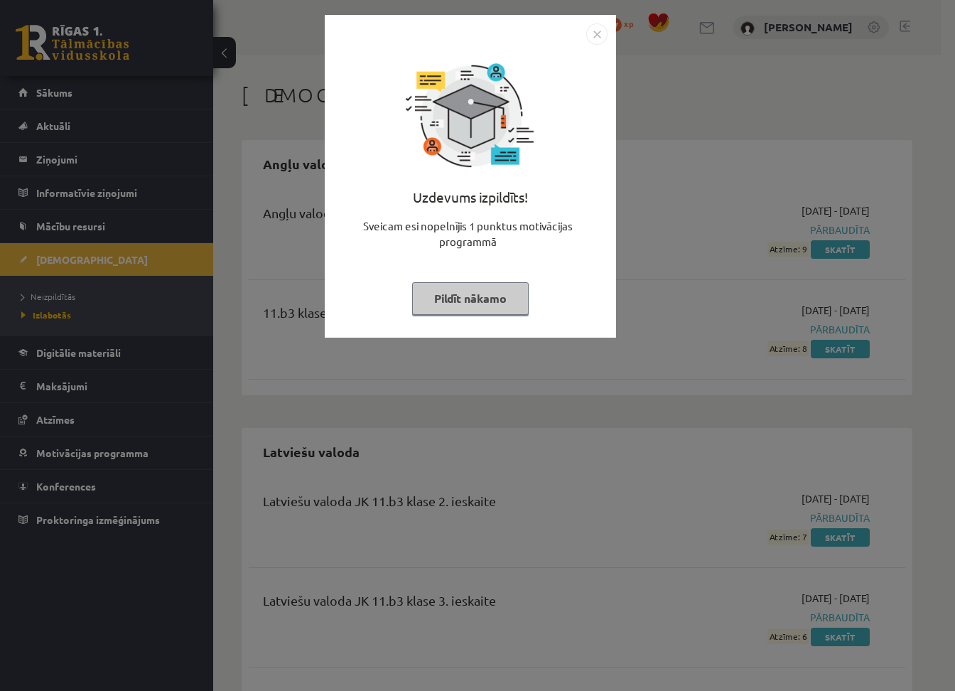
click at [492, 297] on button "Pildīt nākamo" at bounding box center [470, 298] width 117 height 33
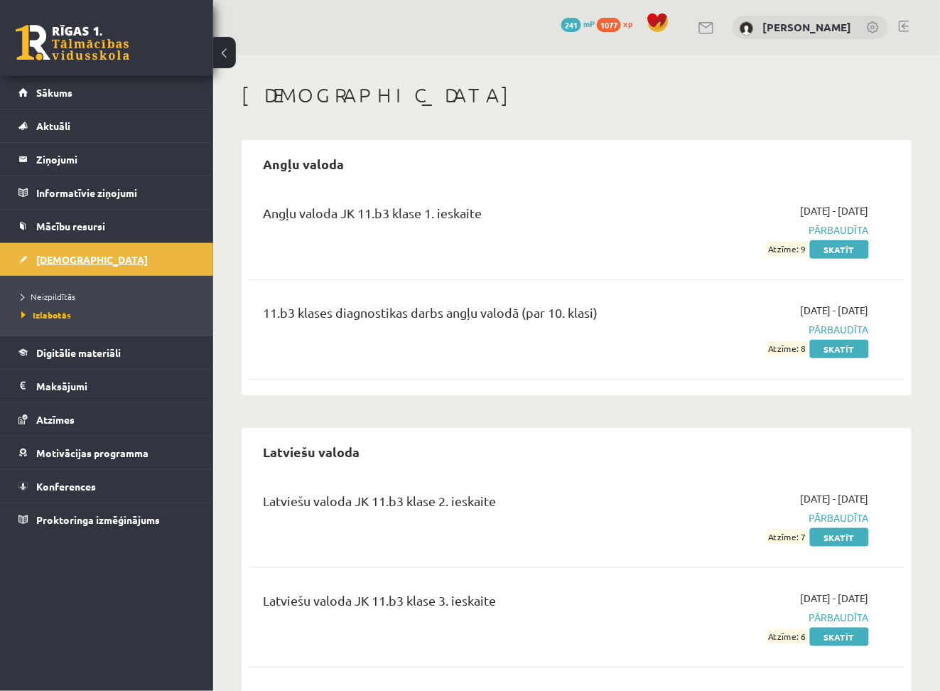
click at [58, 259] on span "[DEMOGRAPHIC_DATA]" at bounding box center [92, 259] width 112 height 13
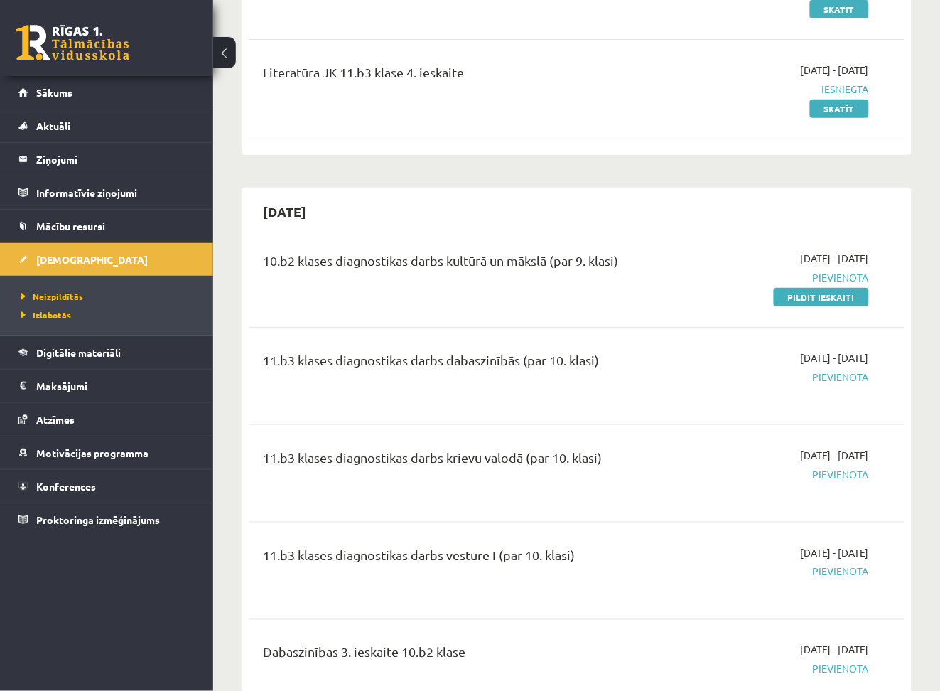
scroll to position [1346, 0]
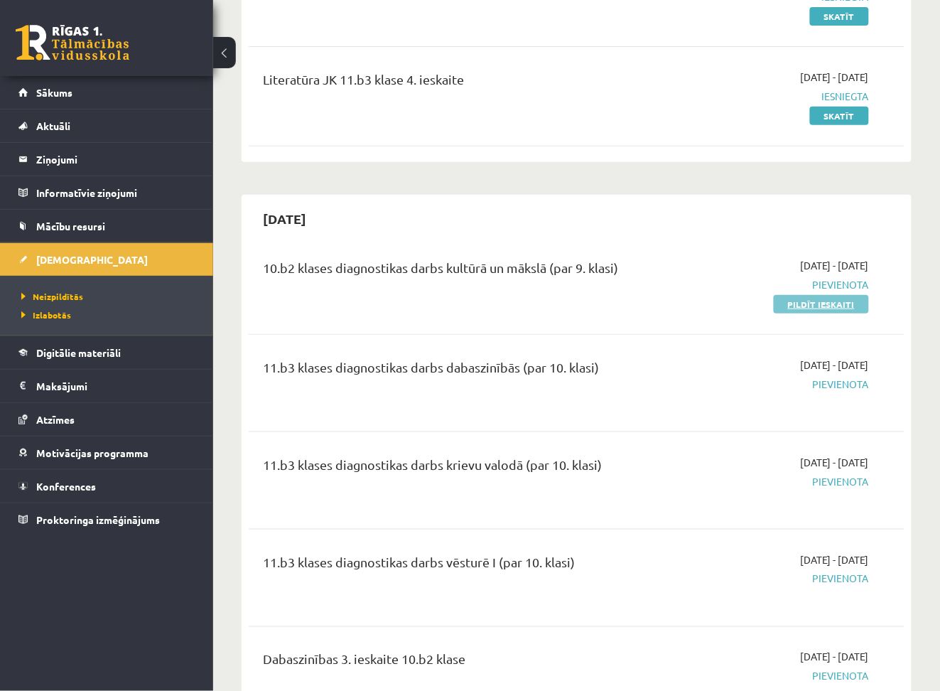
click at [809, 295] on link "Pildīt ieskaiti" at bounding box center [821, 304] width 95 height 18
click at [824, 295] on link "Pildīt ieskaiti" at bounding box center [821, 304] width 95 height 18
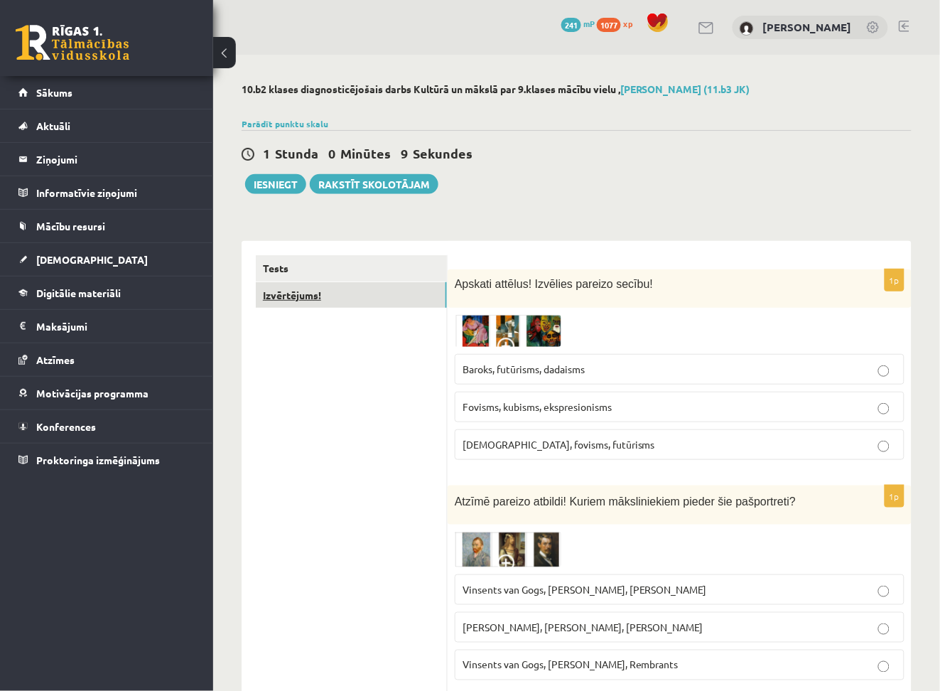
click at [315, 305] on link "Izvērtējums!" at bounding box center [351, 295] width 191 height 26
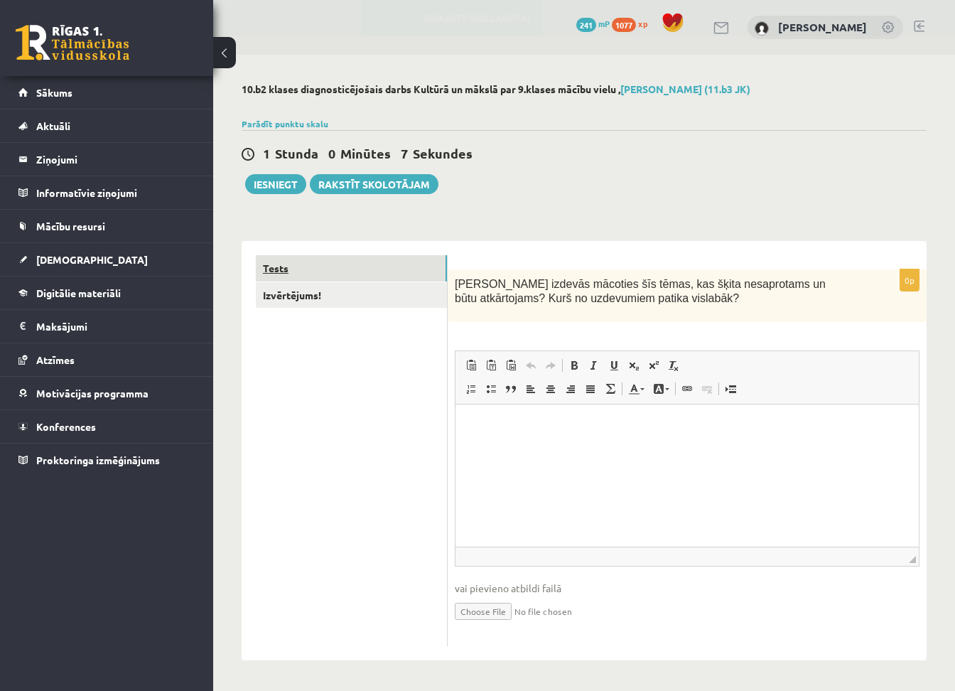
click at [335, 267] on link "Tests" at bounding box center [351, 268] width 191 height 26
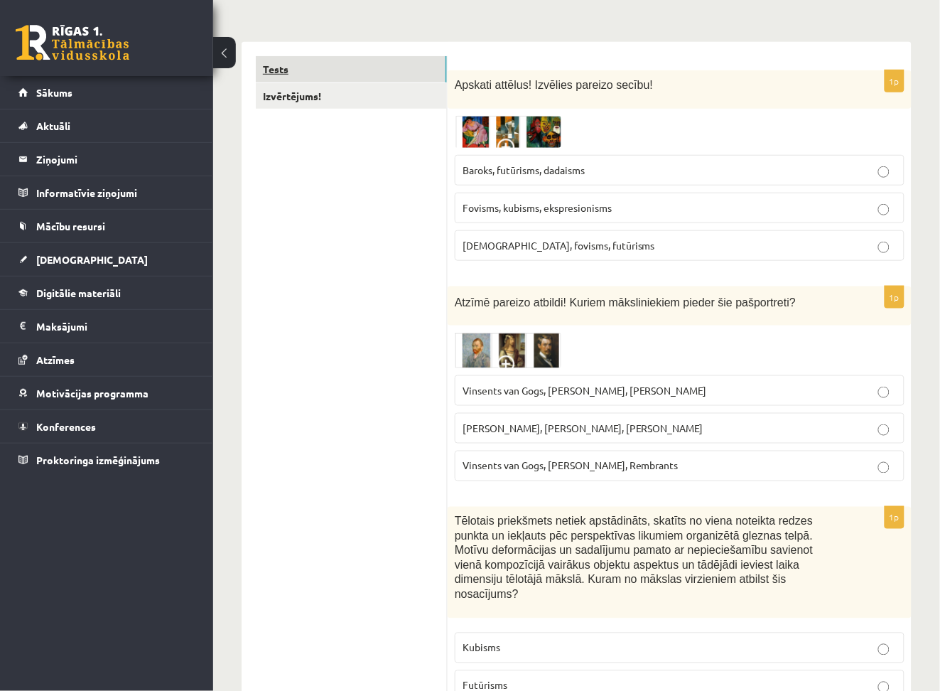
scroll to position [203, 0]
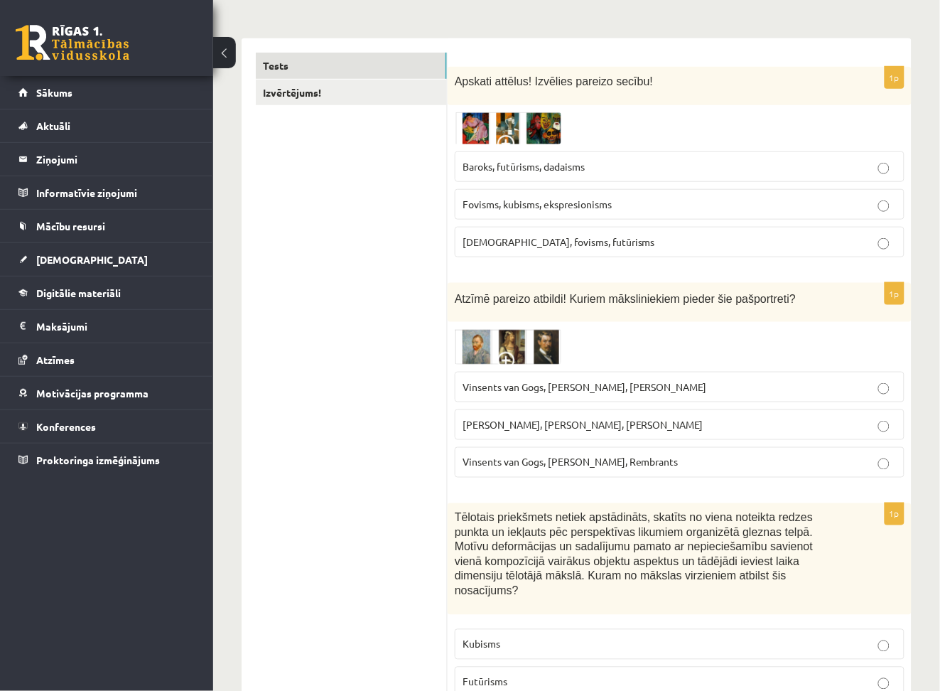
click at [481, 127] on img at bounding box center [508, 128] width 107 height 33
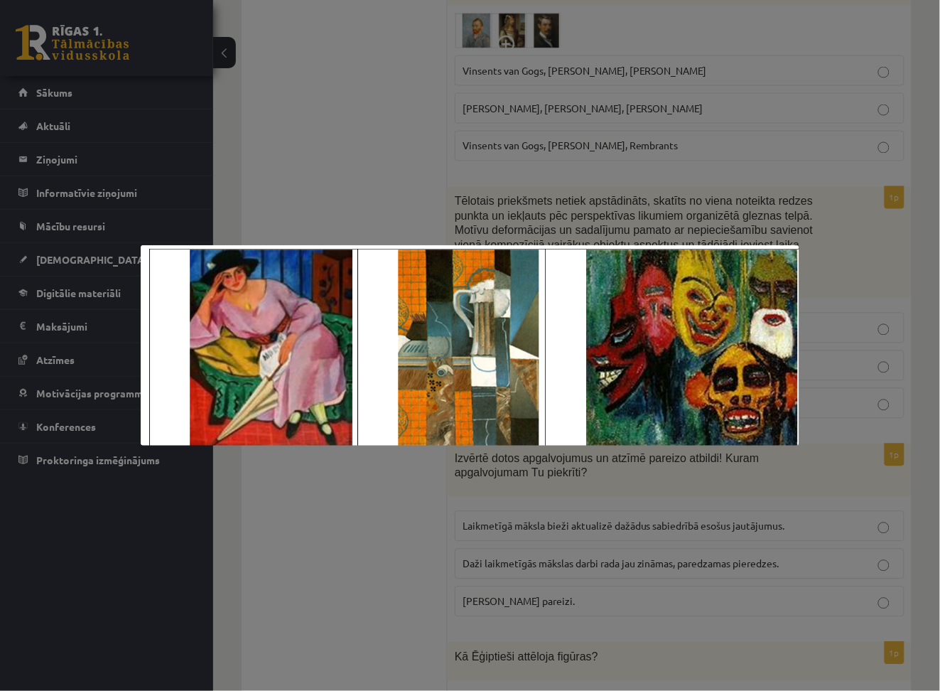
scroll to position [0, 0]
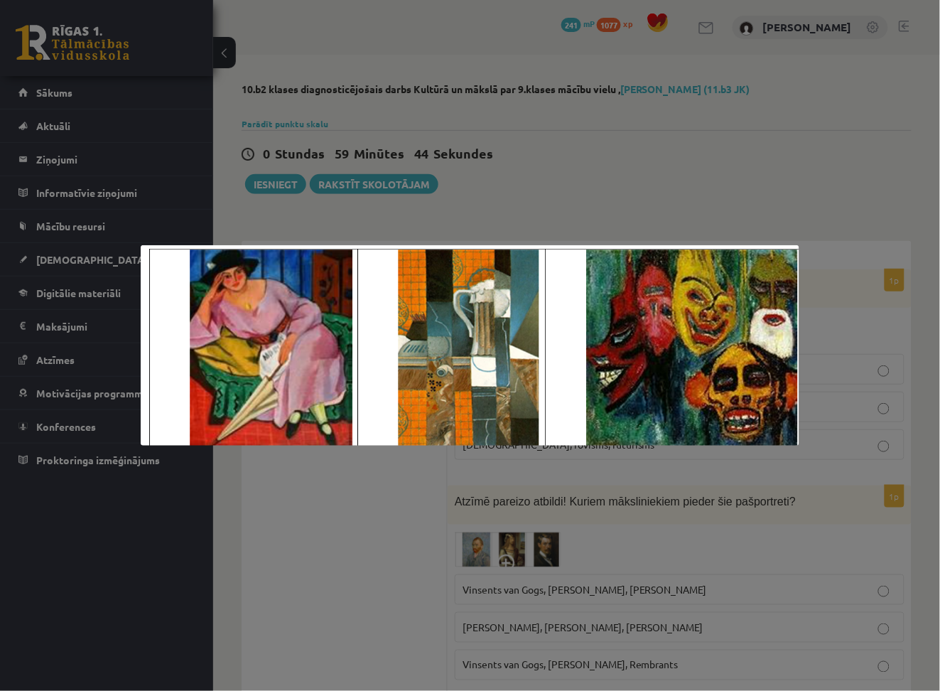
click at [657, 92] on div at bounding box center [470, 345] width 940 height 691
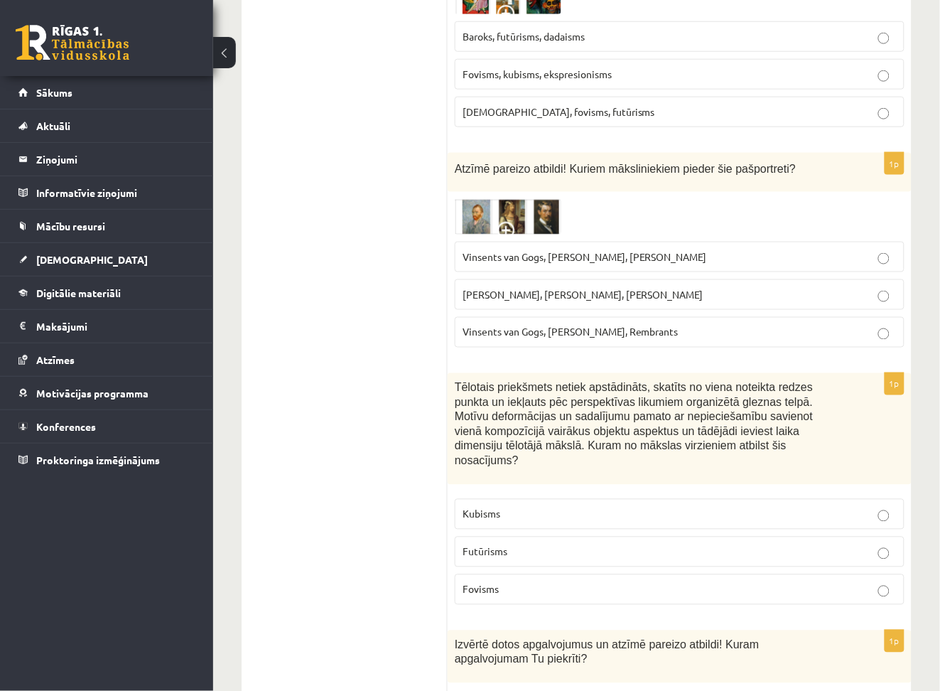
scroll to position [336, 0]
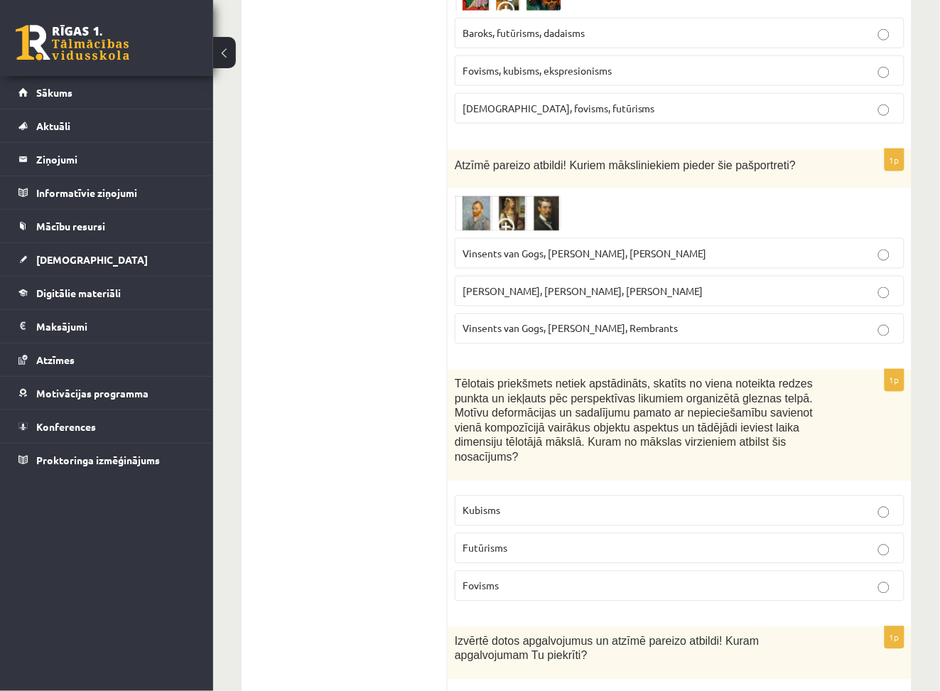
click at [483, 211] on img at bounding box center [508, 213] width 107 height 36
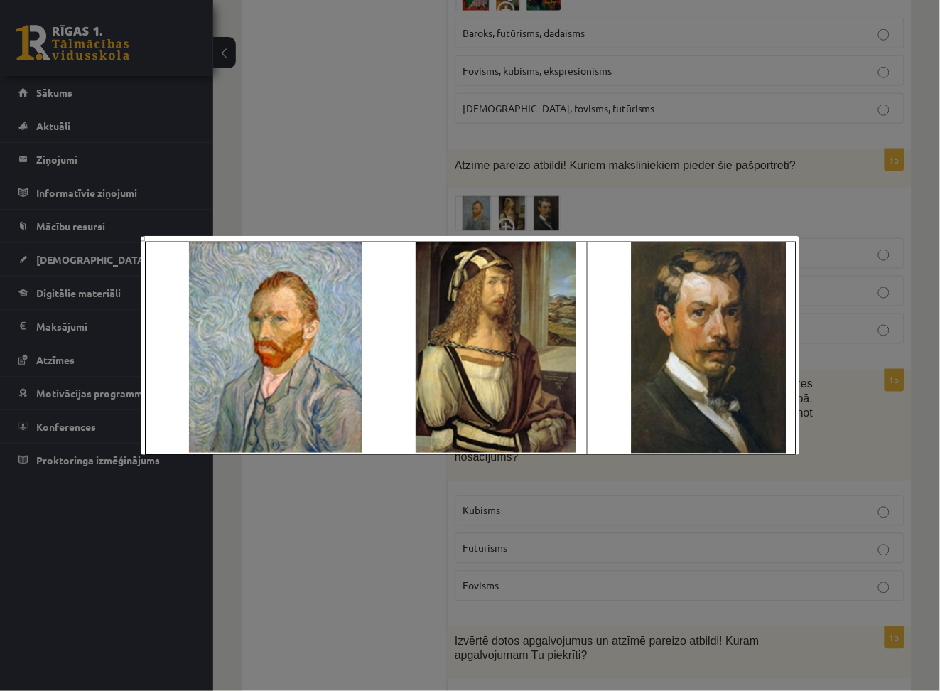
click at [786, 212] on div at bounding box center [470, 345] width 940 height 691
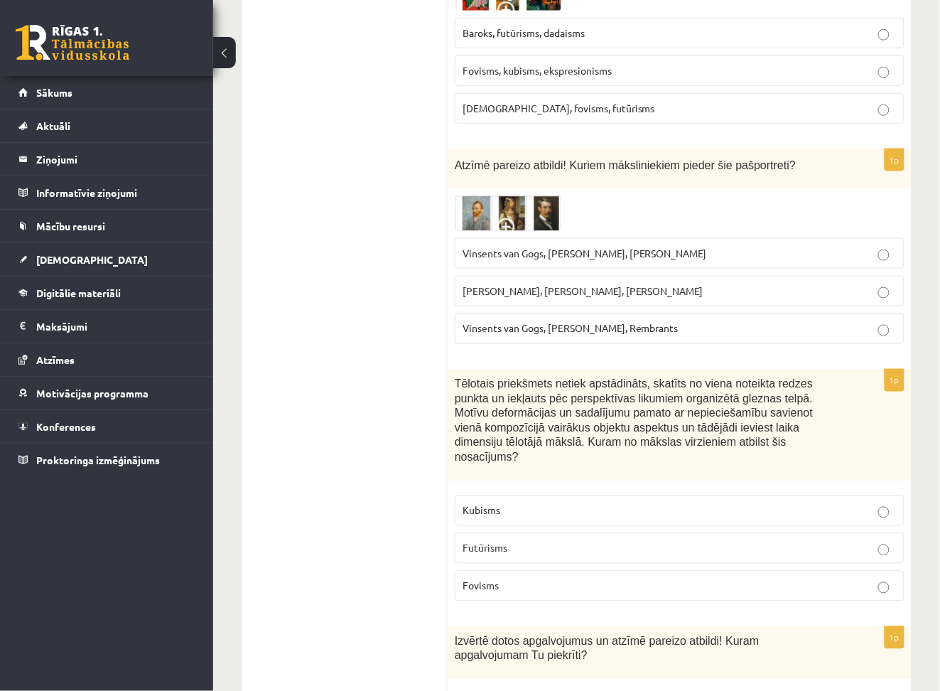
click at [538, 71] on span "Fovisms, kubisms, ekspresionisms" at bounding box center [537, 70] width 149 height 13
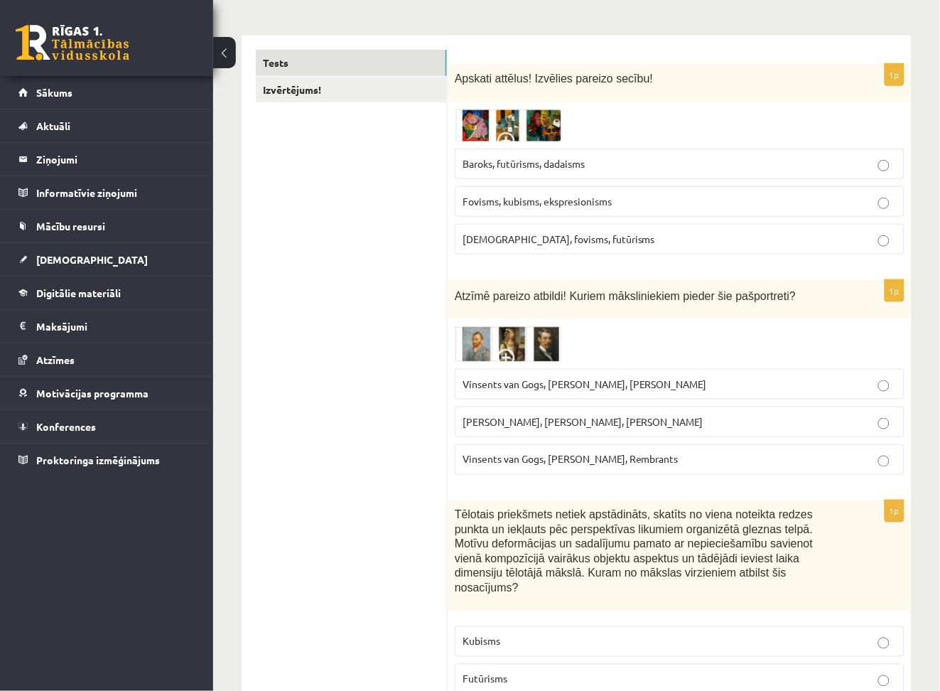
scroll to position [207, 0]
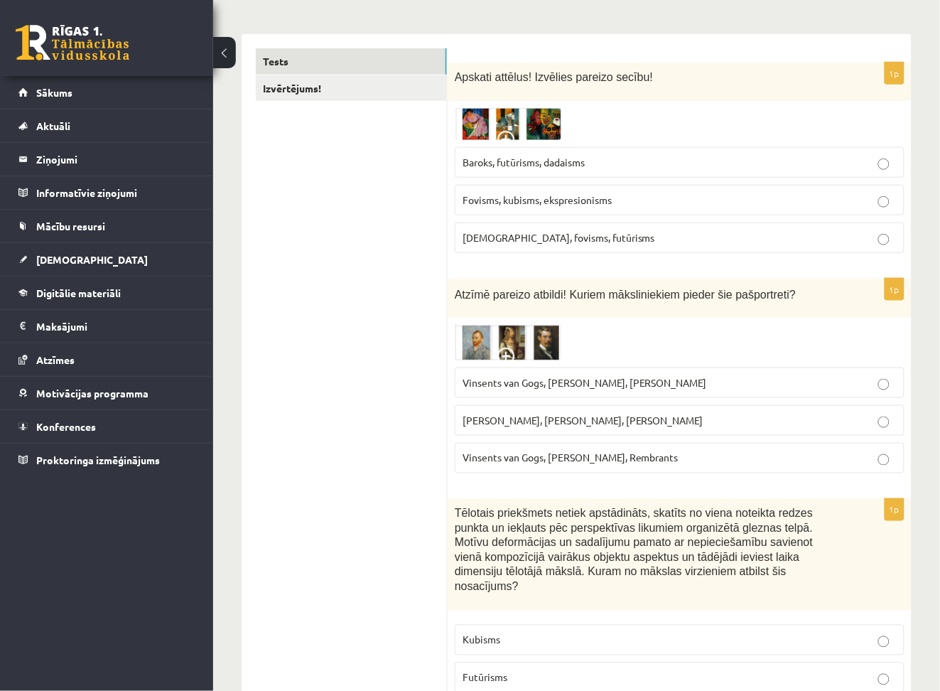
click at [516, 387] on span "Vinsents van Gogs, Albrehts Dīrers, Janis Rozentāls" at bounding box center [585, 382] width 245 height 13
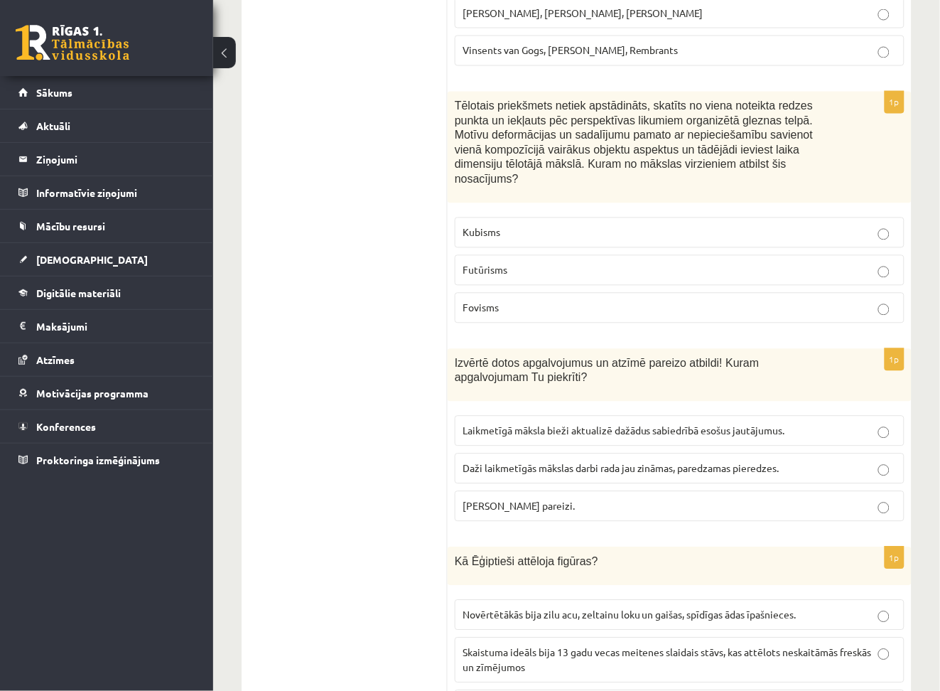
scroll to position [628, 0]
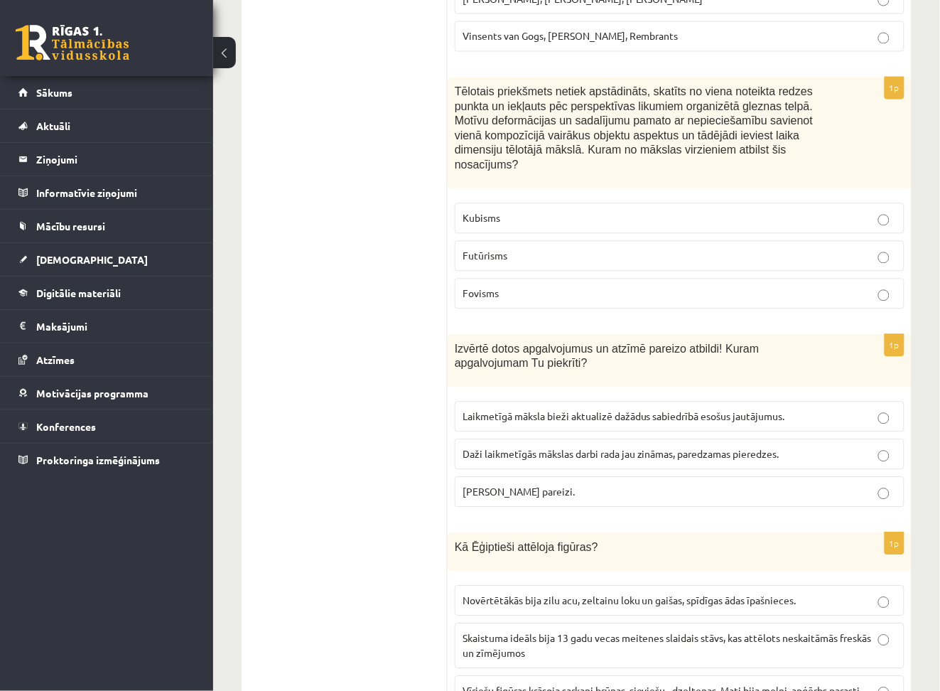
click at [537, 203] on label "Kubisms" at bounding box center [680, 218] width 450 height 31
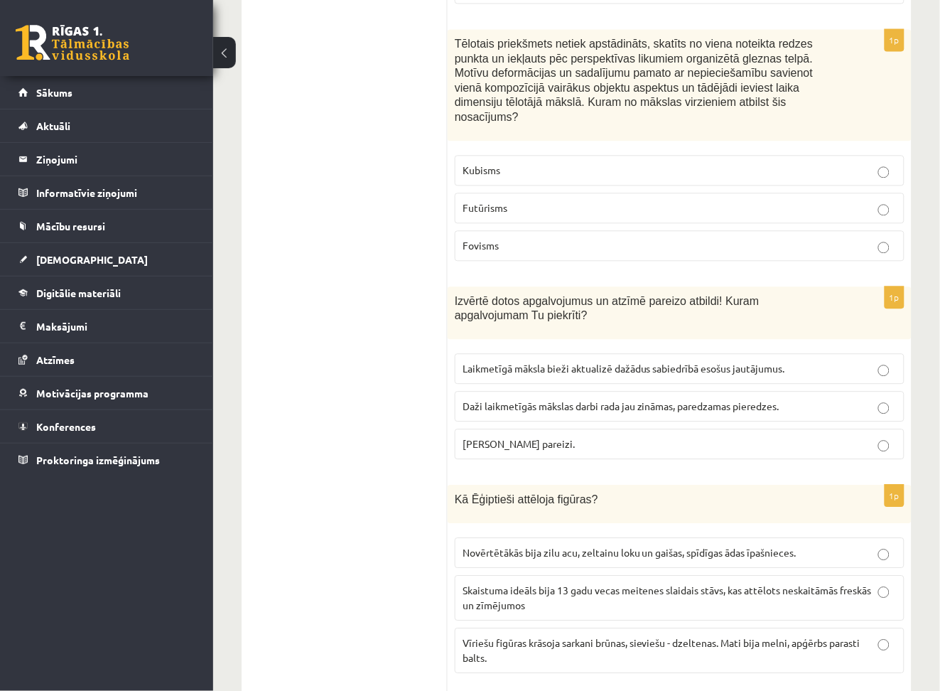
scroll to position [677, 0]
click at [497, 436] on span "Abi apgalvojumi pareizi." at bounding box center [519, 442] width 112 height 13
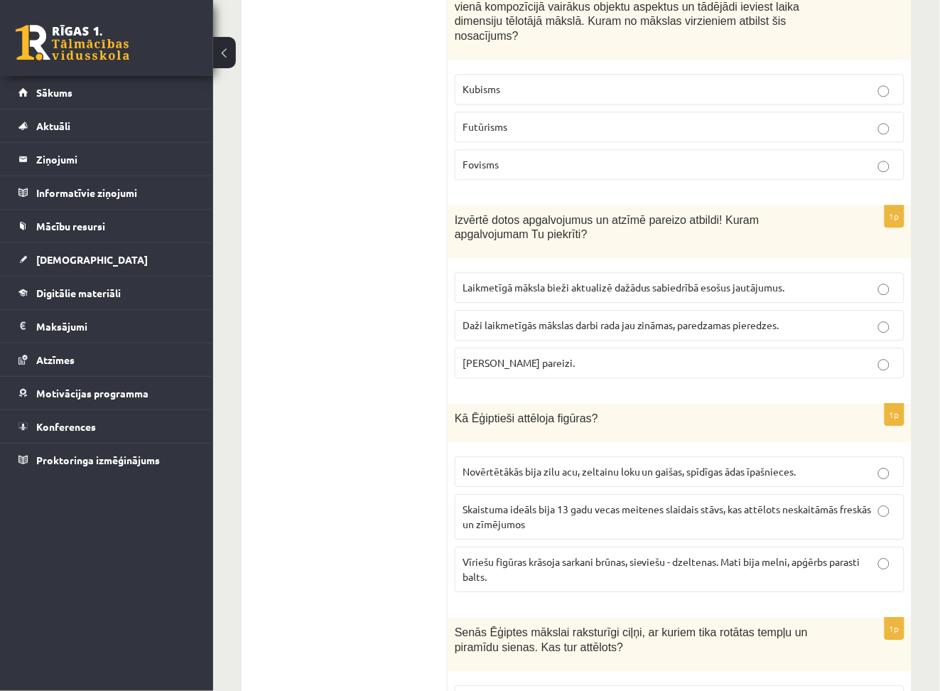
scroll to position [763, 0]
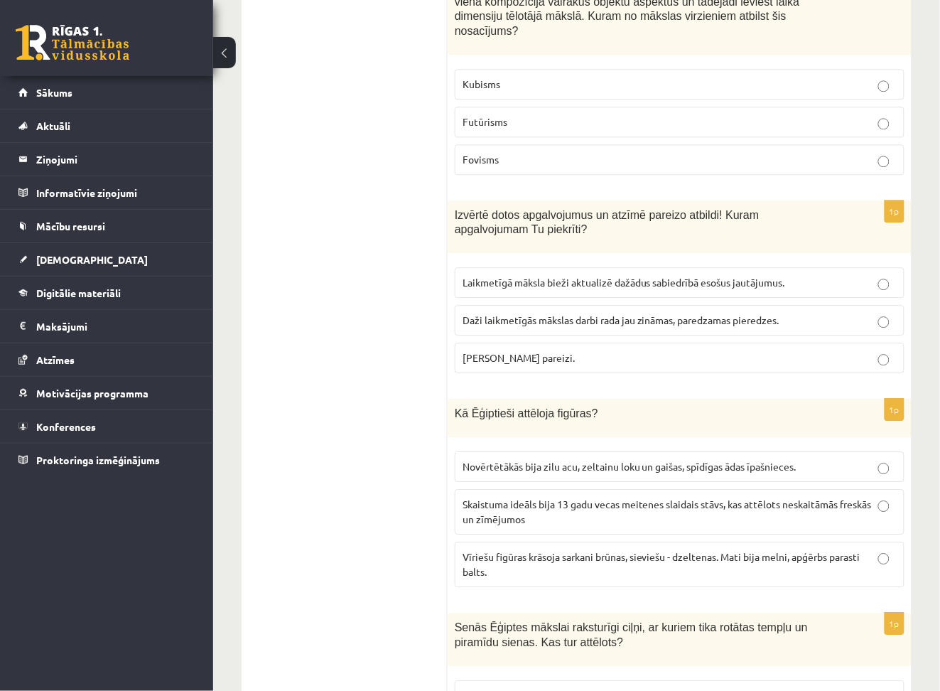
click at [517, 550] on span "Vīriešu figūras krāsoja sarkani brūnas, sieviešu - dzeltenas. Mati bija melni, …" at bounding box center [662, 564] width 398 height 28
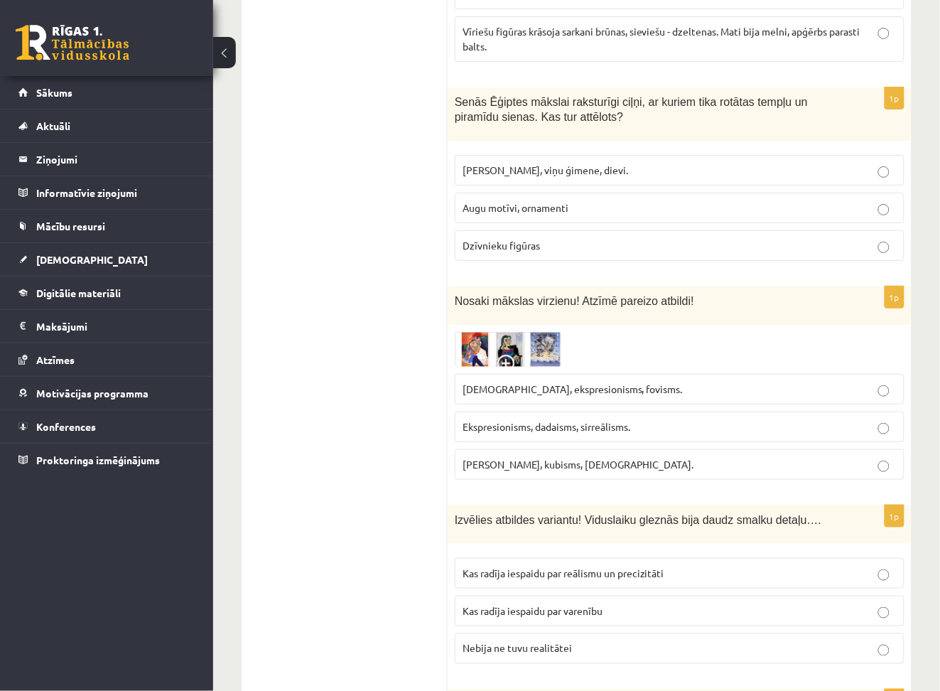
scroll to position [1306, 0]
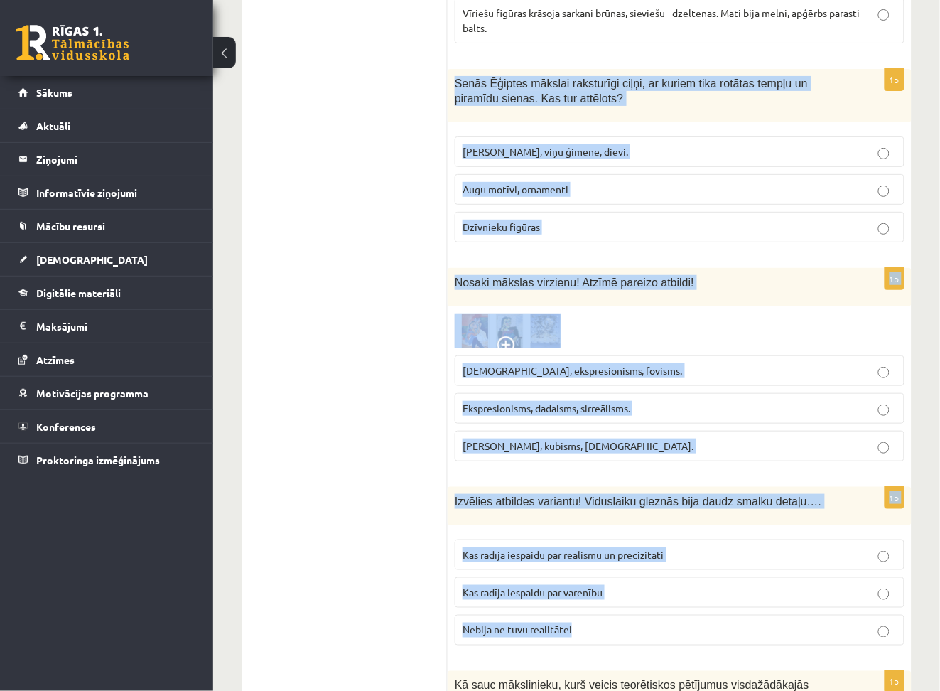
drag, startPoint x: 453, startPoint y: 70, endPoint x: 895, endPoint y: 627, distance: 711.3
copy form "Senās Ēģiptes mākslai raksturīgi ciļņi, ar kuriem tika rotātas tempļu un piramī…"
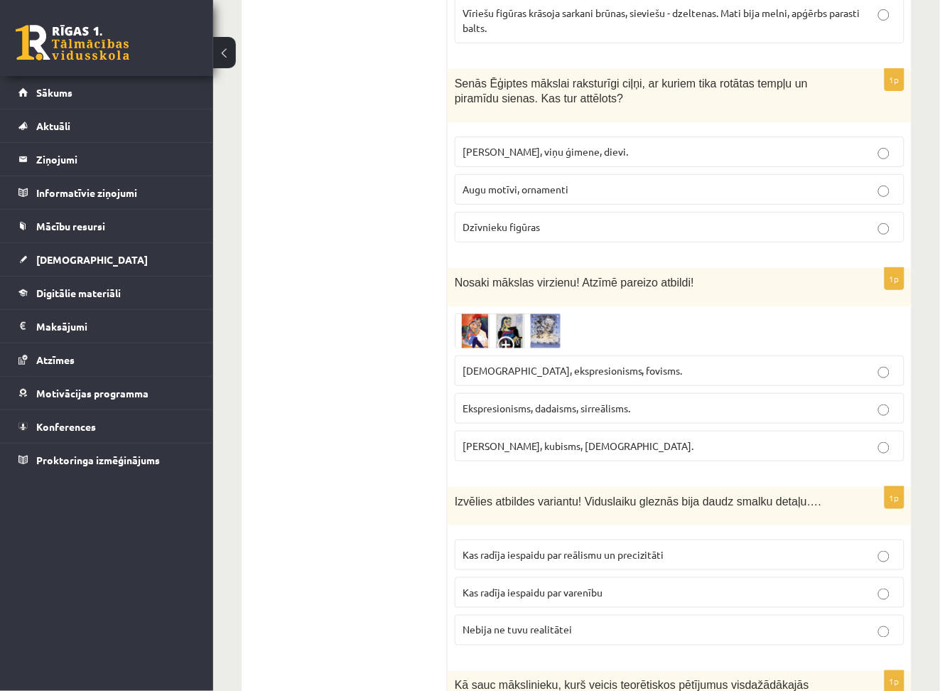
click at [824, 144] on p "Faraoni, viņu ģimene, dievi." at bounding box center [680, 151] width 434 height 15
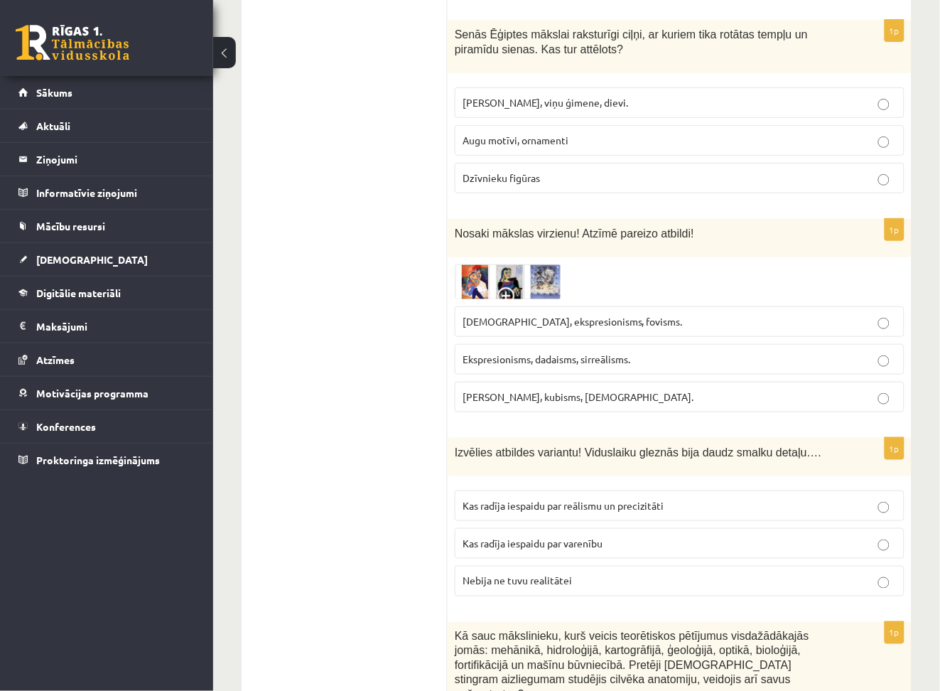
scroll to position [1353, 0]
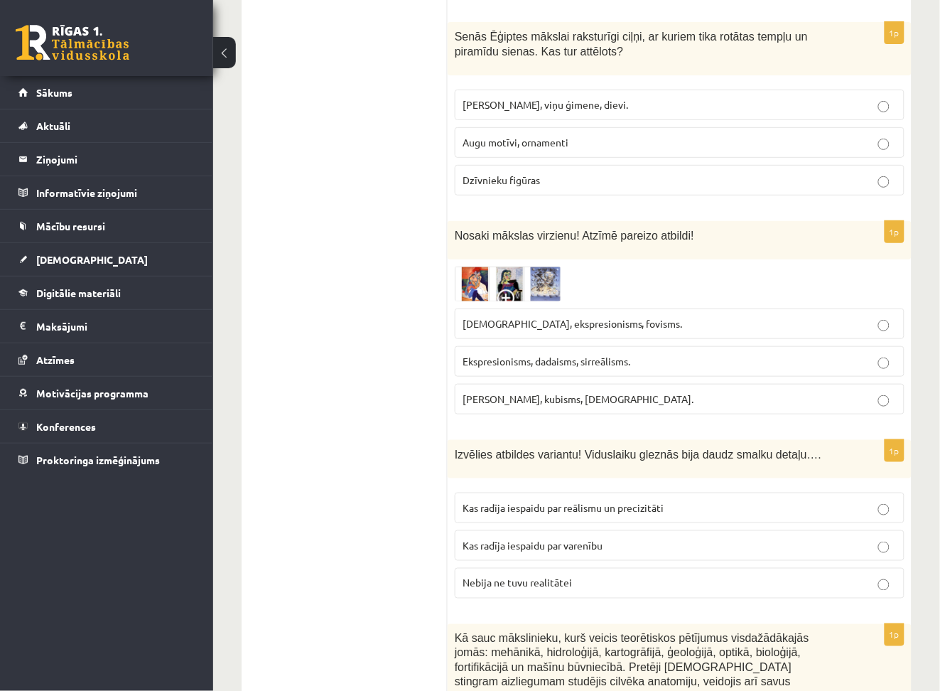
click at [667, 392] on p "Fovisms, kubisms, sirreālisms." at bounding box center [680, 399] width 434 height 15
click at [665, 493] on label "Kas radīja iespaidu par reālismu un precizitāti" at bounding box center [680, 508] width 450 height 31
click at [475, 274] on img at bounding box center [508, 284] width 107 height 35
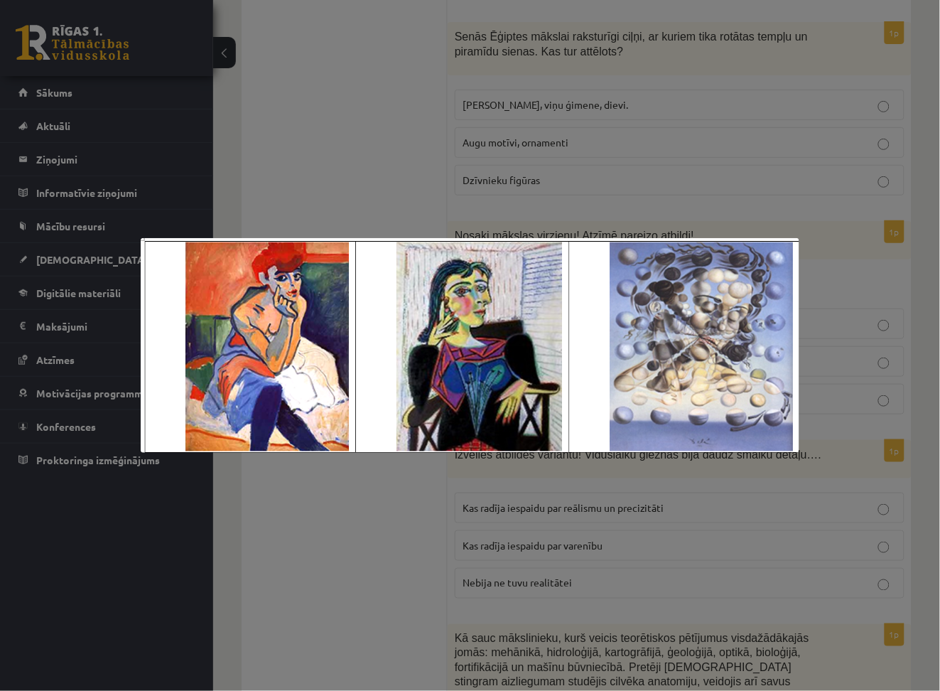
click at [830, 591] on div at bounding box center [470, 345] width 940 height 691
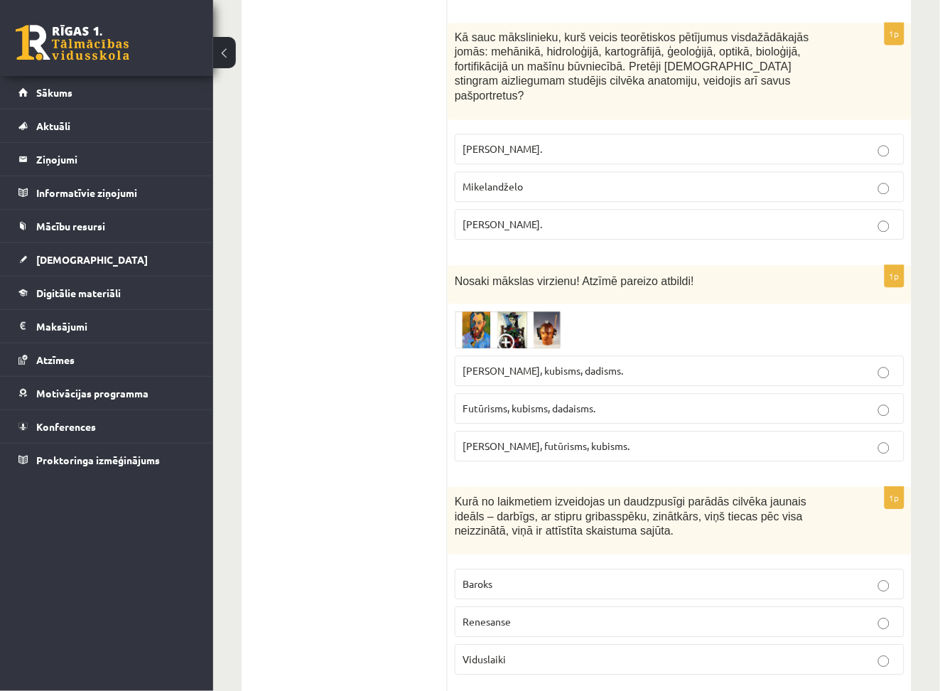
scroll to position [1953, 0]
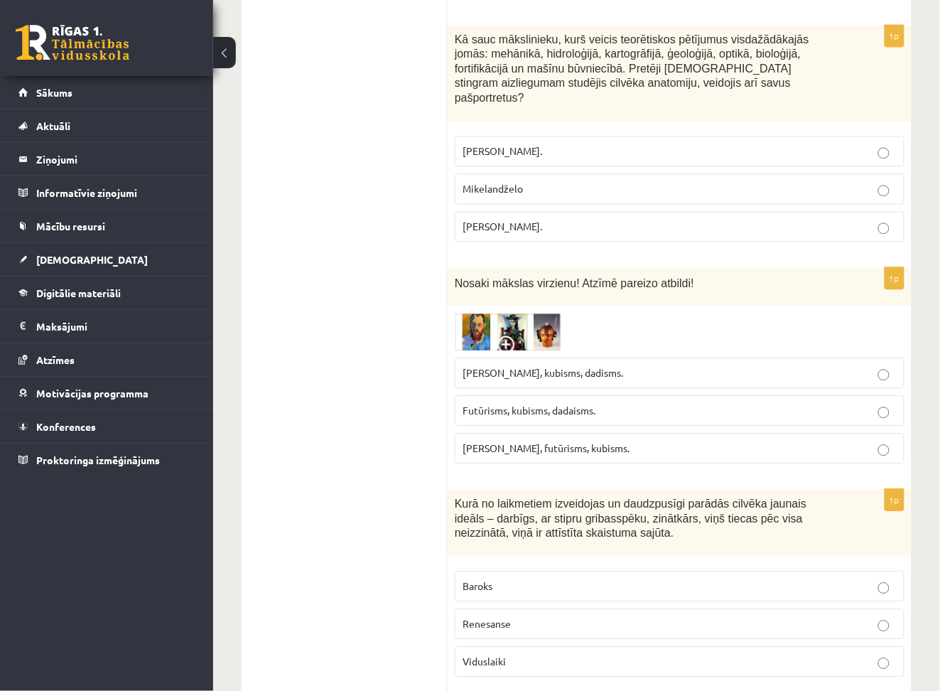
click at [550, 219] on p "Leonardo da Vinči." at bounding box center [680, 226] width 434 height 15
click at [539, 616] on p "Renesanse" at bounding box center [680, 623] width 434 height 15
click at [519, 335] on span at bounding box center [509, 346] width 23 height 23
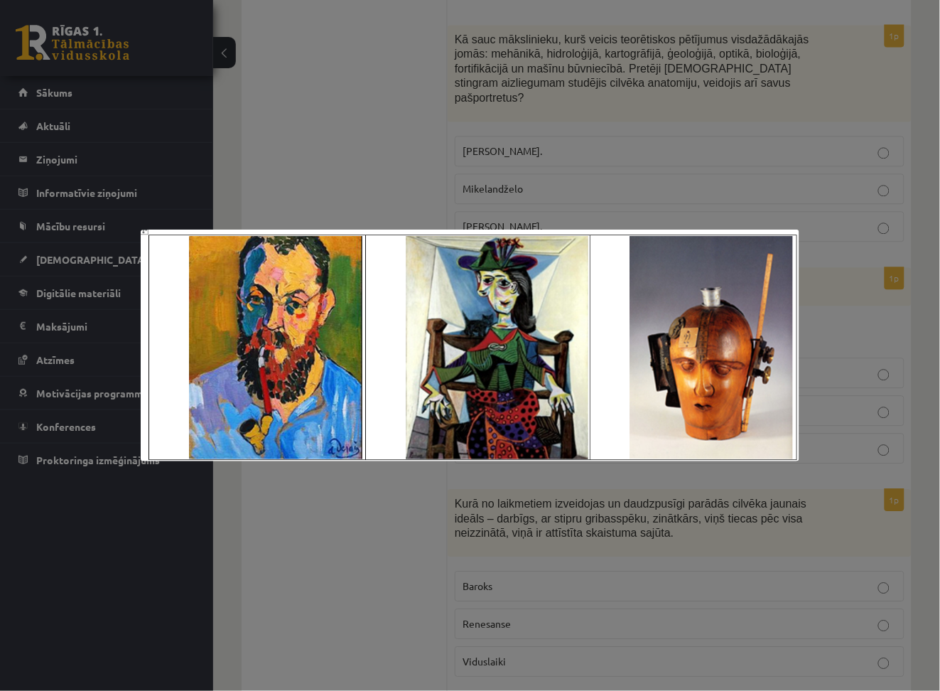
click at [825, 251] on div at bounding box center [470, 345] width 940 height 691
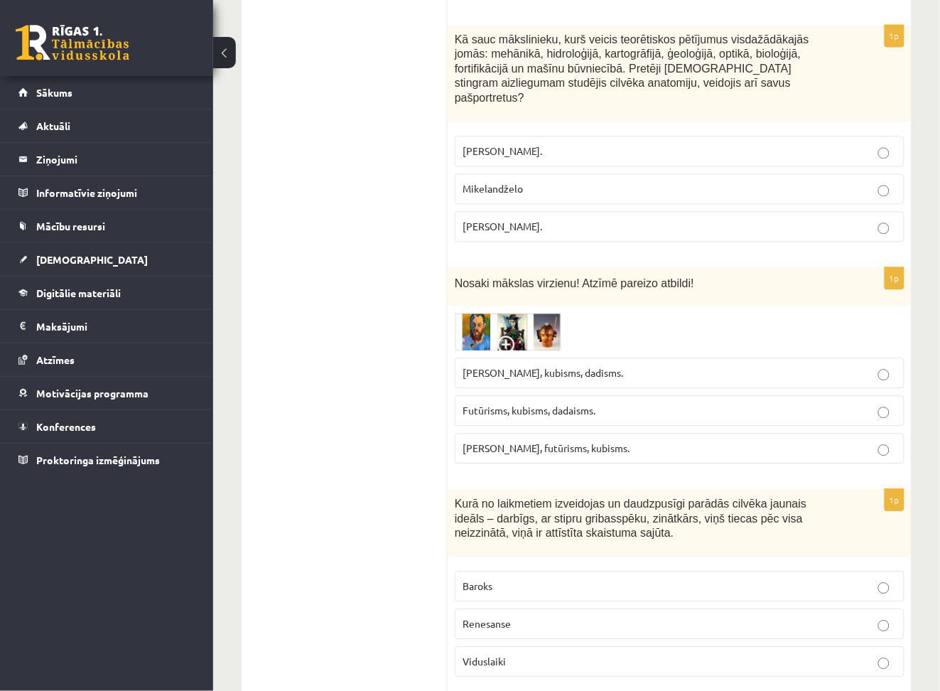
click at [748, 441] on p "Fovisms, futūrisms, kubisms." at bounding box center [680, 448] width 434 height 15
click at [777, 358] on label "Fovisms, kubisms, dadisms." at bounding box center [680, 373] width 450 height 31
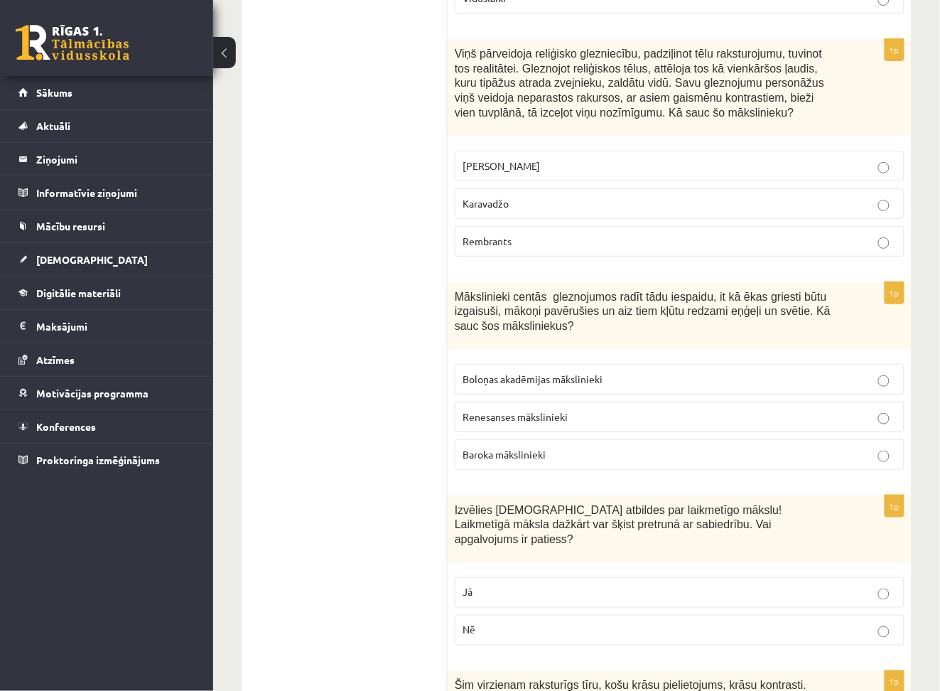
scroll to position [2614, 0]
click at [528, 190] on label "Karavadžo" at bounding box center [680, 205] width 450 height 31
click at [653, 441] on label "Baroka mākslinieki" at bounding box center [680, 456] width 450 height 31
click at [709, 579] on label "Jā" at bounding box center [680, 594] width 450 height 31
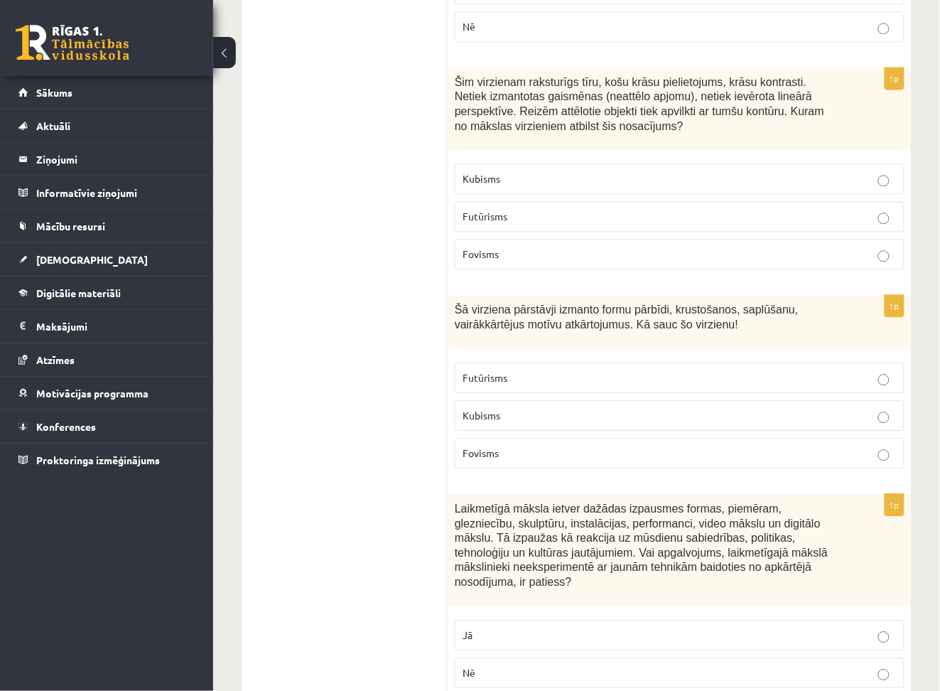
scroll to position [3218, 0]
click at [502, 247] on p "Fovisms" at bounding box center [680, 254] width 434 height 15
click at [524, 409] on p "Kubisms" at bounding box center [680, 416] width 434 height 15
click at [488, 658] on label "Nē" at bounding box center [680, 673] width 450 height 31
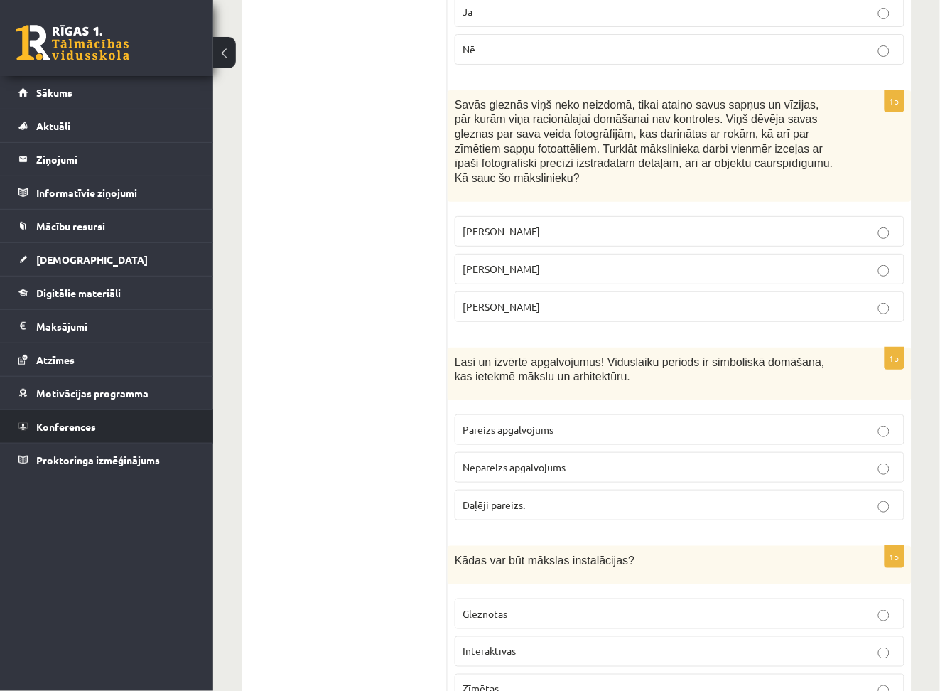
scroll to position [3844, 0]
click at [687, 252] on label "Salvadors Dalī" at bounding box center [680, 267] width 450 height 31
click at [621, 421] on p "Pareizs apgalvojums" at bounding box center [680, 428] width 434 height 15
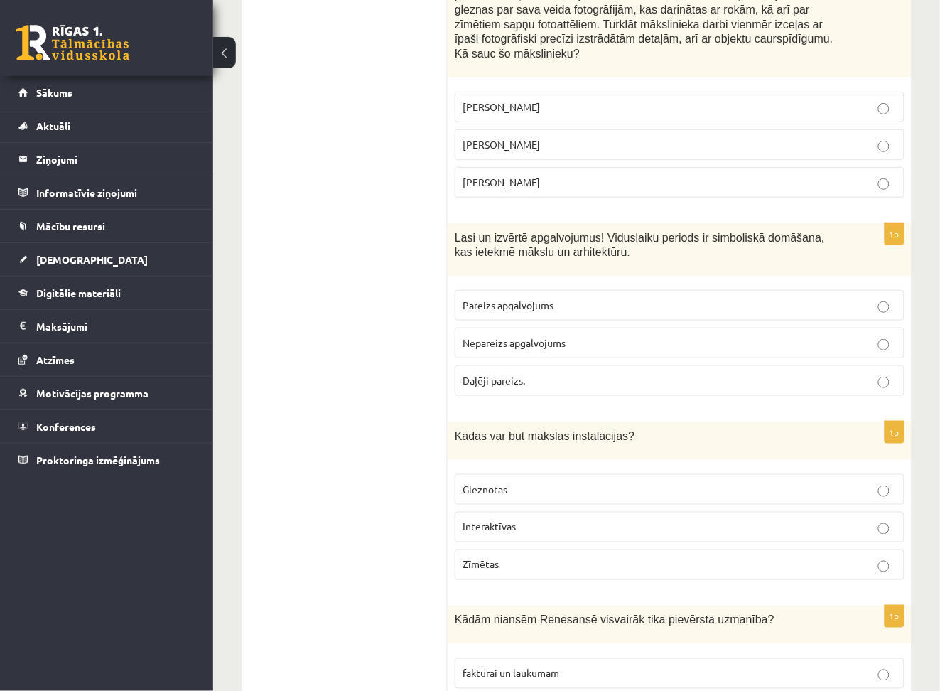
scroll to position [3984, 0]
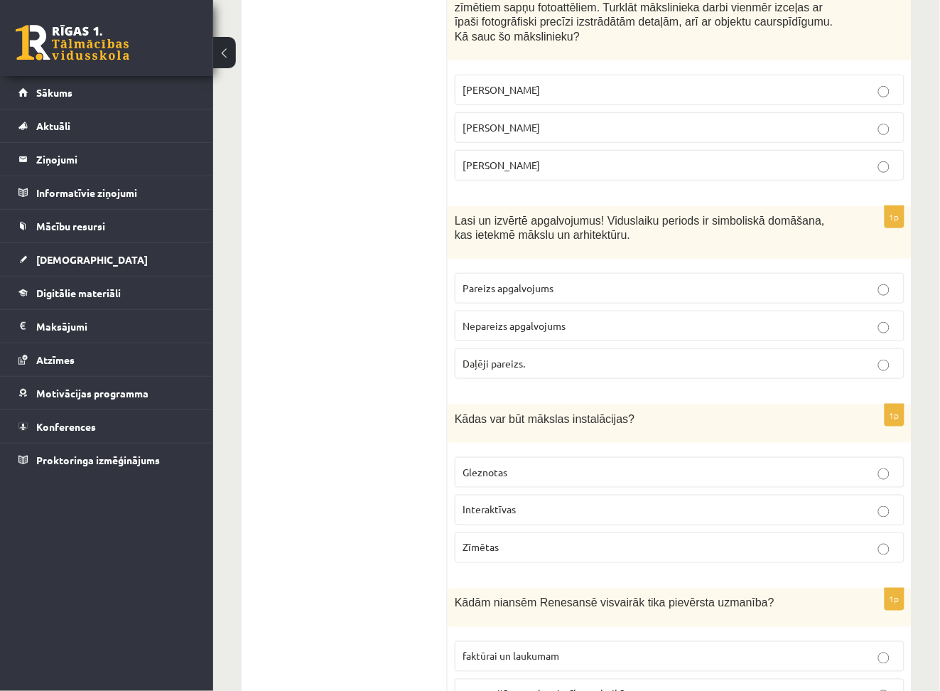
click at [562, 503] on p "Interaktīvas" at bounding box center [680, 510] width 434 height 15
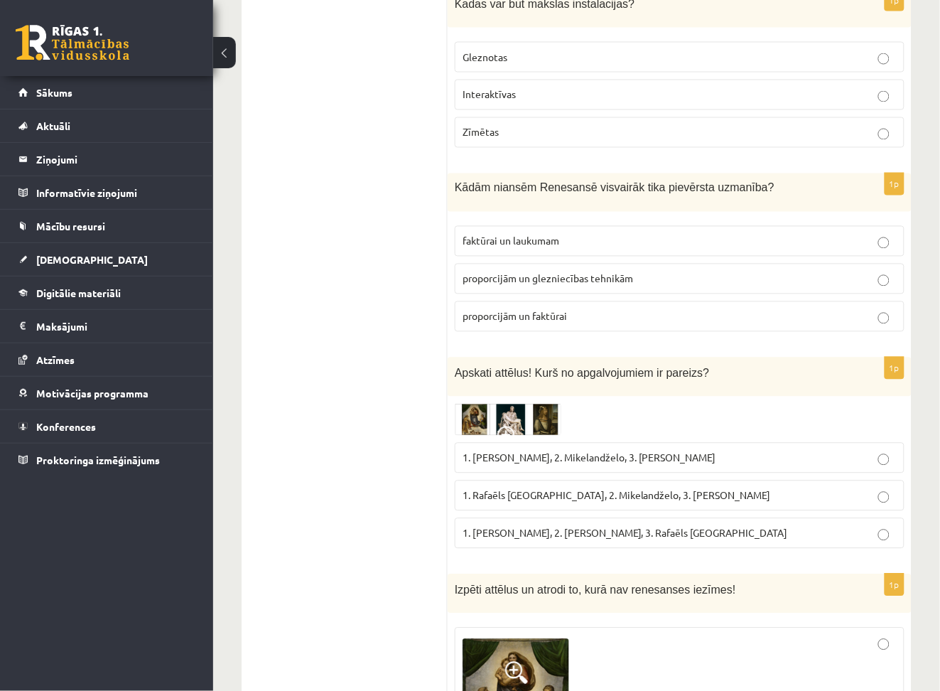
scroll to position [4408, 0]
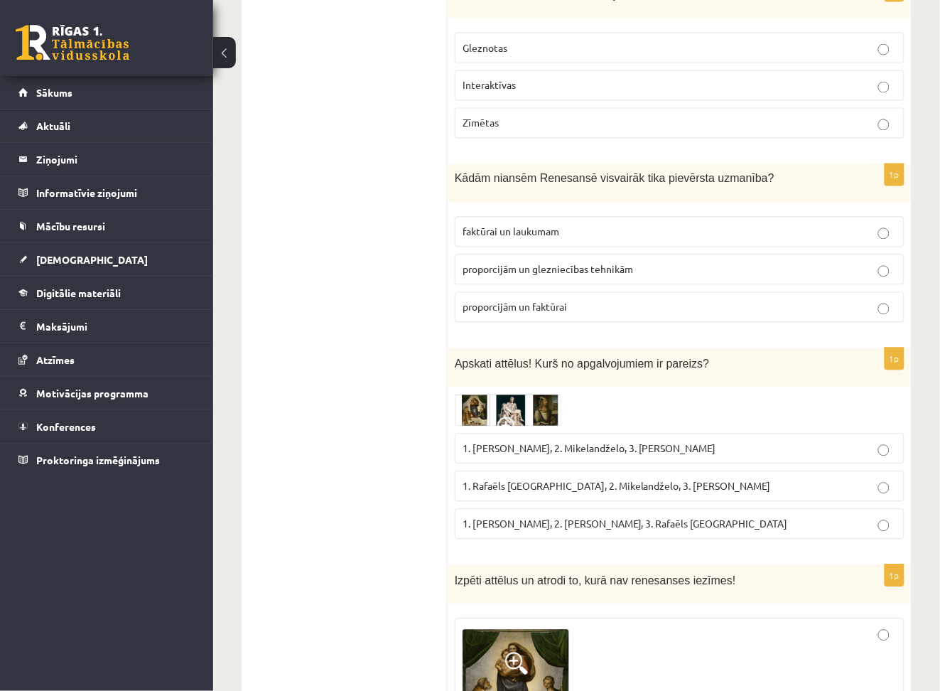
click at [535, 394] on img at bounding box center [508, 410] width 107 height 33
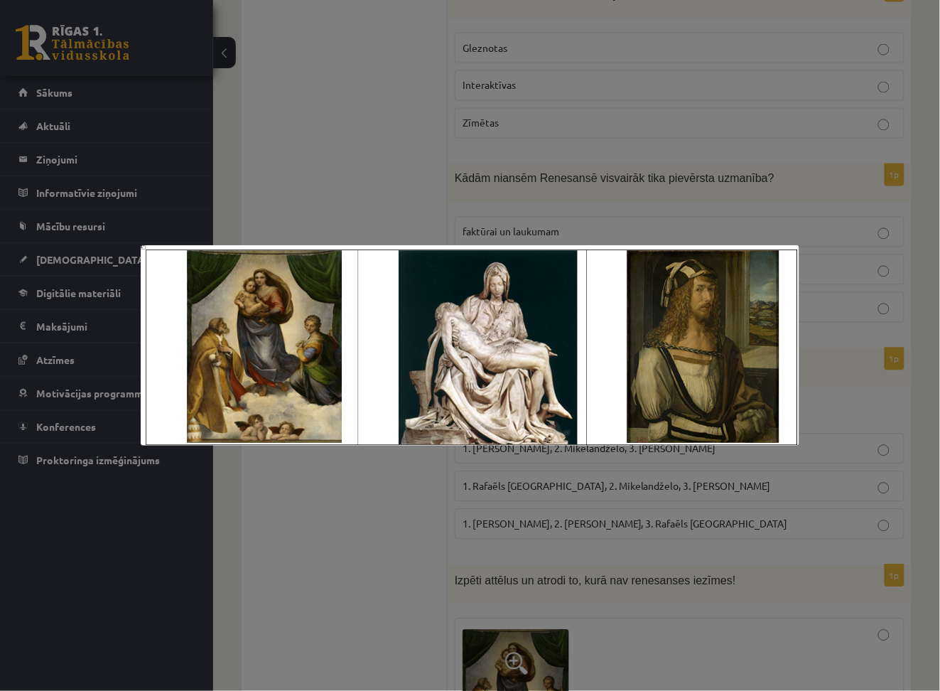
click at [663, 119] on div at bounding box center [470, 345] width 940 height 691
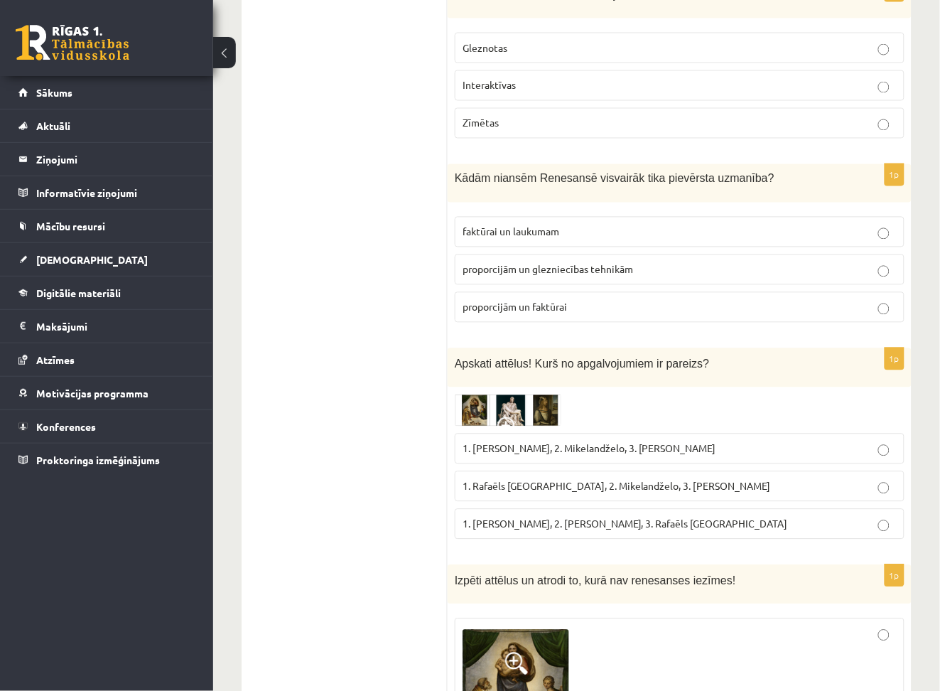
click at [764, 262] on p "proporcijām un glezniecības tehnikām" at bounding box center [680, 269] width 434 height 15
click at [559, 480] on span "1. Rafaēls Sancio da Urbīno, 2. Mikelandželo, 3. Albrehts Dīrers" at bounding box center [617, 486] width 308 height 13
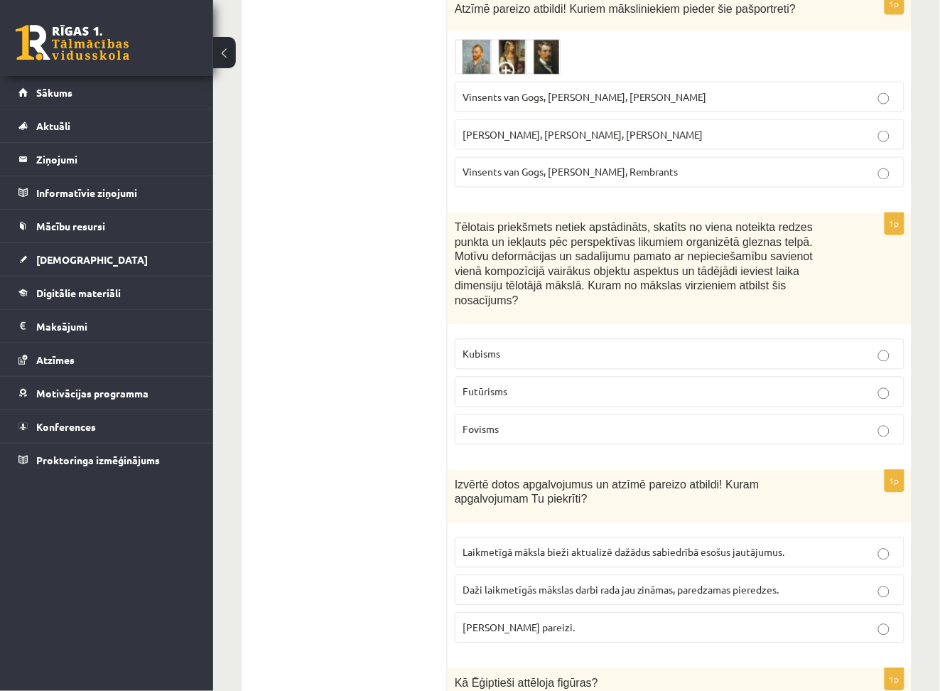
scroll to position [0, 0]
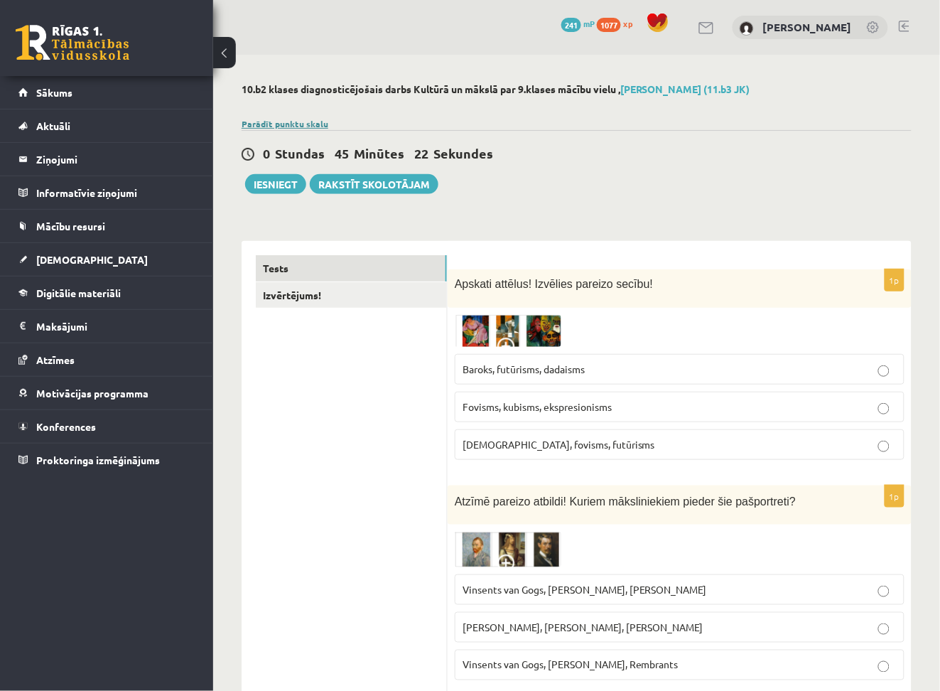
click at [257, 123] on link "Parādīt punktu skalu" at bounding box center [285, 123] width 87 height 11
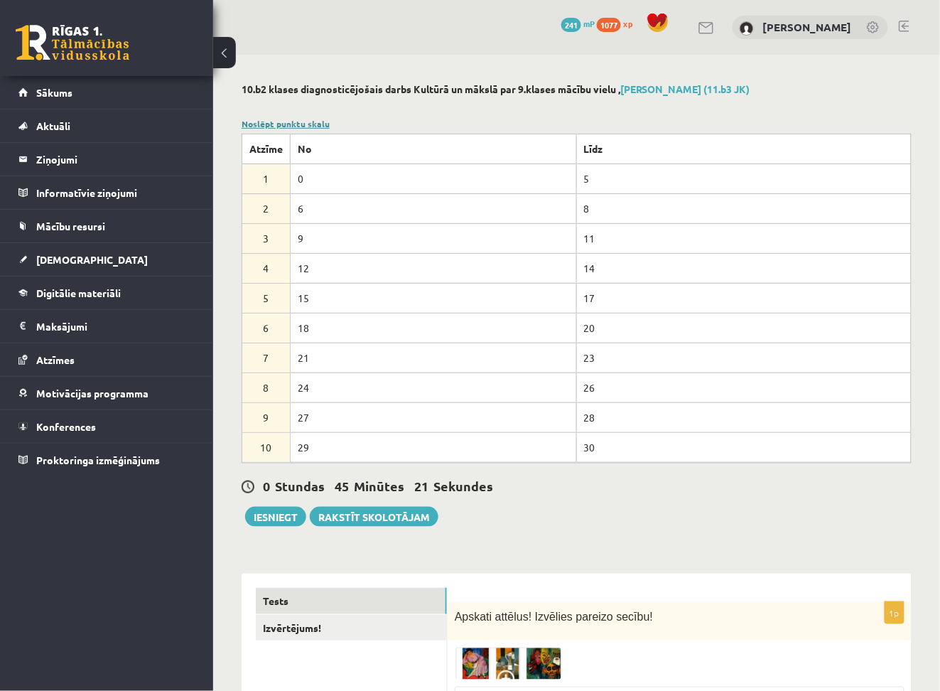
click at [257, 123] on link "Noslēpt punktu skalu" at bounding box center [286, 123] width 88 height 11
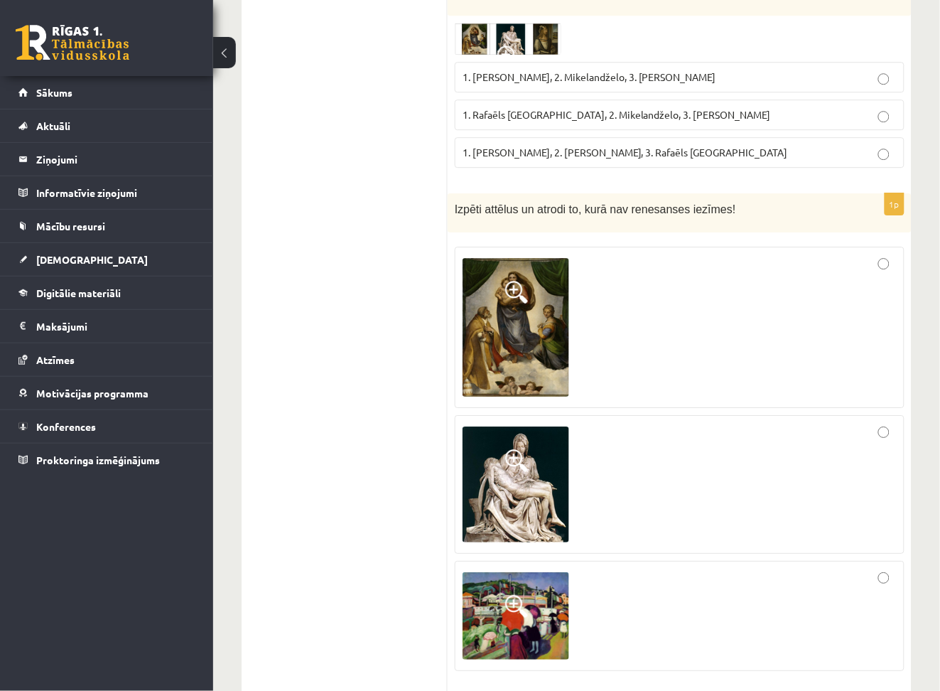
scroll to position [4773, 0]
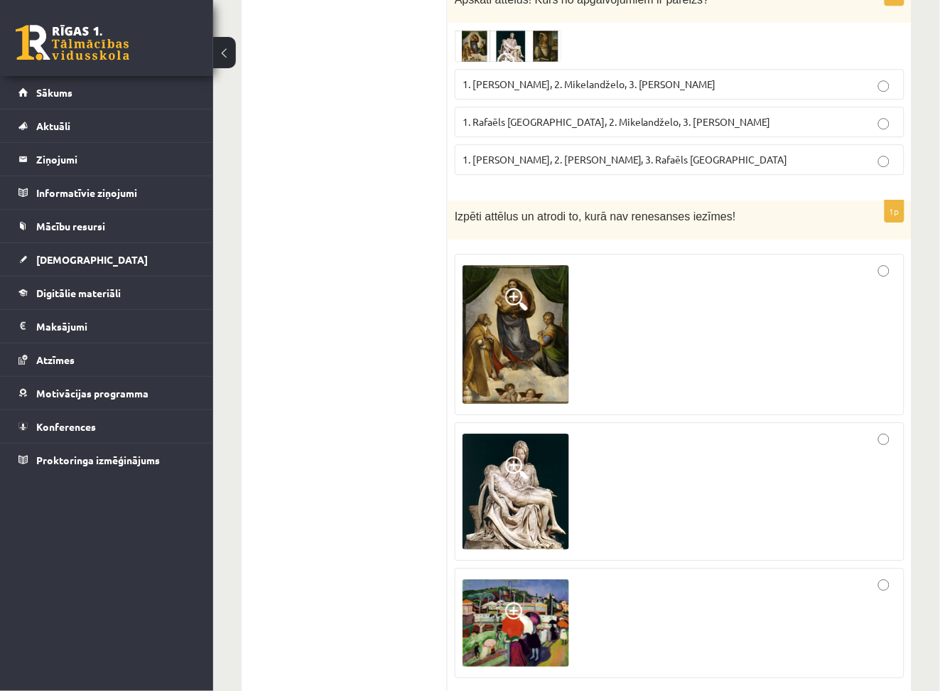
click at [792, 576] on div at bounding box center [680, 623] width 434 height 95
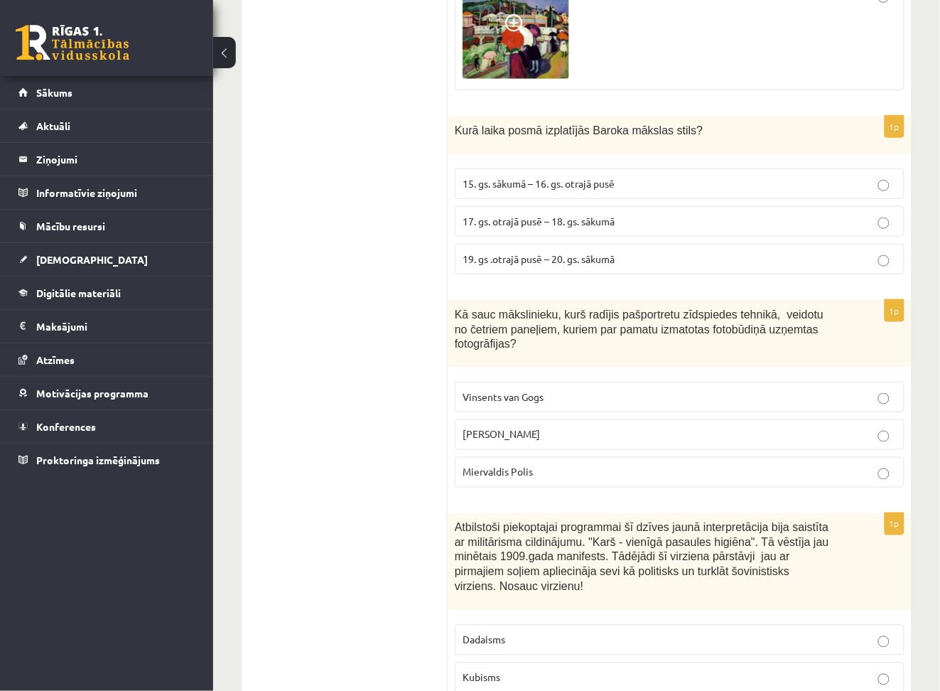
scroll to position [5364, 0]
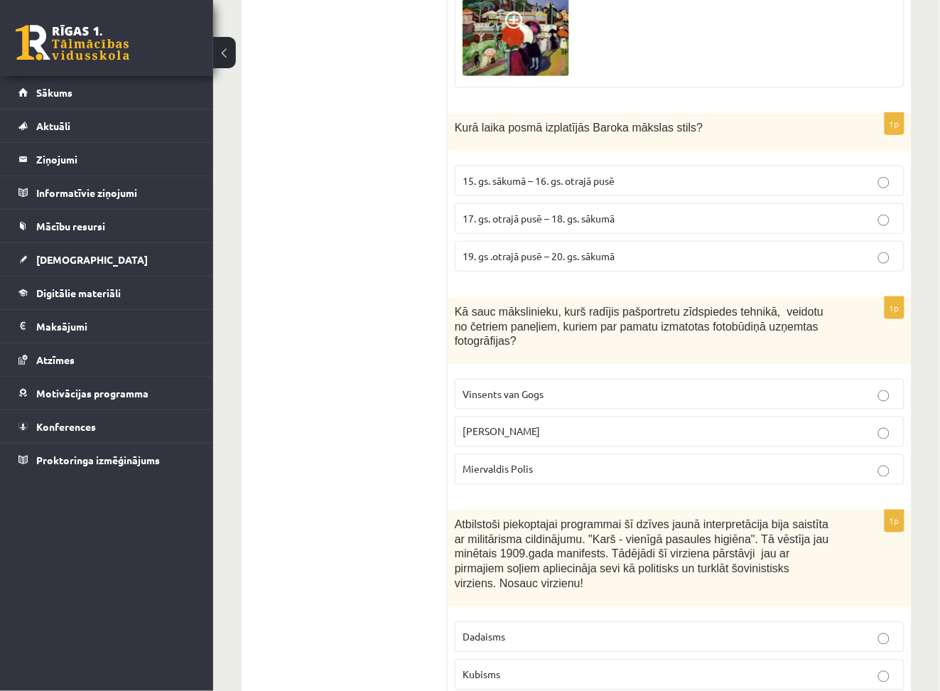
drag, startPoint x: 917, startPoint y: 442, endPoint x: 375, endPoint y: 351, distance: 549.2
click at [603, 212] on span "17. gs. otrajā pusē – 18. gs. sākumā" at bounding box center [539, 218] width 152 height 13
click at [524, 424] on p "Endijs Vorhols" at bounding box center [680, 431] width 434 height 15
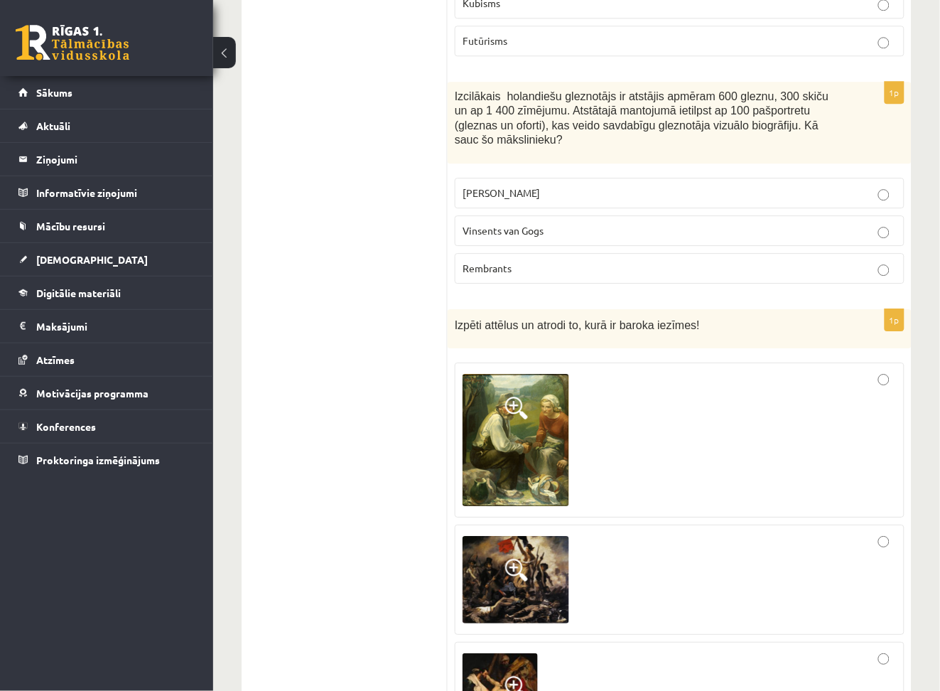
scroll to position [6034, 0]
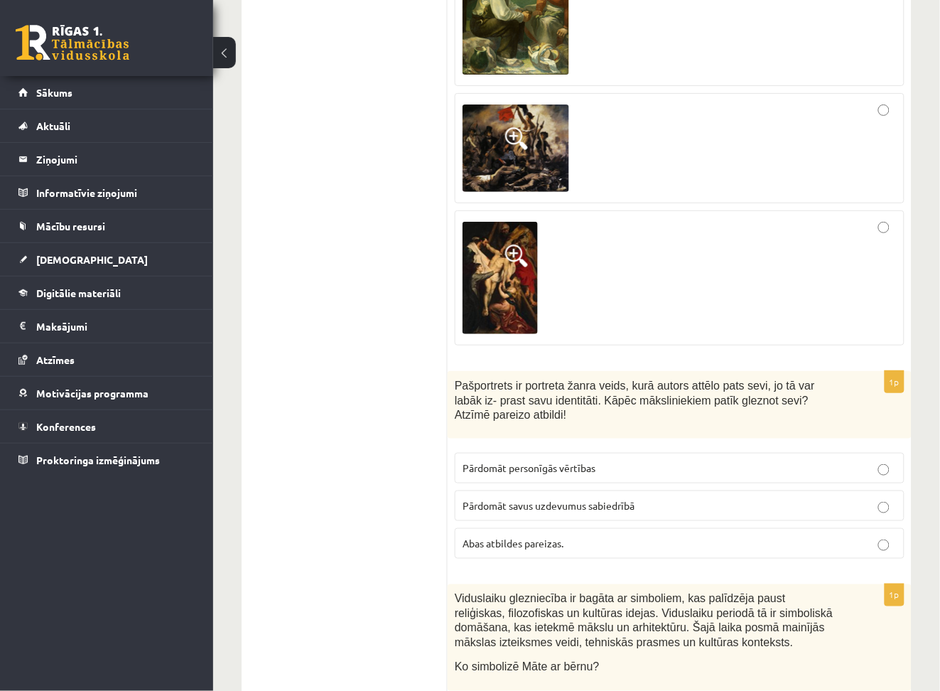
scroll to position [6543, 0]
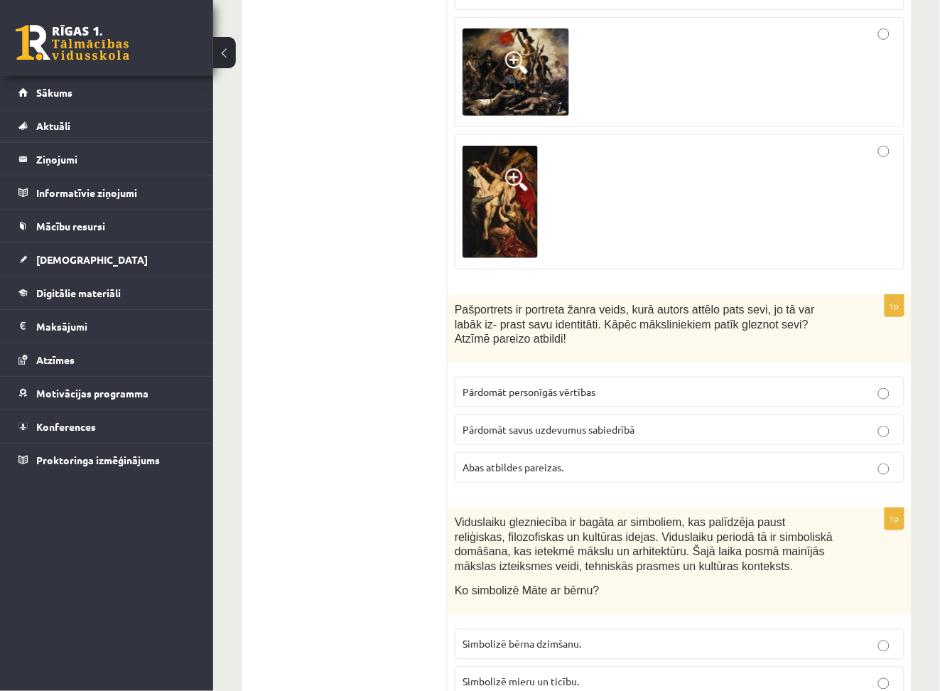
click at [648, 460] on p "Abas atbildes pareizas." at bounding box center [680, 467] width 434 height 15
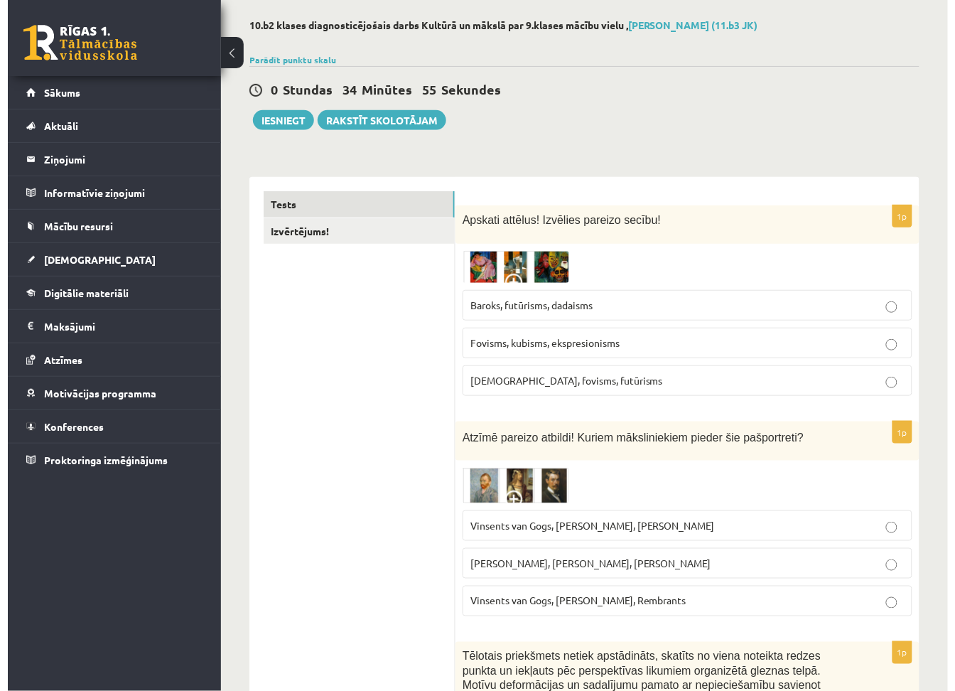
scroll to position [0, 0]
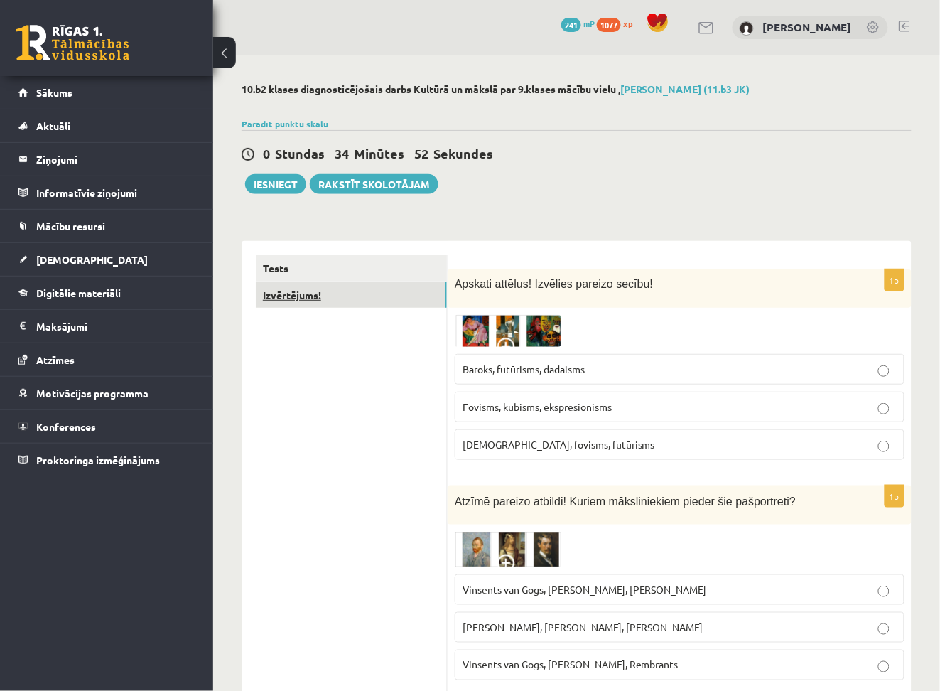
click at [301, 297] on link "Izvērtējums!" at bounding box center [351, 295] width 191 height 26
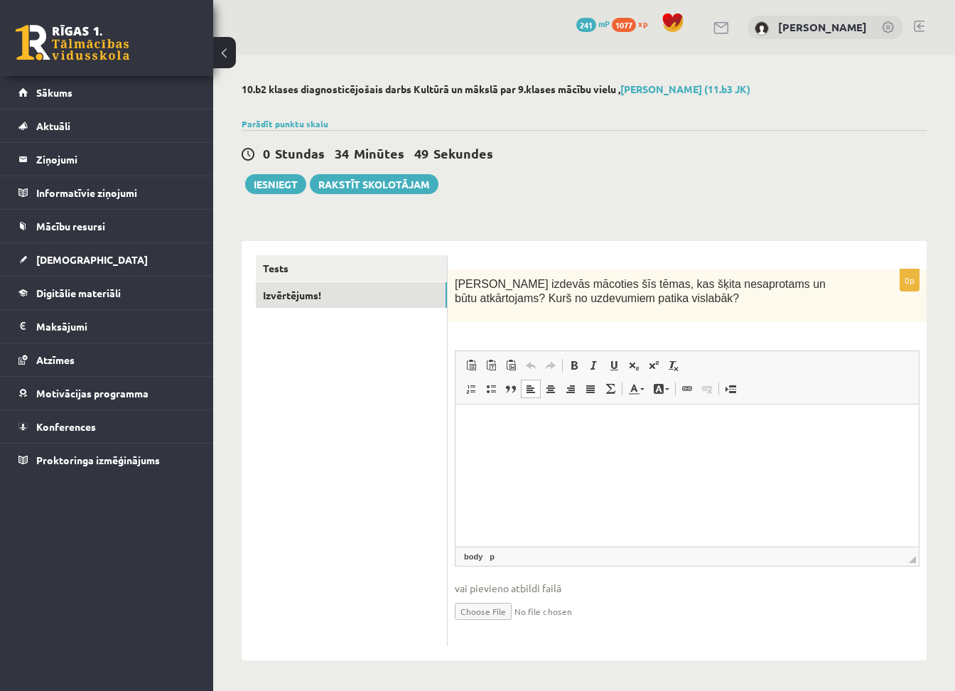
click at [586, 448] on html at bounding box center [687, 425] width 463 height 43
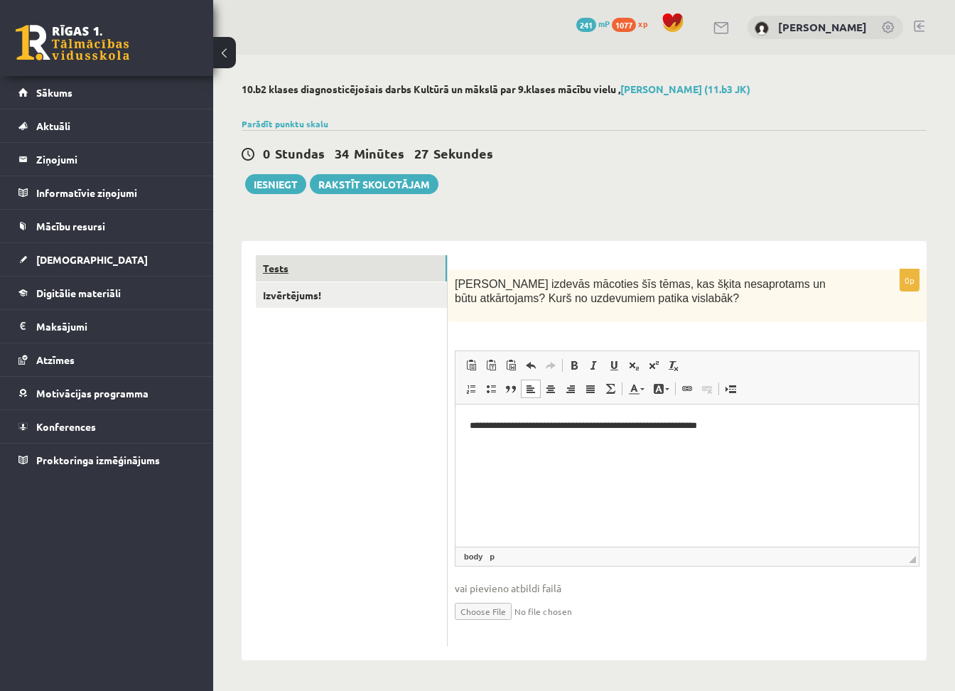
click at [292, 266] on link "Tests" at bounding box center [351, 268] width 191 height 26
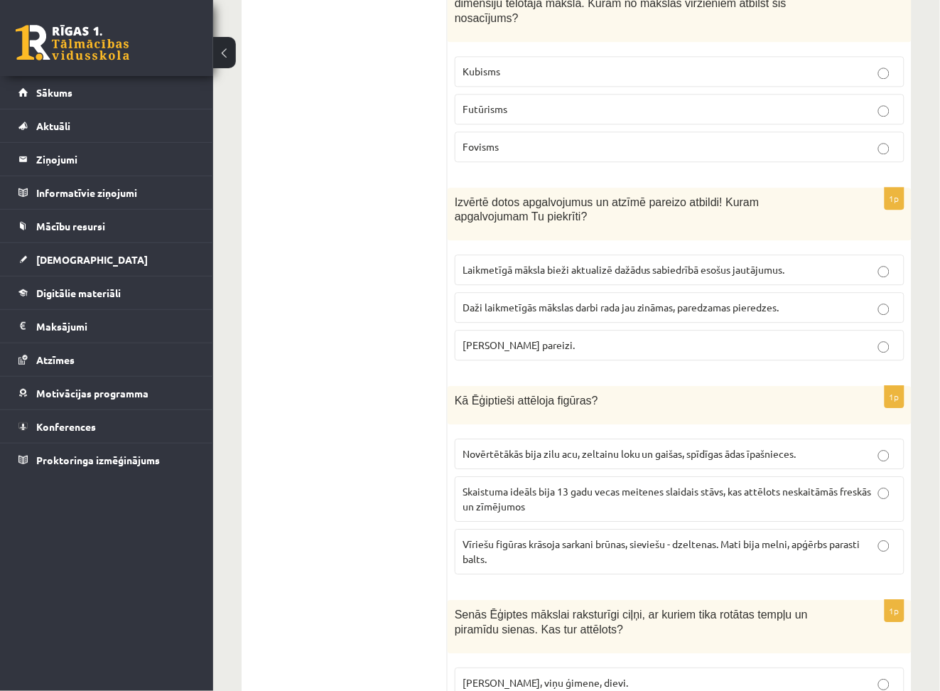
scroll to position [776, 0]
click at [807, 262] on p "Laikmetīgā māksla bieži aktualizē dažādus sabiedrībā esošus jautājumus." at bounding box center [680, 269] width 434 height 15
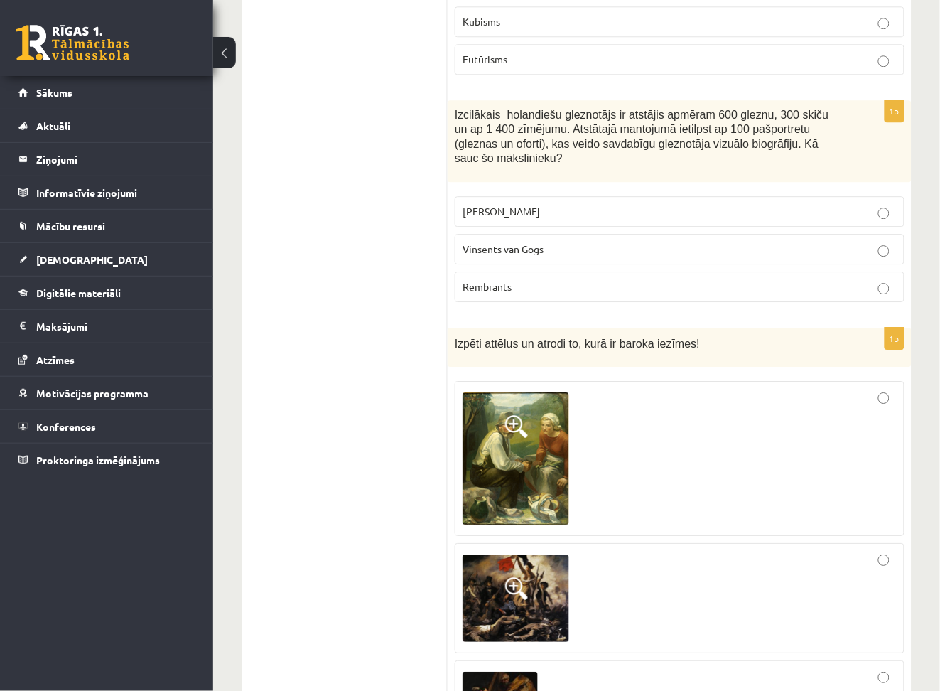
scroll to position [6018, 0]
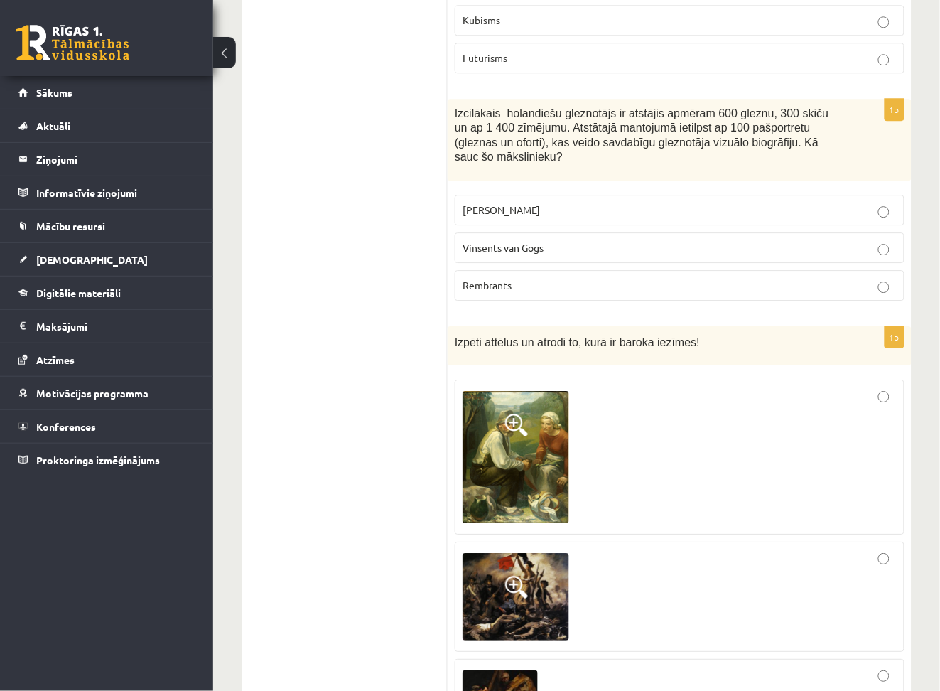
click at [743, 278] on p "Rembrants" at bounding box center [680, 285] width 434 height 15
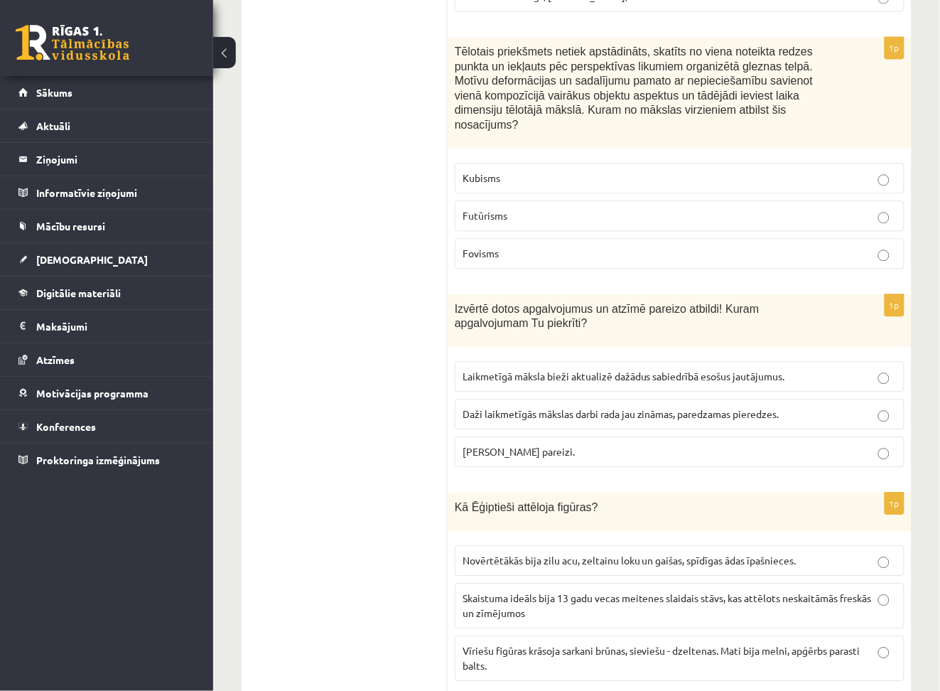
scroll to position [667, 0]
click at [603, 446] on p "Abi apgalvojumi pareizi." at bounding box center [680, 453] width 434 height 15
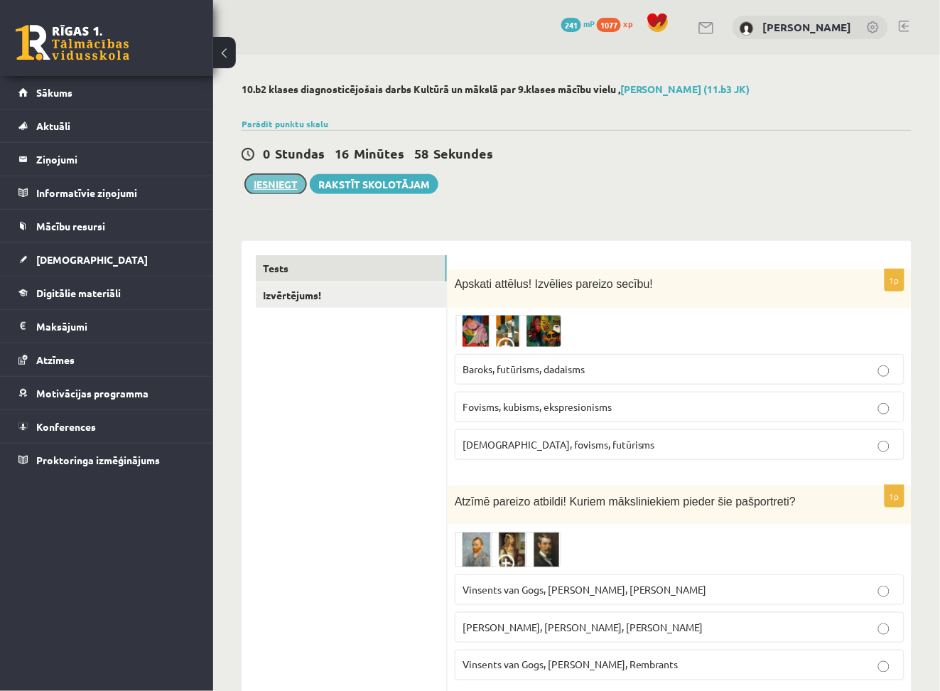
click at [275, 190] on button "Iesniegt" at bounding box center [275, 184] width 61 height 20
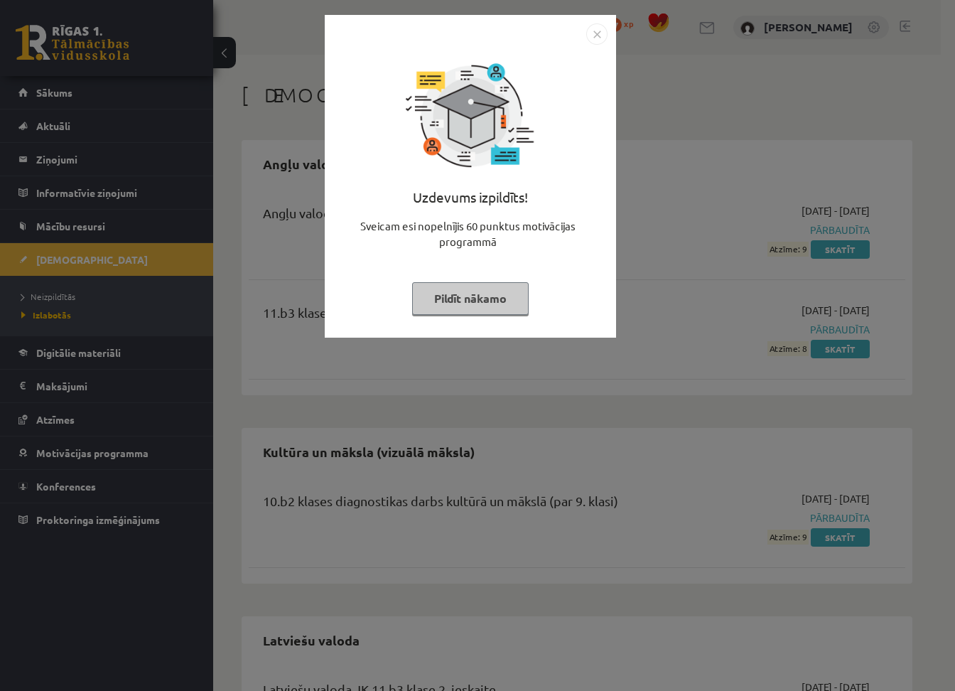
click at [595, 41] on img "Close" at bounding box center [596, 33] width 21 height 21
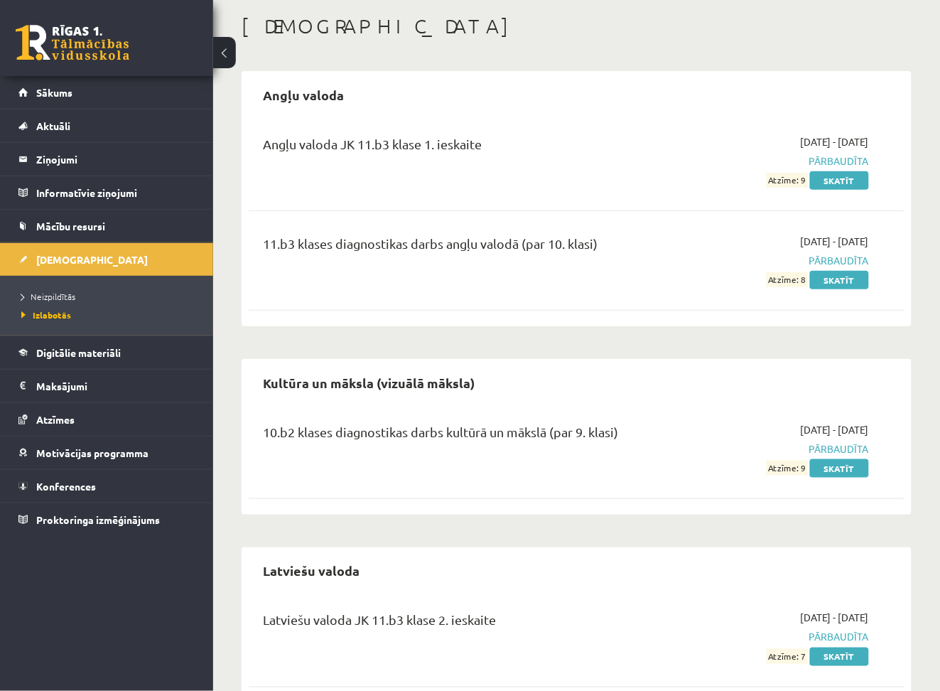
scroll to position [68, 0]
click at [839, 472] on link "Skatīt" at bounding box center [839, 469] width 59 height 18
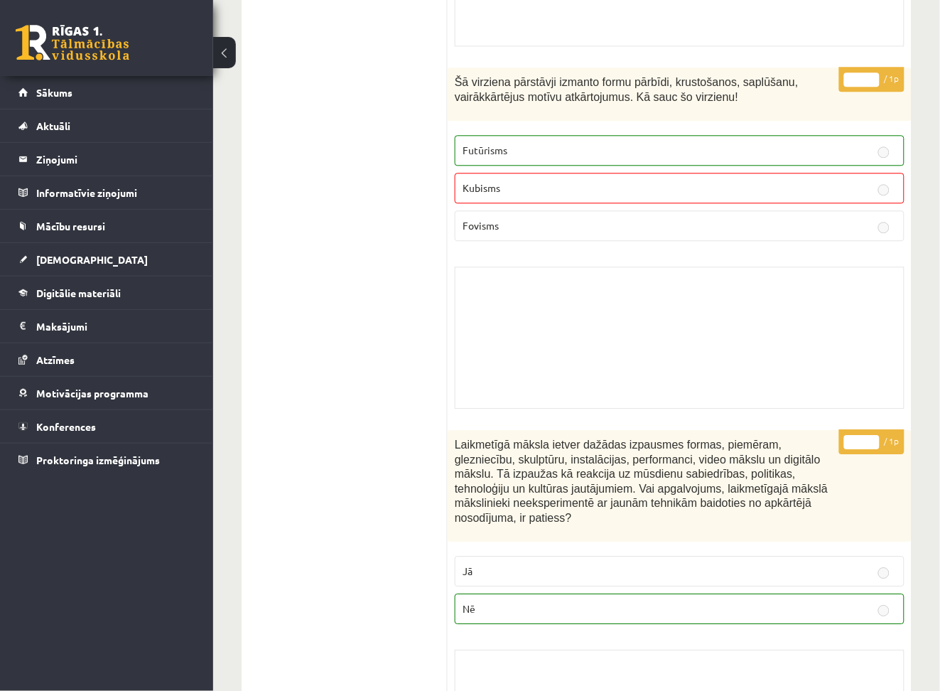
scroll to position [5868, 0]
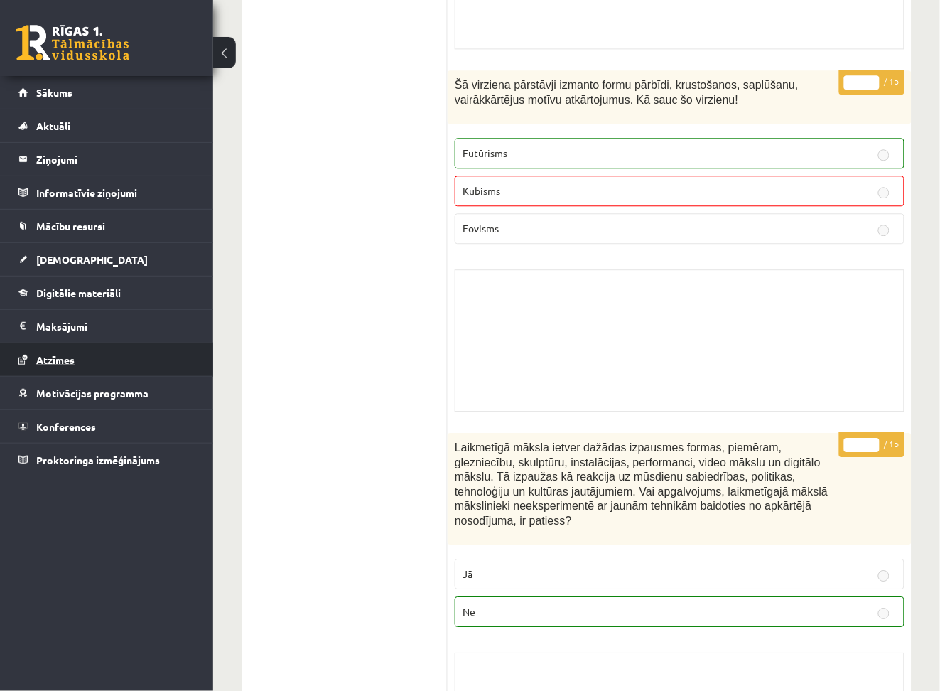
click at [61, 357] on span "Atzīmes" at bounding box center [55, 359] width 38 height 13
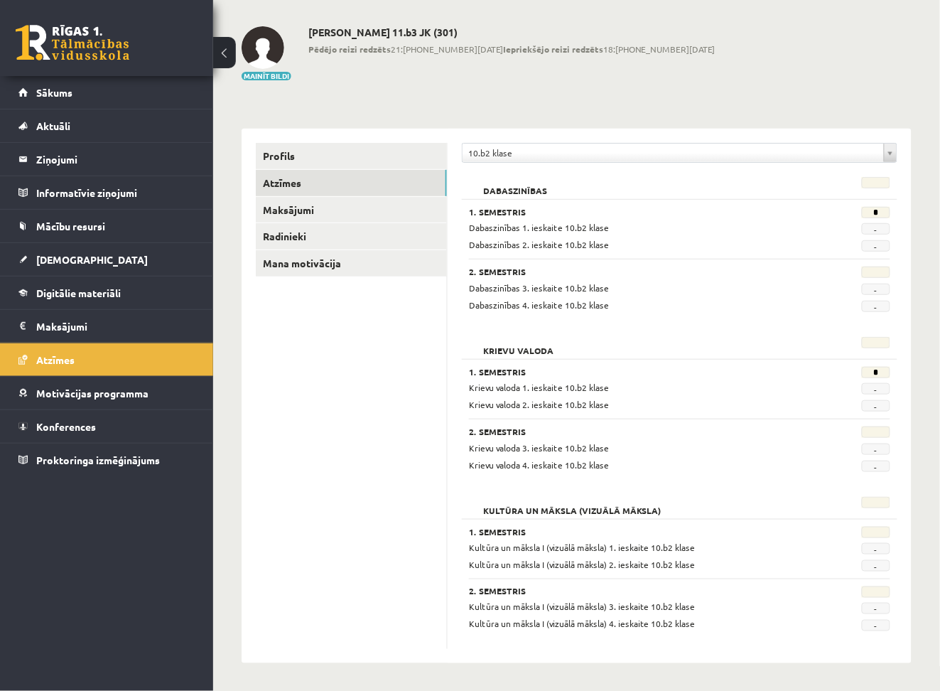
scroll to position [58, 0]
click at [59, 259] on span "[DEMOGRAPHIC_DATA]" at bounding box center [92, 259] width 112 height 13
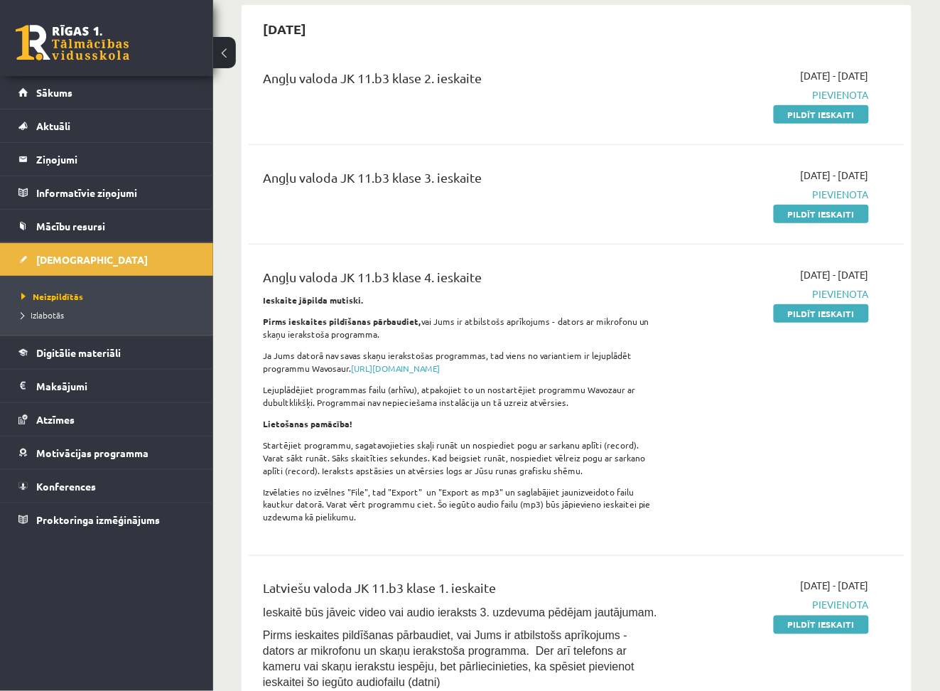
scroll to position [134, 0]
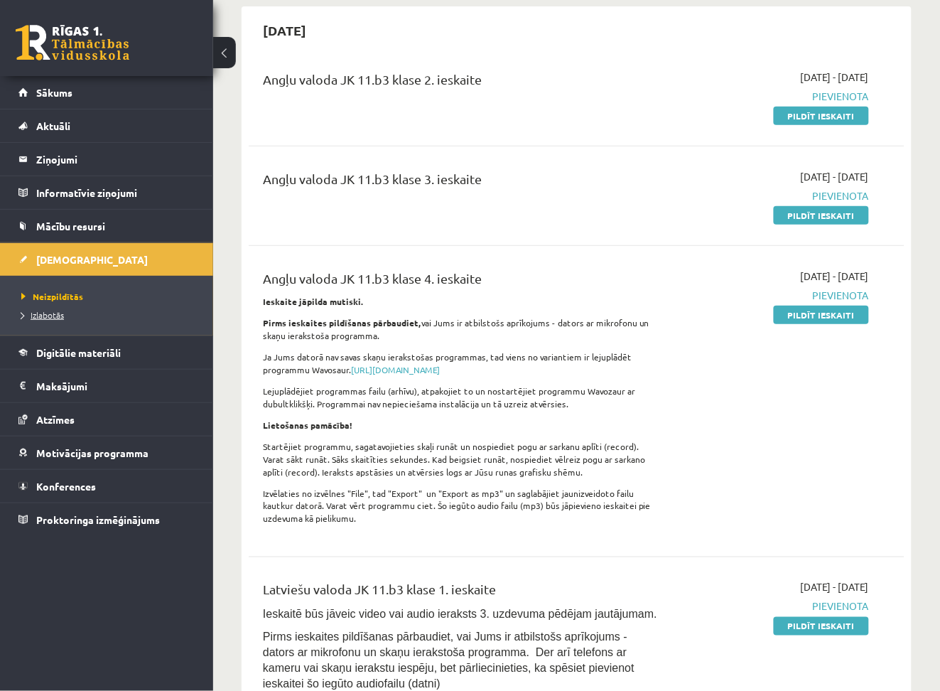
click at [57, 316] on span "Izlabotās" at bounding box center [42, 314] width 43 height 11
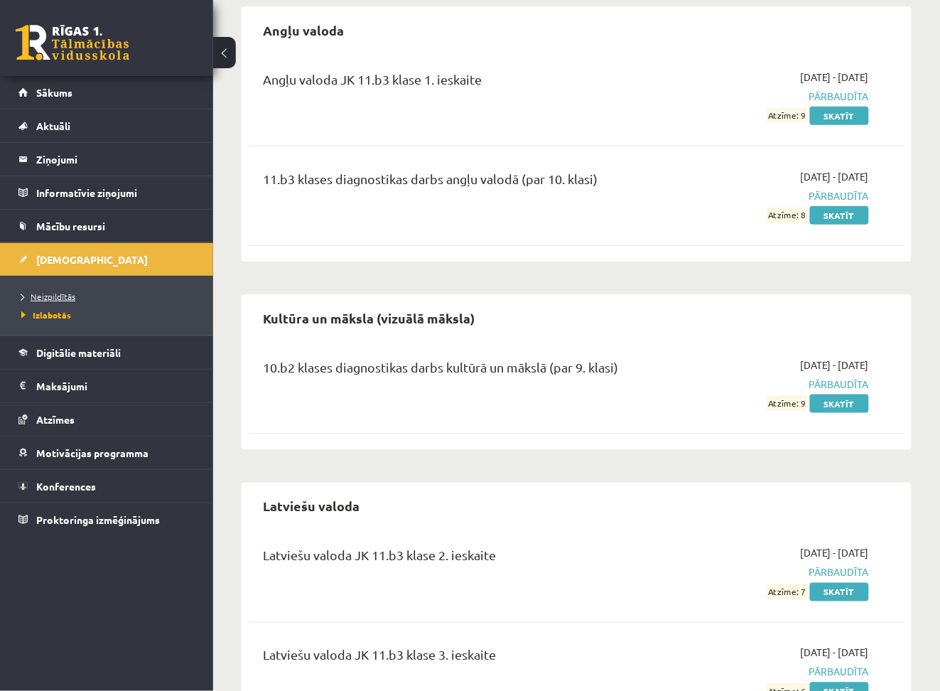
click at [58, 294] on span "Neizpildītās" at bounding box center [48, 296] width 54 height 11
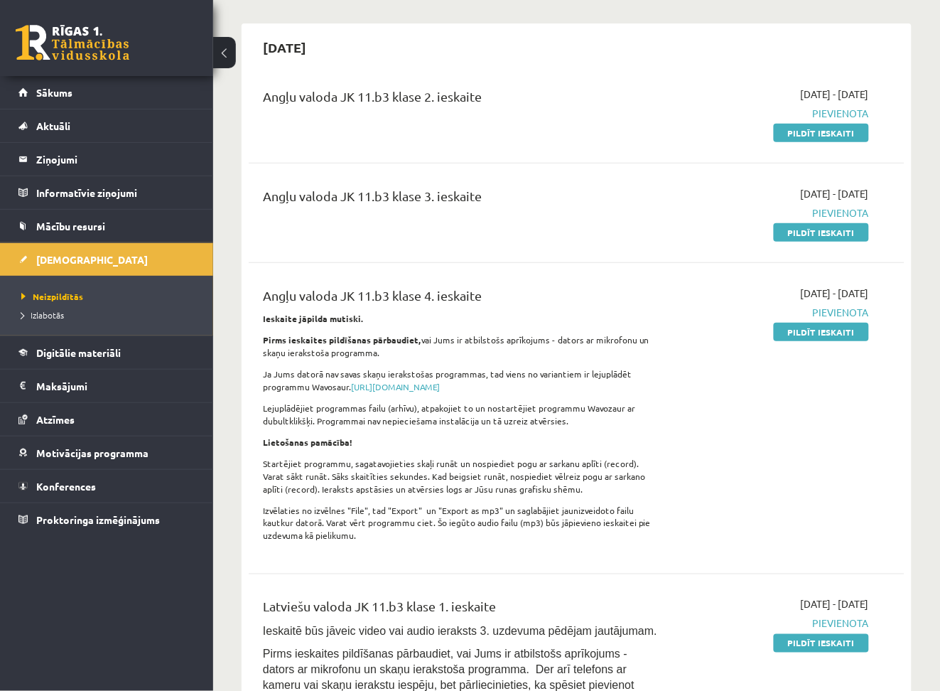
scroll to position [116, 0]
click at [804, 134] on link "Pildīt ieskaiti" at bounding box center [821, 133] width 95 height 18
drag, startPoint x: 791, startPoint y: 214, endPoint x: 709, endPoint y: 215, distance: 82.5
click at [709, 215] on span "Pievienota" at bounding box center [776, 213] width 188 height 15
click at [794, 237] on link "Pildīt ieskaiti" at bounding box center [821, 233] width 95 height 18
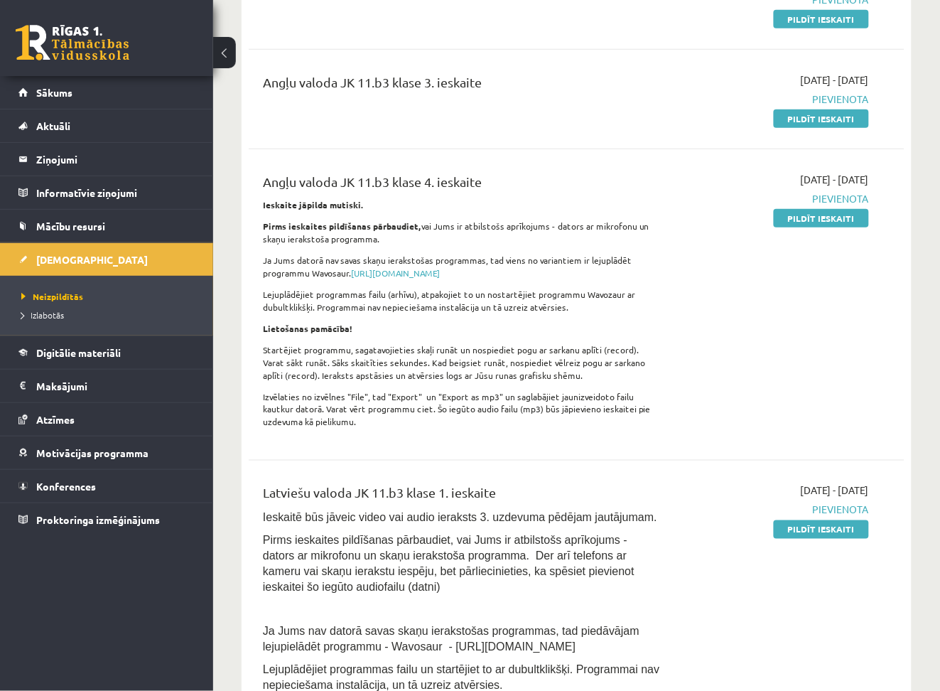
scroll to position [233, 0]
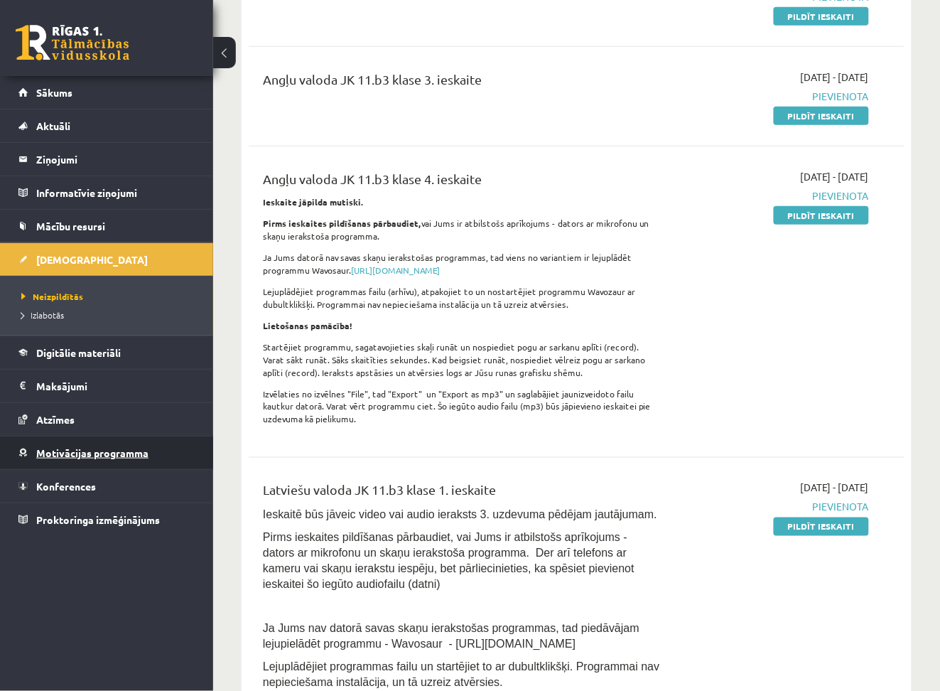
click at [114, 460] on link "Motivācijas programma" at bounding box center [106, 452] width 177 height 33
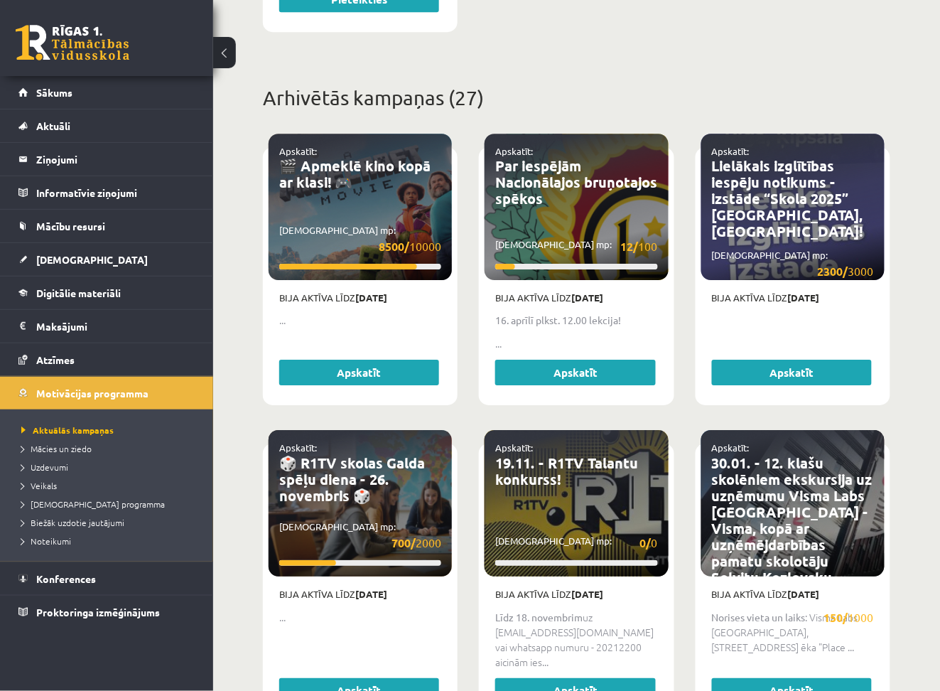
scroll to position [965, 0]
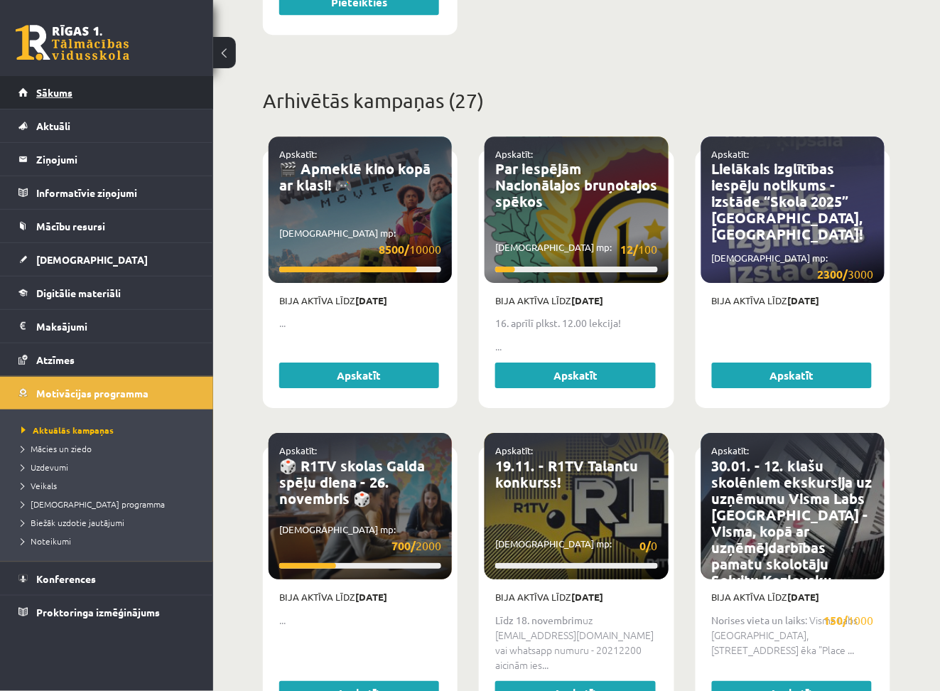
click at [80, 102] on link "Sākums" at bounding box center [106, 92] width 177 height 33
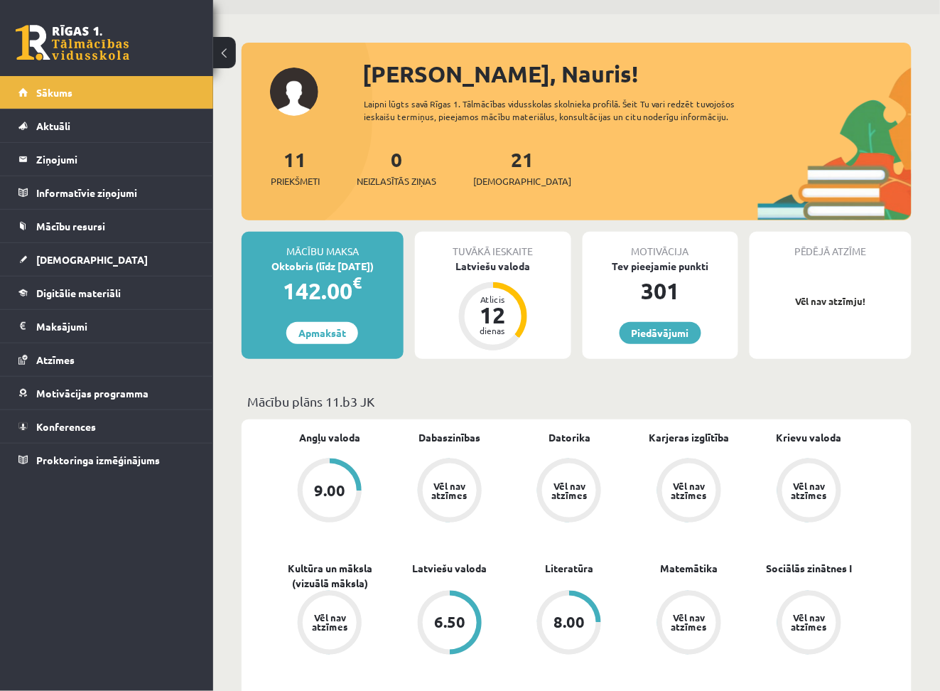
scroll to position [44, 0]
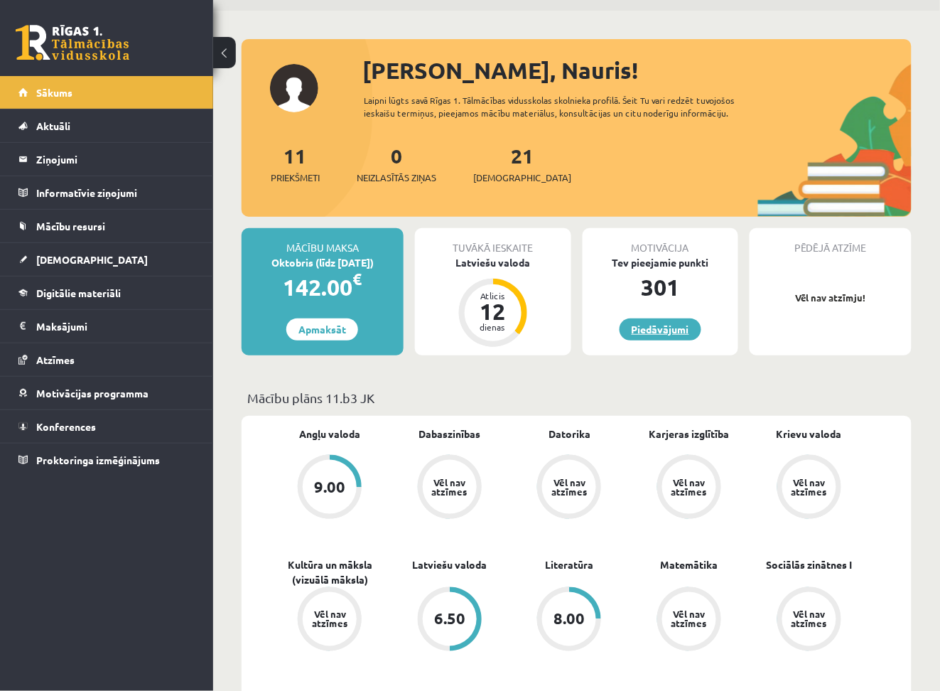
click at [661, 330] on link "Piedāvājumi" at bounding box center [661, 329] width 82 height 22
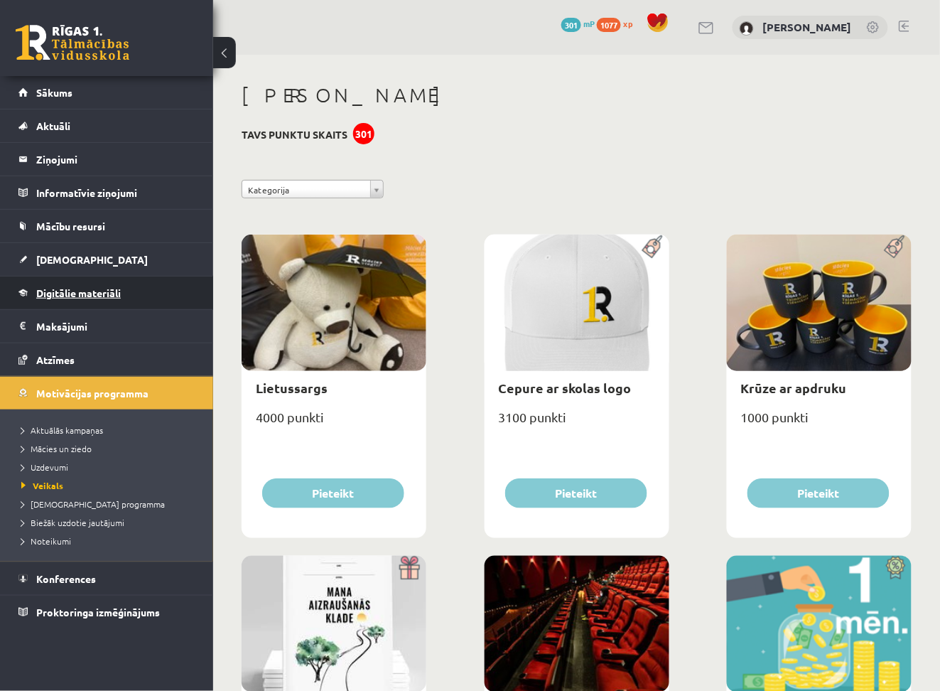
click at [92, 303] on link "Digitālie materiāli" at bounding box center [106, 292] width 177 height 33
